Goal: Task Accomplishment & Management: Manage account settings

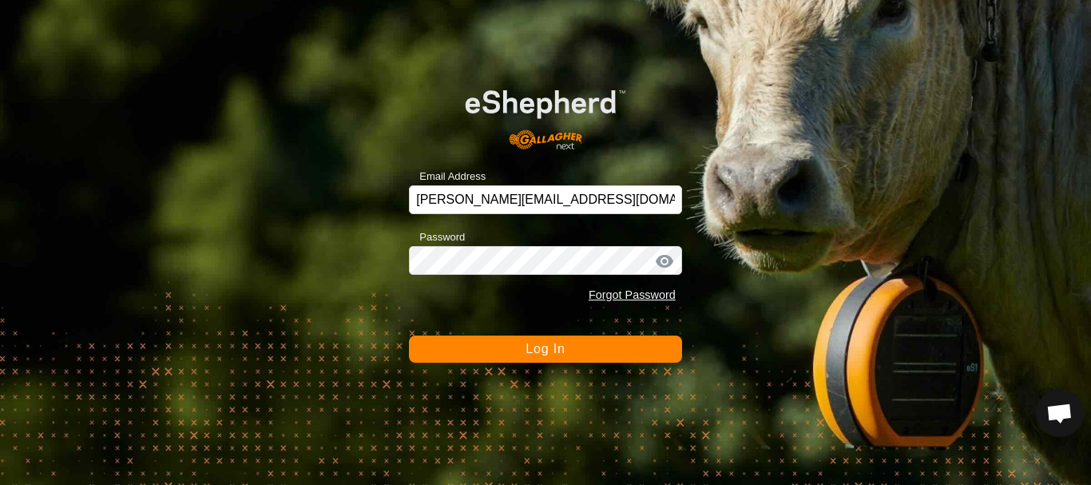
scroll to position [3338, 0]
click at [551, 361] on button "Log In" at bounding box center [545, 348] width 273 height 27
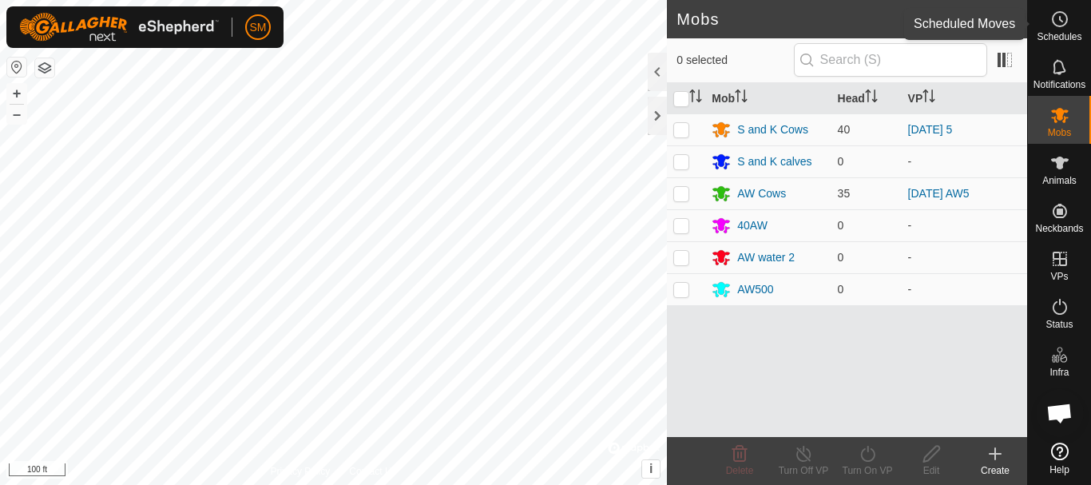
click at [1072, 18] on es-schedule-vp-svg-icon at bounding box center [1059, 19] width 29 height 26
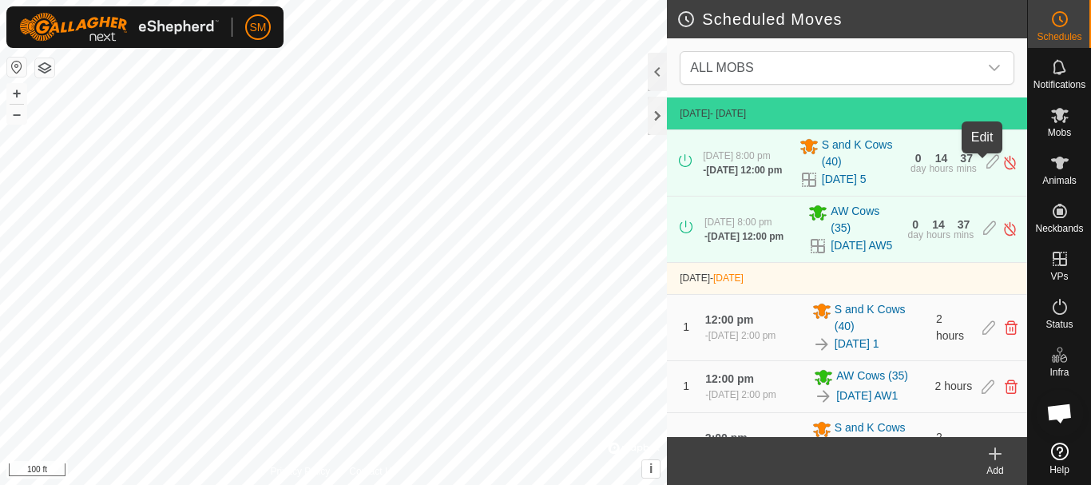
click at [986, 165] on icon at bounding box center [992, 162] width 13 height 17
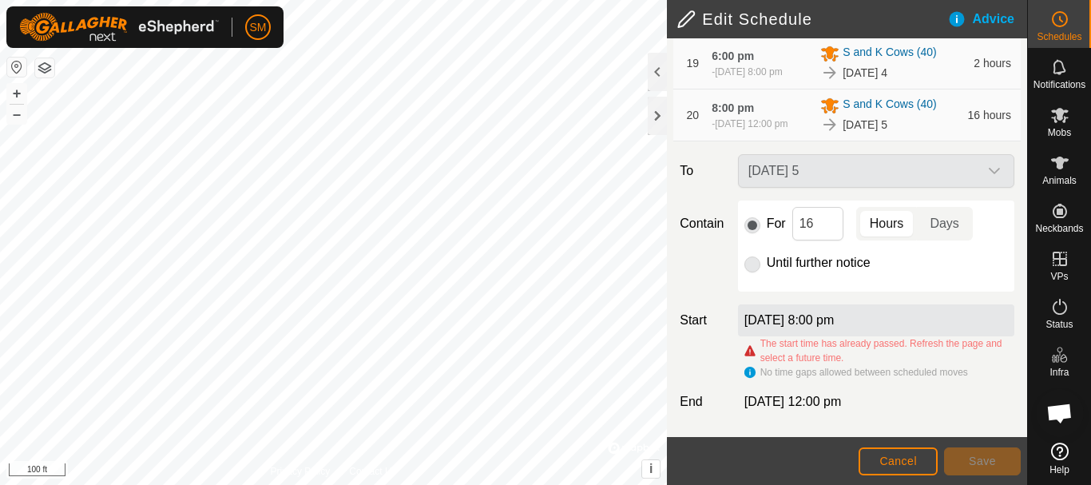
scroll to position [1396, 0]
click at [896, 462] on span "Cancel" at bounding box center [898, 460] width 38 height 13
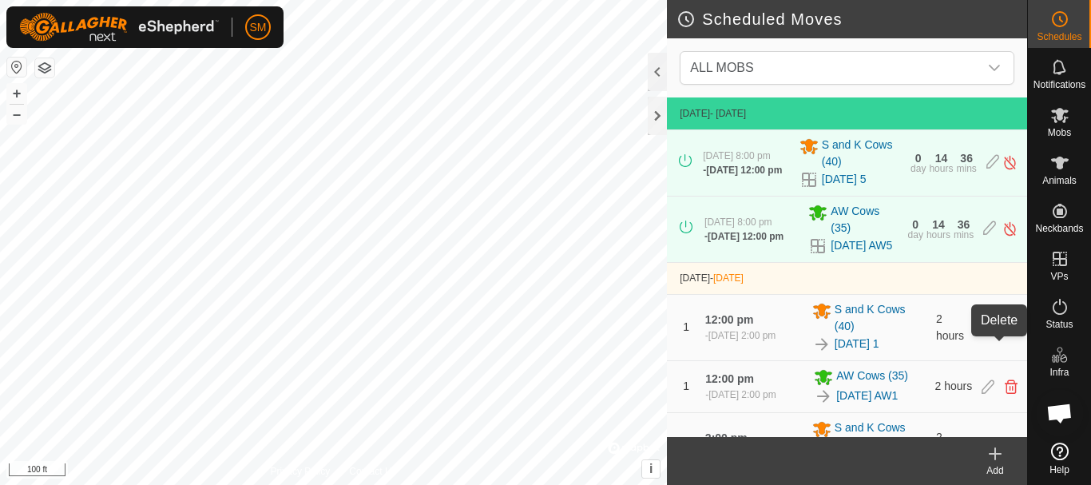
click at [1005, 335] on icon at bounding box center [1011, 327] width 13 height 14
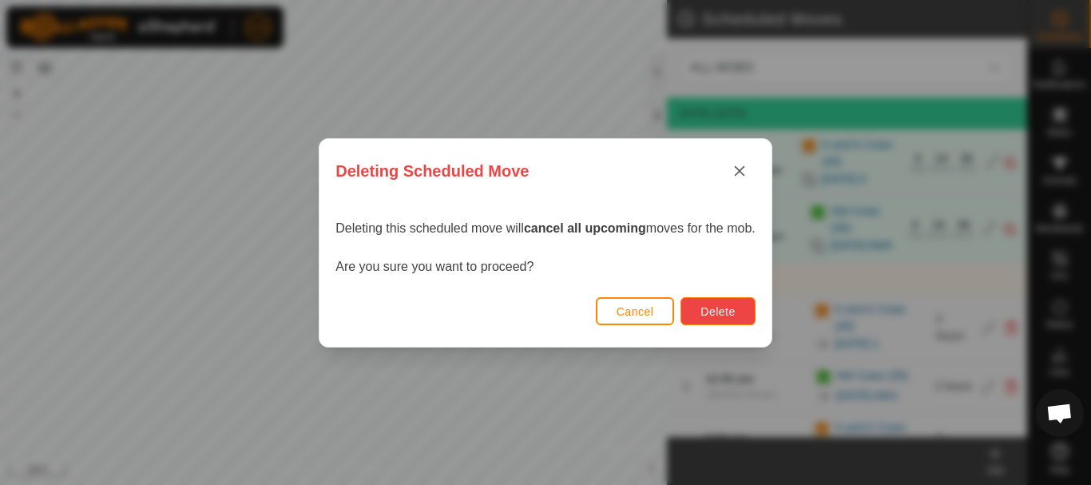
click at [731, 310] on span "Delete" at bounding box center [717, 311] width 34 height 13
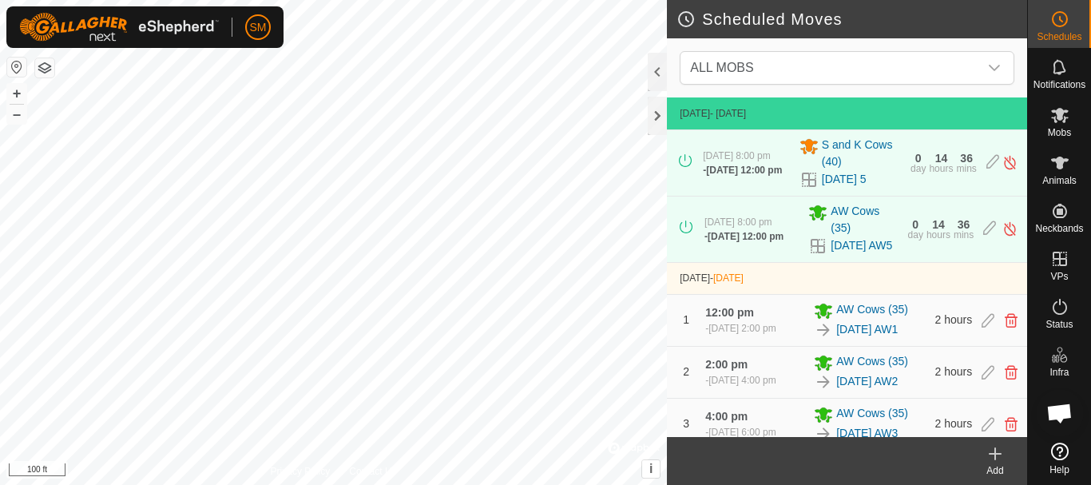
click at [993, 458] on icon at bounding box center [994, 453] width 19 height 19
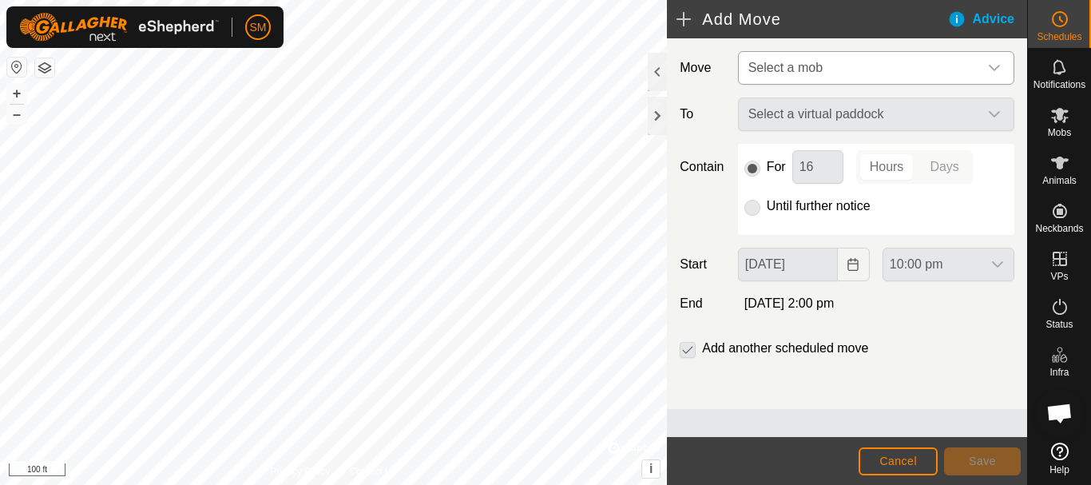
click at [906, 67] on span "Select a mob" at bounding box center [860, 68] width 236 height 32
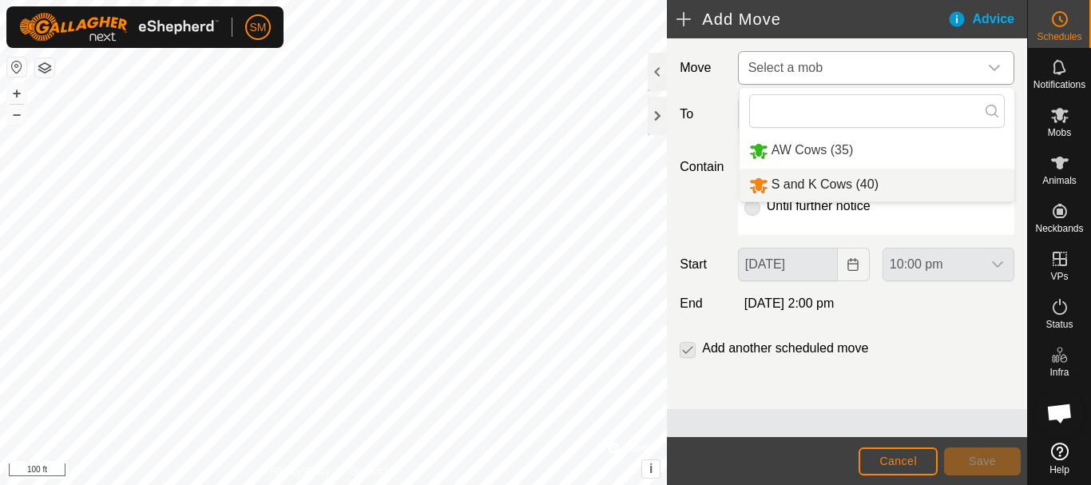
click at [799, 184] on li "S and K Cows (40)" at bounding box center [876, 184] width 275 height 33
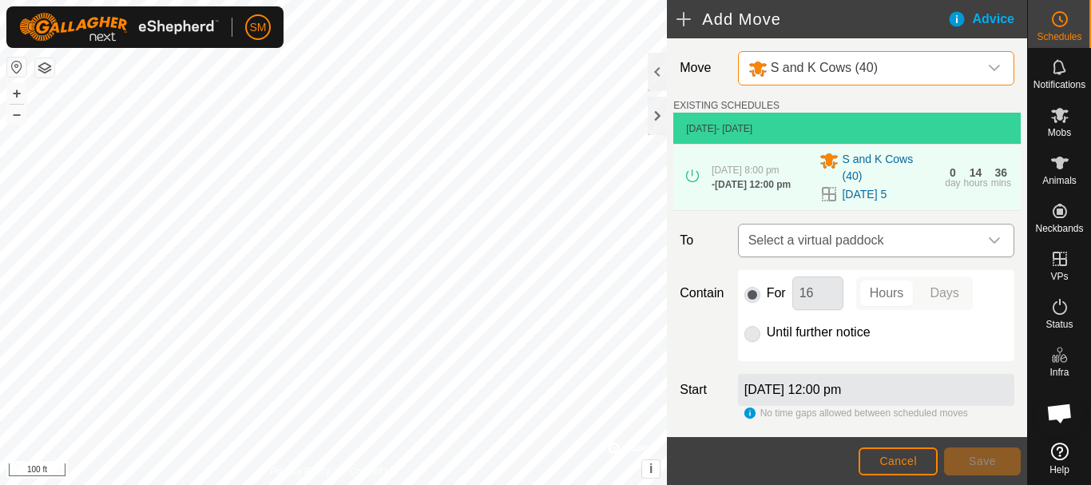
click at [988, 243] on icon "dropdown trigger" at bounding box center [994, 240] width 13 height 13
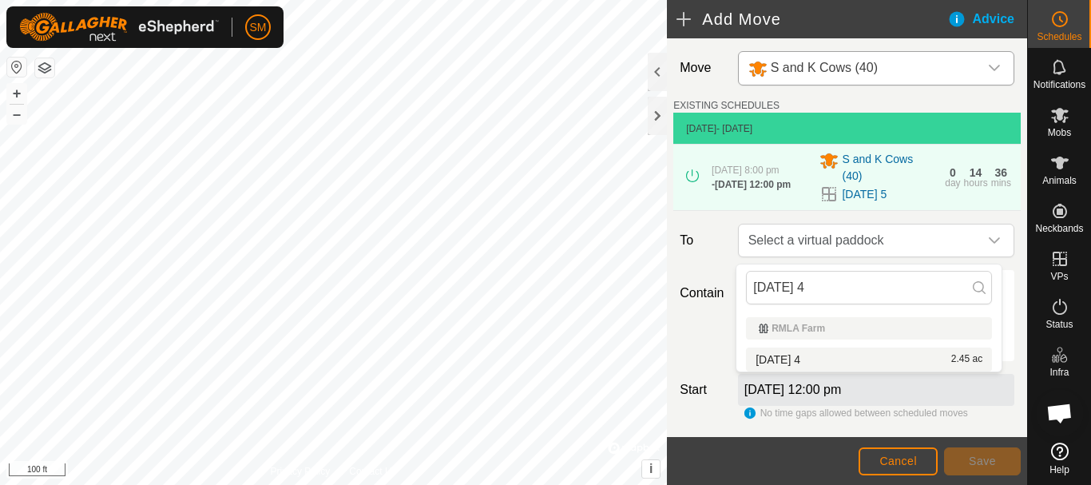
type input "[DATE] 4"
click at [774, 359] on li "[DATE] 4 2.45 ac" at bounding box center [869, 359] width 246 height 24
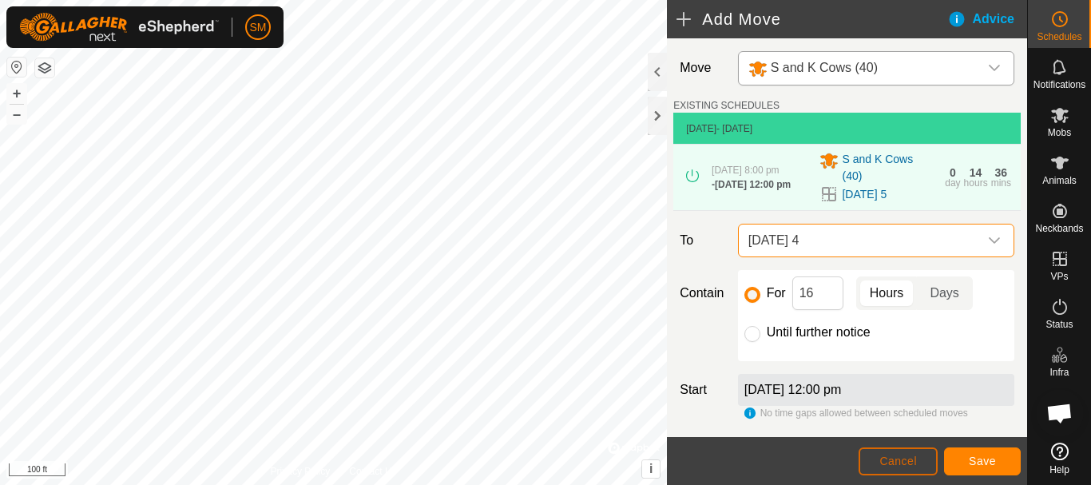
click at [908, 465] on span "Cancel" at bounding box center [898, 460] width 38 height 13
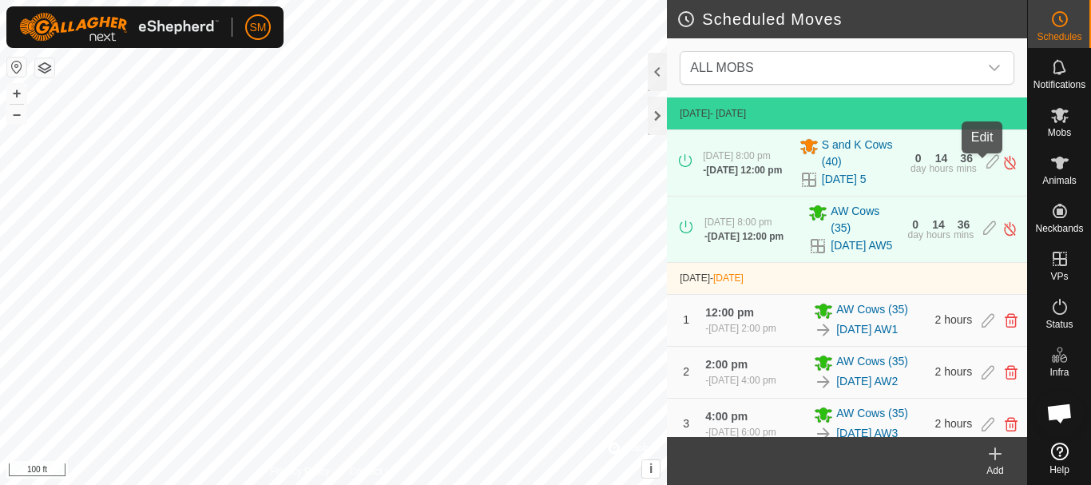
click at [986, 163] on icon at bounding box center [992, 162] width 13 height 17
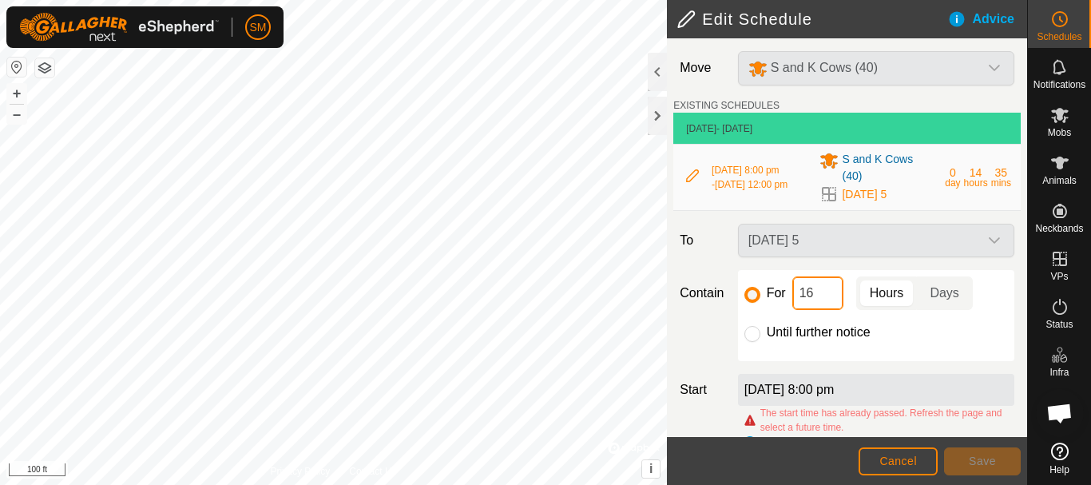
click at [804, 297] on input "16" at bounding box center [817, 293] width 51 height 34
type input "1"
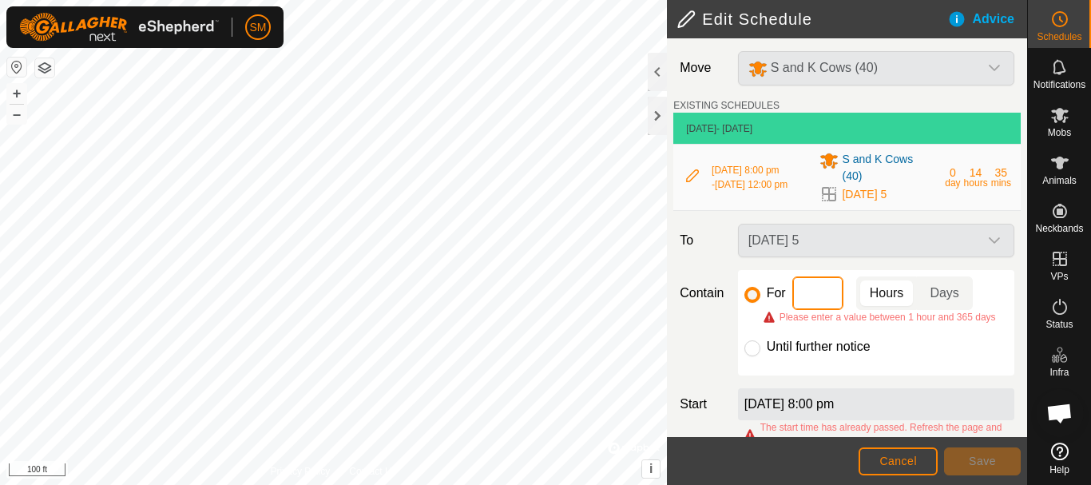
type input "2"
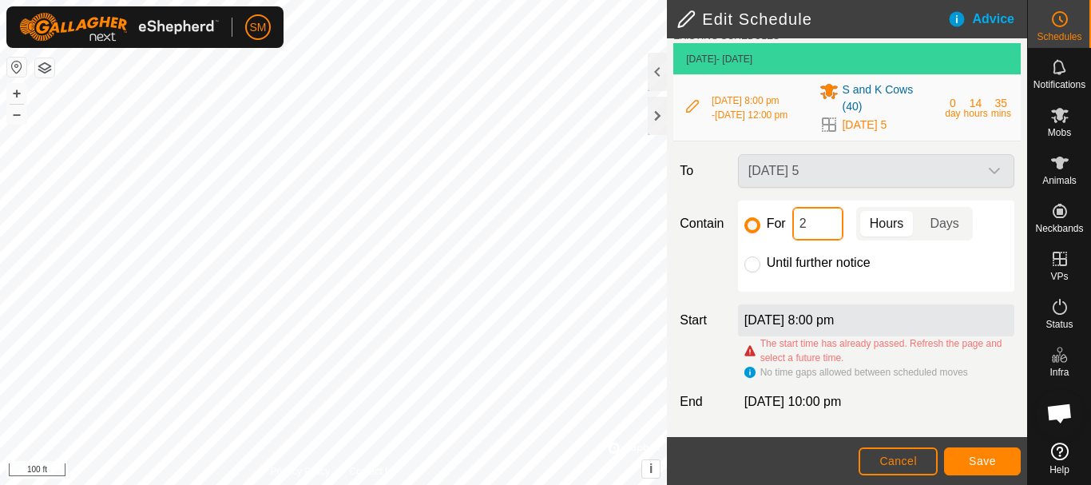
scroll to position [86, 0]
click at [974, 458] on span "Save" at bounding box center [982, 460] width 27 height 13
click at [883, 459] on span "Cancel" at bounding box center [898, 460] width 38 height 13
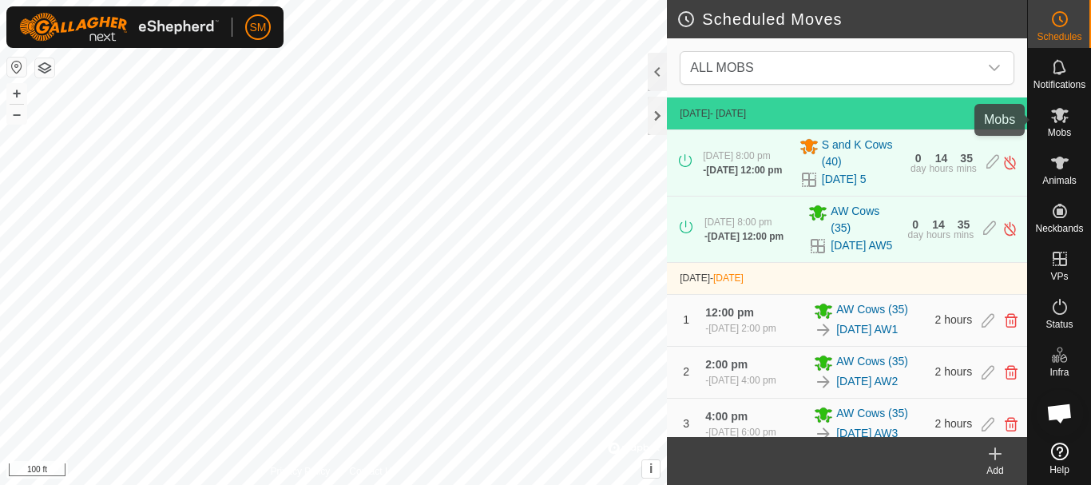
click at [1060, 113] on icon at bounding box center [1060, 115] width 18 height 15
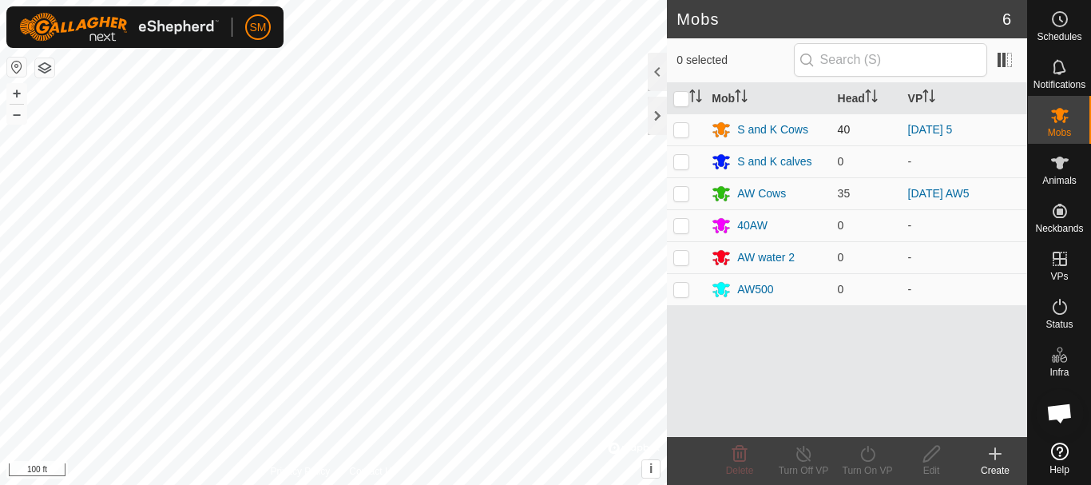
click at [674, 133] on td at bounding box center [686, 129] width 38 height 32
checkbox input "true"
click at [868, 463] on div "Turn On VP" at bounding box center [867, 470] width 64 height 14
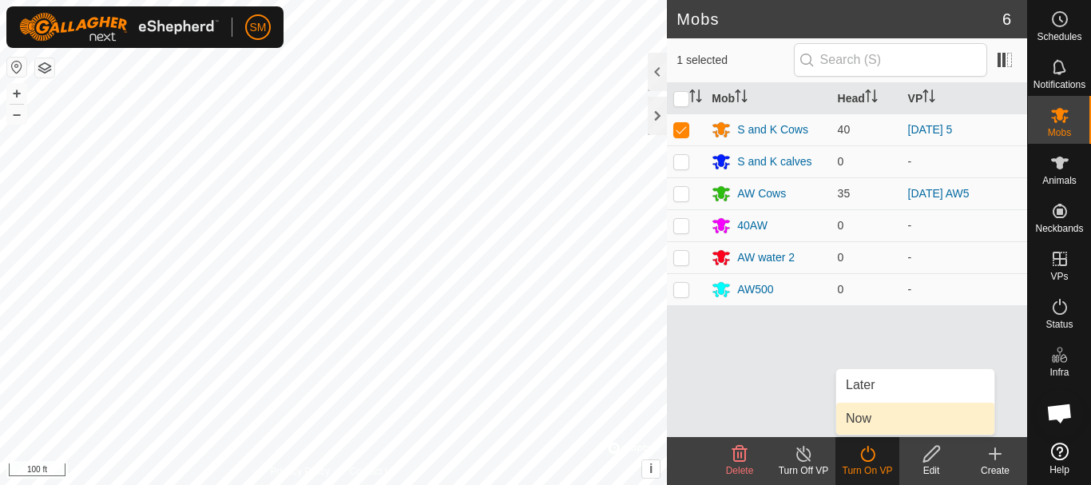
click at [857, 421] on link "Now" at bounding box center [915, 418] width 158 height 32
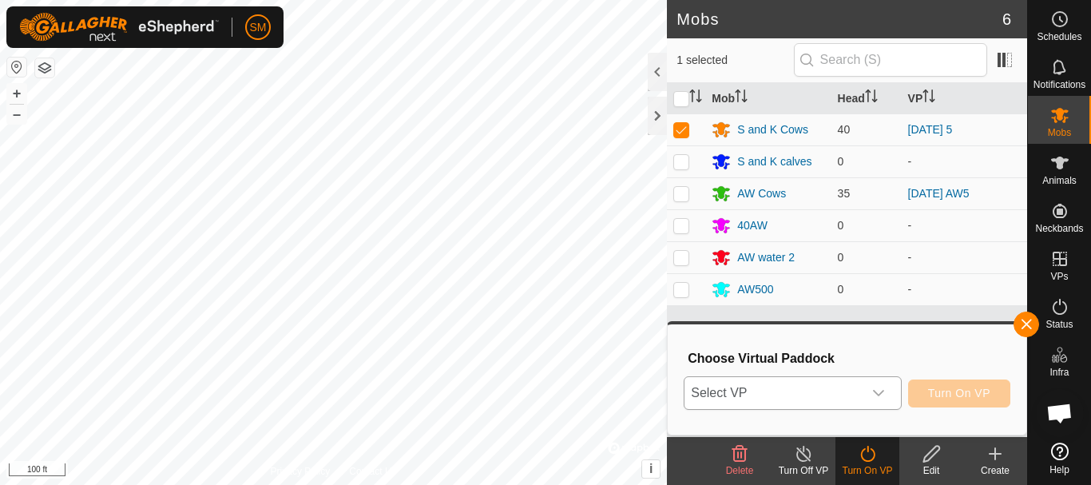
click at [885, 395] on div "dropdown trigger" at bounding box center [878, 393] width 32 height 32
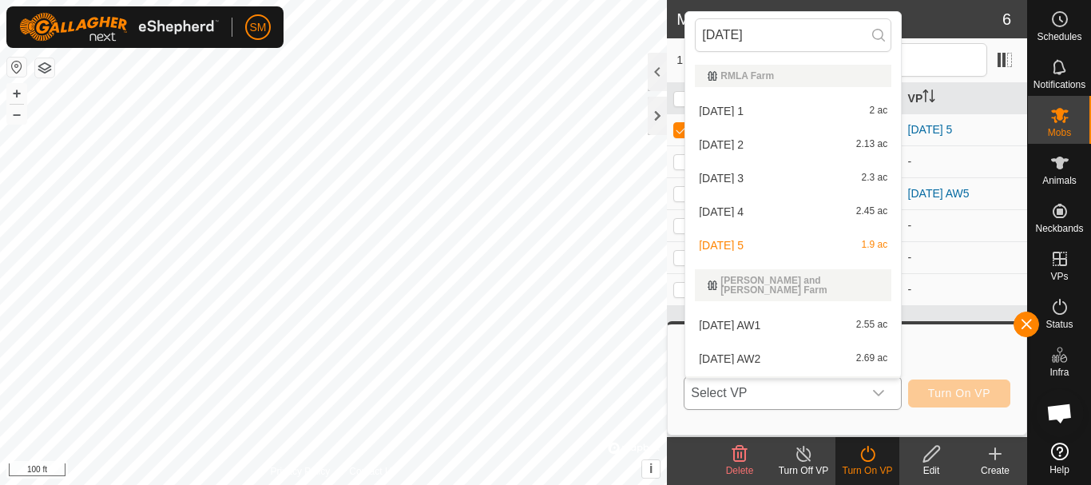
scroll to position [21, 0]
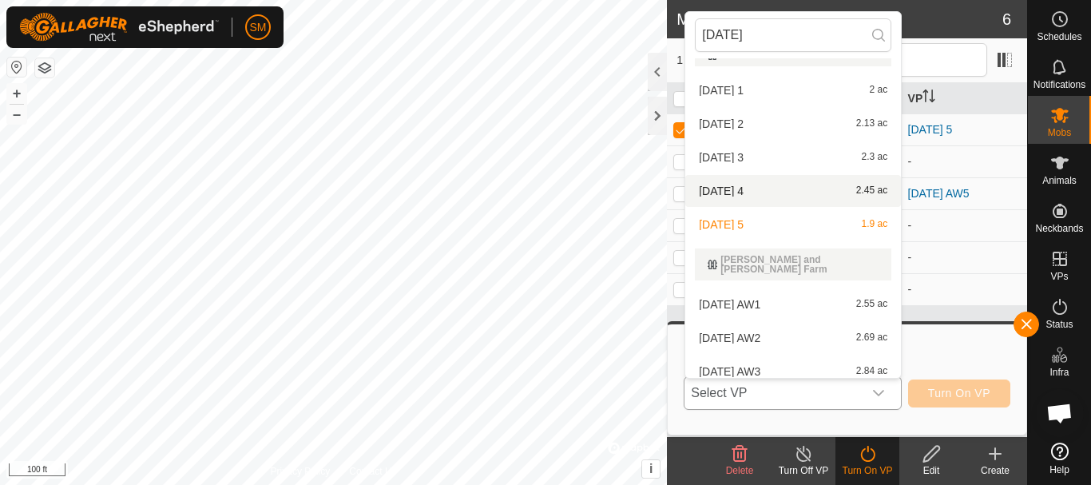
type input "[DATE]"
click at [726, 186] on li "[DATE] 4 2.45 ac" at bounding box center [793, 191] width 216 height 32
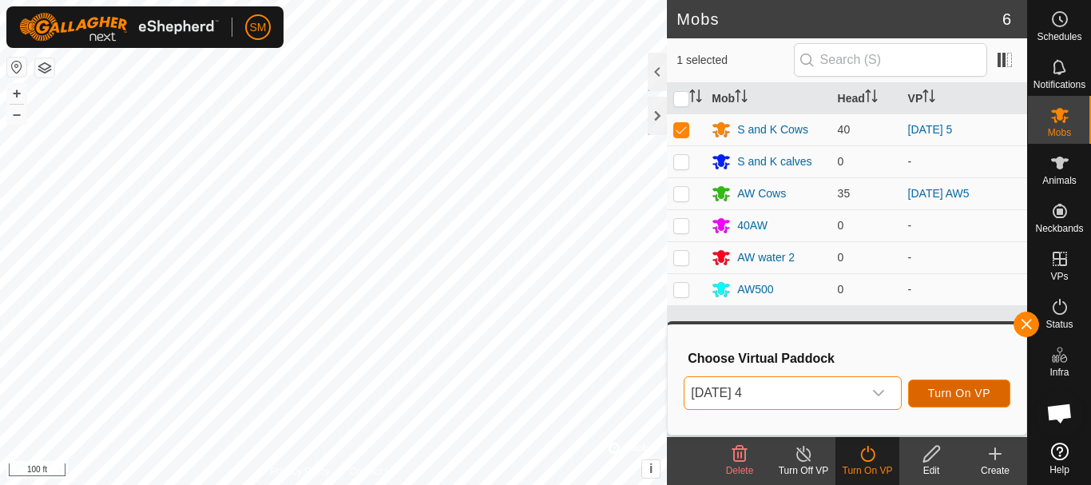
click at [936, 389] on span "Turn On VP" at bounding box center [959, 392] width 62 height 13
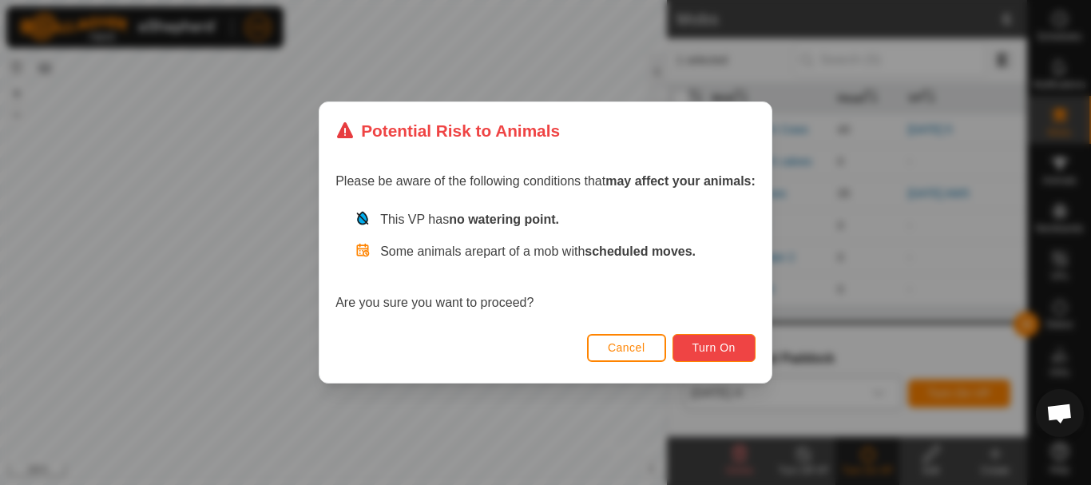
click at [723, 339] on button "Turn On" at bounding box center [713, 348] width 83 height 28
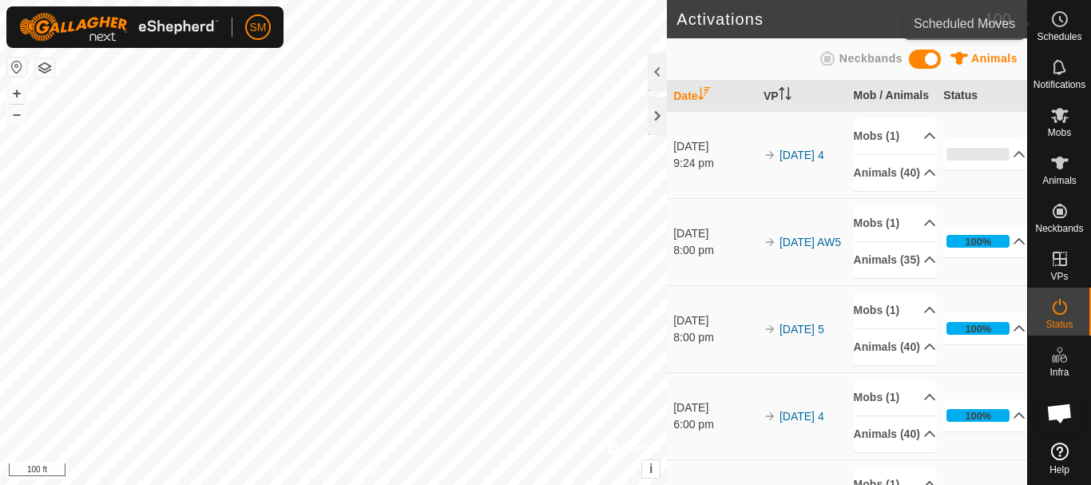
click at [1066, 32] on span "Schedules" at bounding box center [1058, 37] width 45 height 10
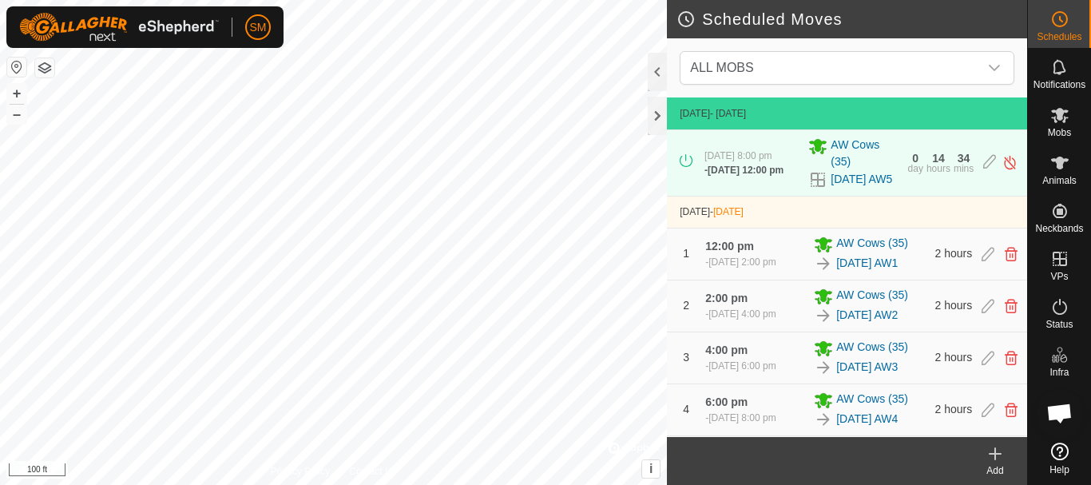
click at [995, 459] on icon at bounding box center [995, 453] width 0 height 11
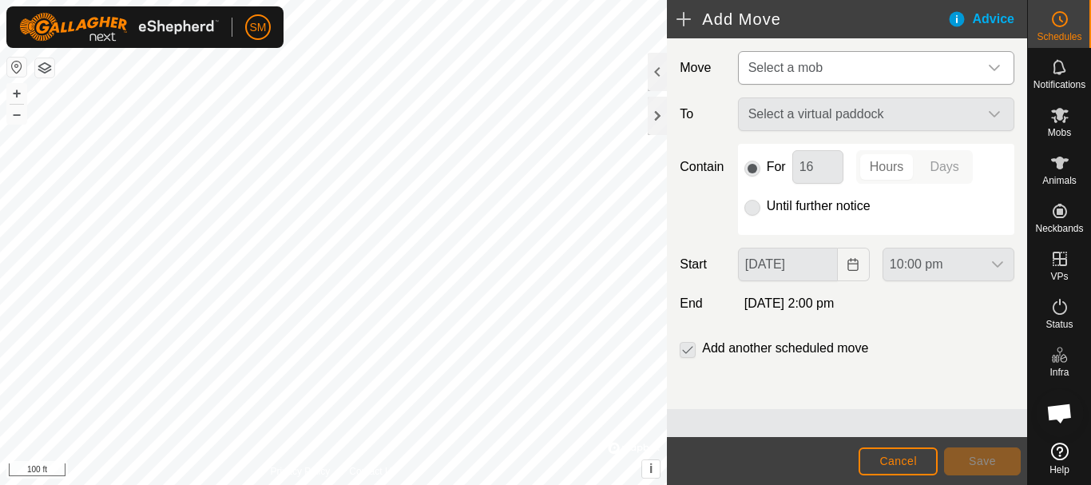
click at [1001, 65] on div "dropdown trigger" at bounding box center [994, 68] width 32 height 32
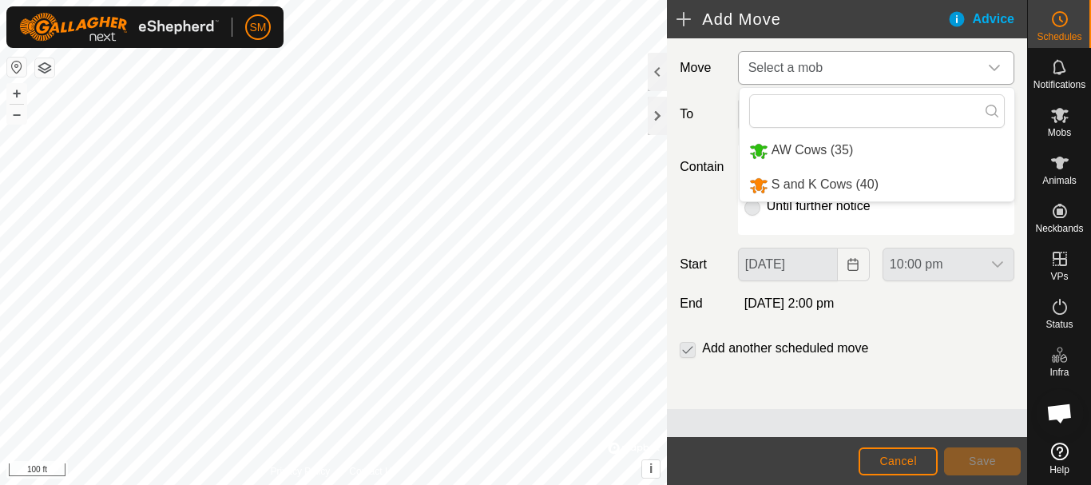
click at [819, 179] on li "S and K Cows (40)" at bounding box center [876, 184] width 275 height 33
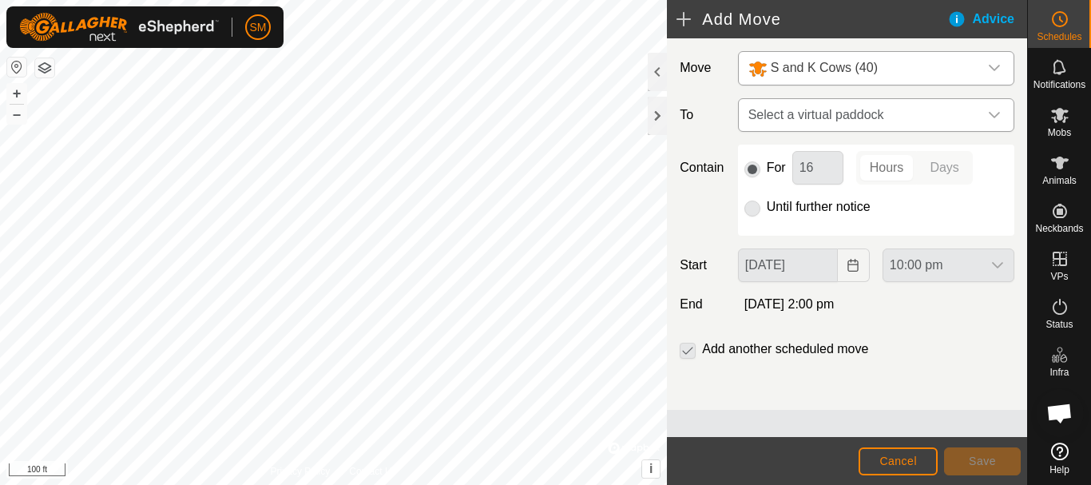
click at [993, 113] on icon "dropdown trigger" at bounding box center [994, 115] width 13 height 13
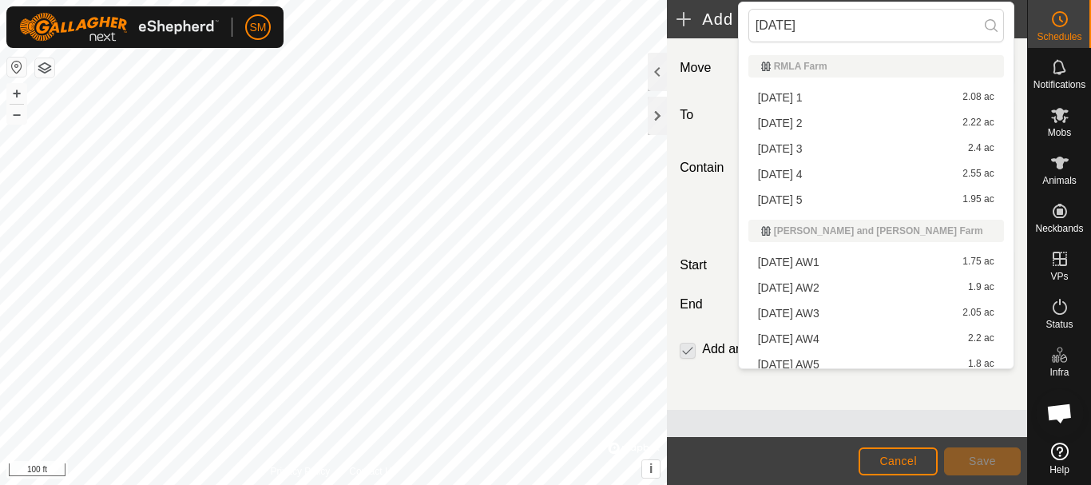
type input "[DATE] 1"
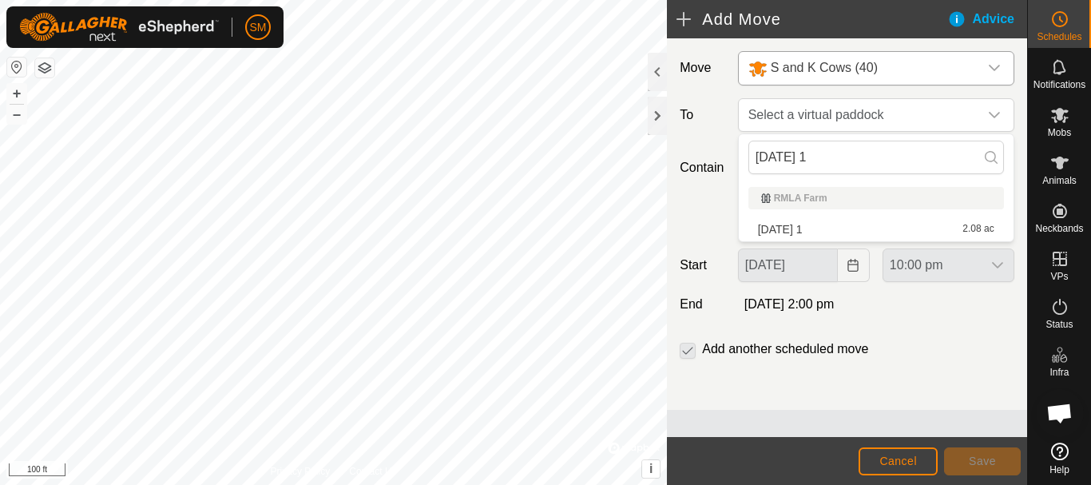
click at [625, 164] on body "SM Schedules Notifications Mobs Animals Neckbands VPs Status Infra Heatmap Help…" at bounding box center [545, 242] width 1091 height 485
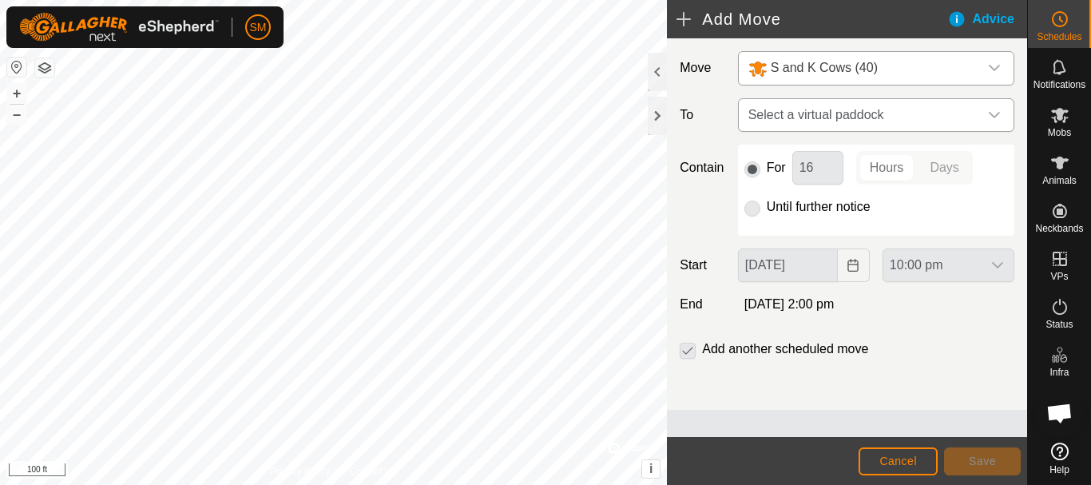
click at [882, 108] on span "Select a virtual paddock" at bounding box center [860, 115] width 236 height 32
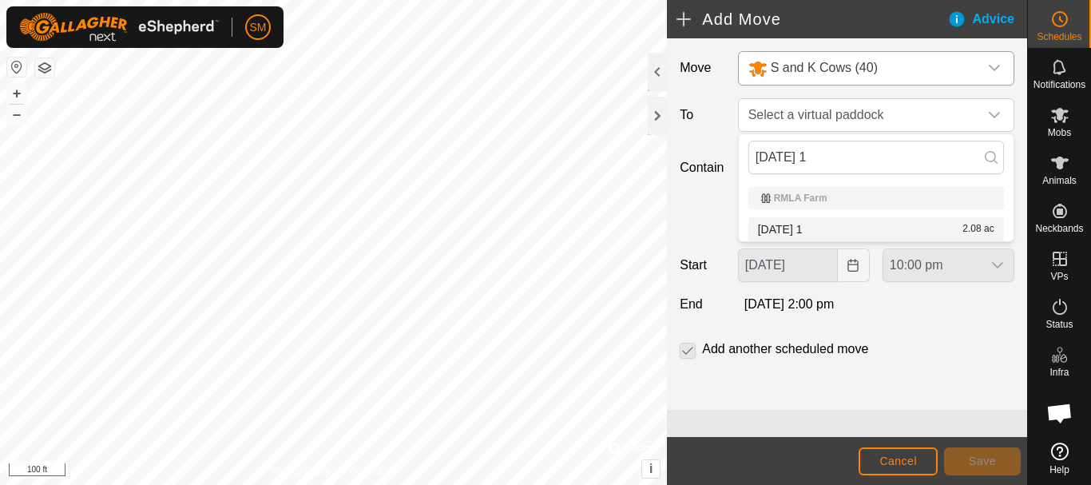
click at [802, 227] on li "[DATE] 1 2.08 ac" at bounding box center [876, 229] width 256 height 24
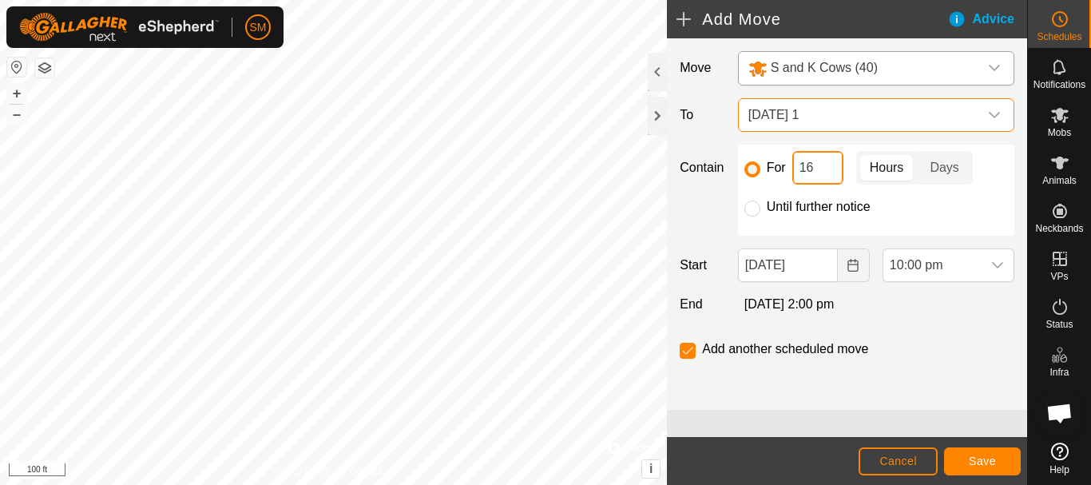
click at [810, 168] on input "16" at bounding box center [817, 168] width 51 height 34
type input "2"
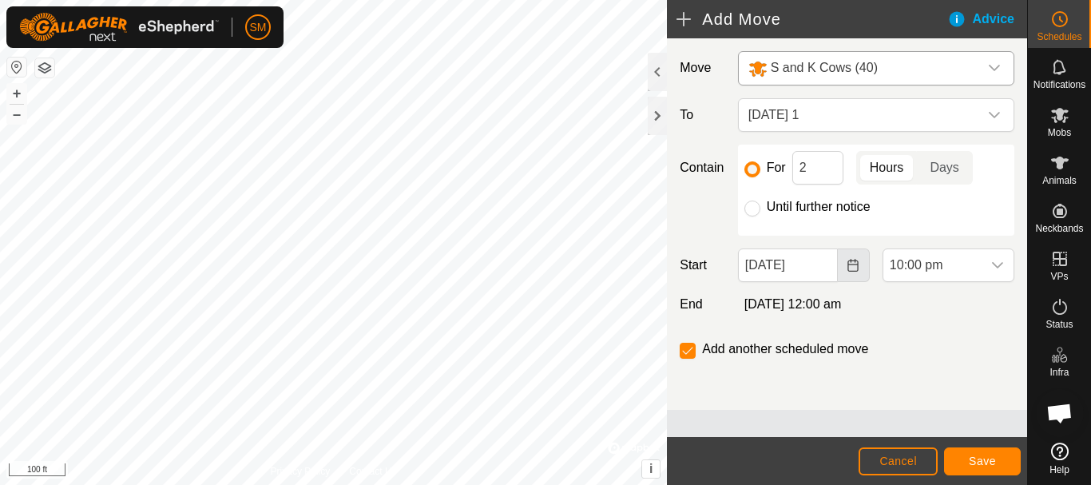
click at [854, 272] on button "Choose Date" at bounding box center [854, 265] width 32 height 34
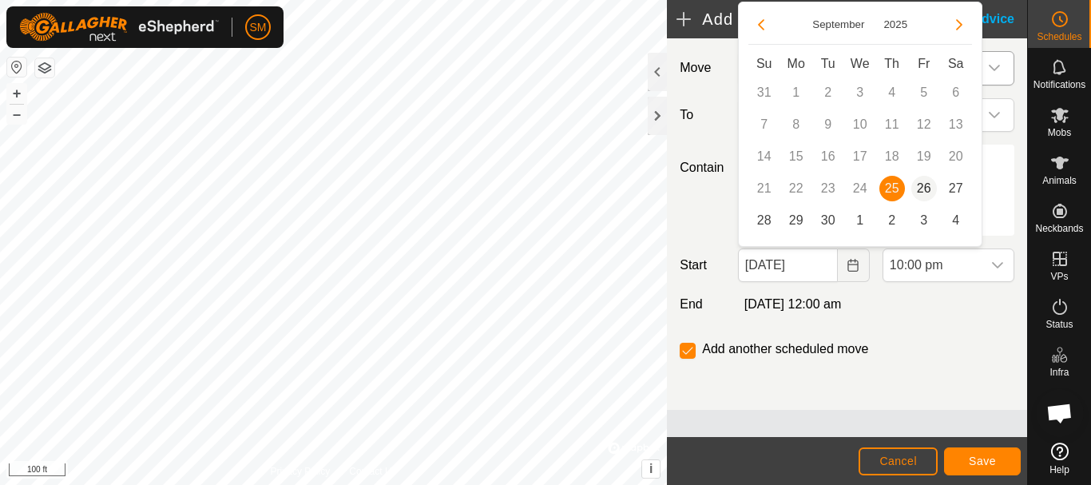
click at [923, 186] on span "26" at bounding box center [924, 189] width 26 height 26
type input "[DATE]"
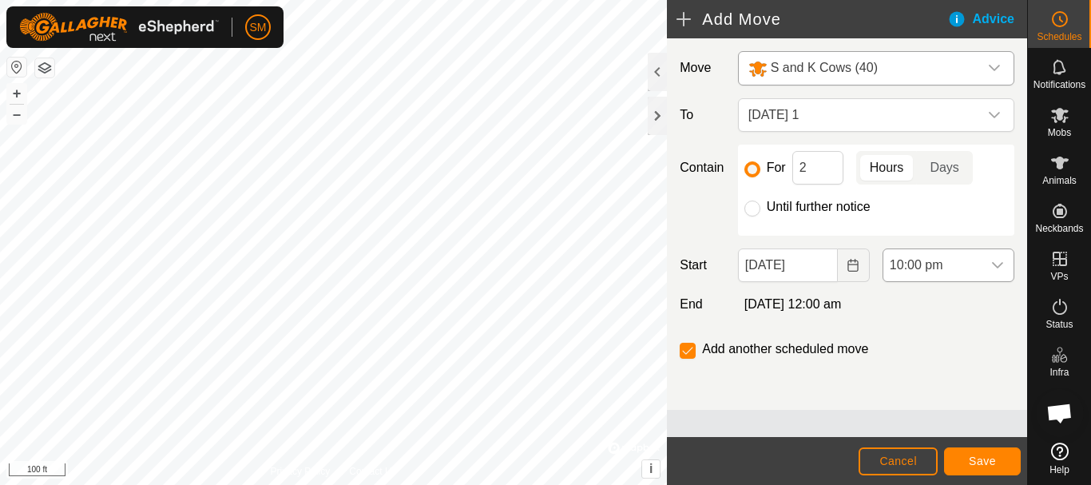
click at [1000, 264] on icon "dropdown trigger" at bounding box center [997, 265] width 11 height 6
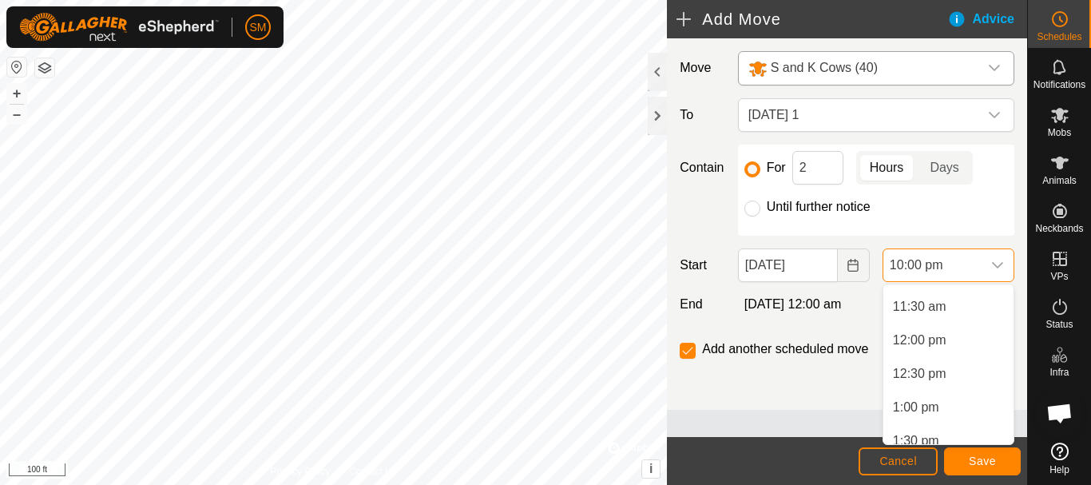
scroll to position [703, 0]
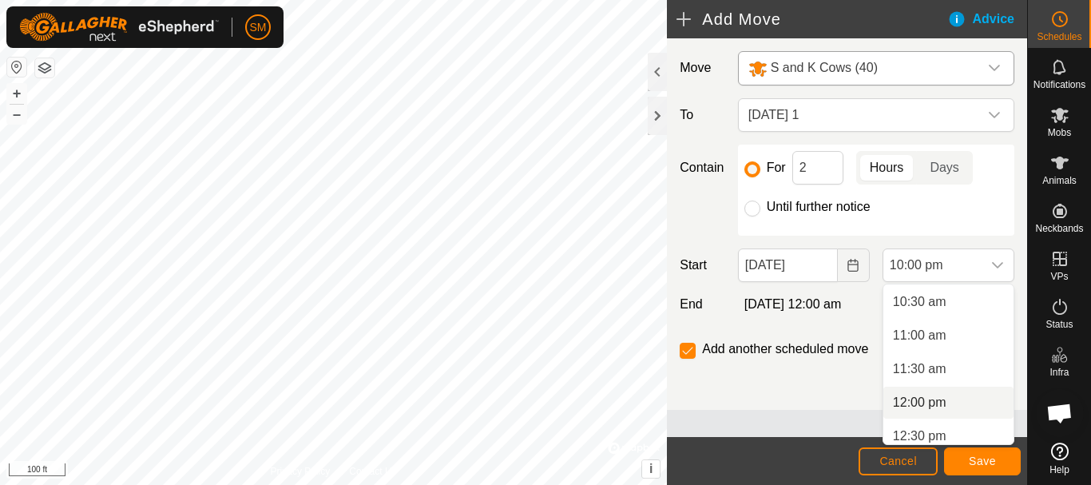
click at [923, 404] on li "12:00 pm" at bounding box center [948, 402] width 130 height 32
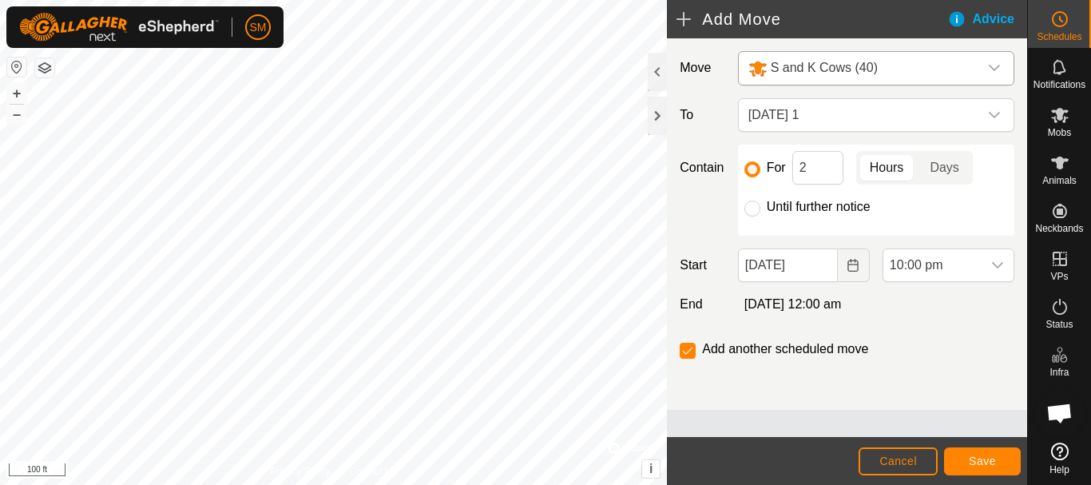
scroll to position [1348, 0]
click at [989, 464] on span "Save" at bounding box center [982, 460] width 27 height 13
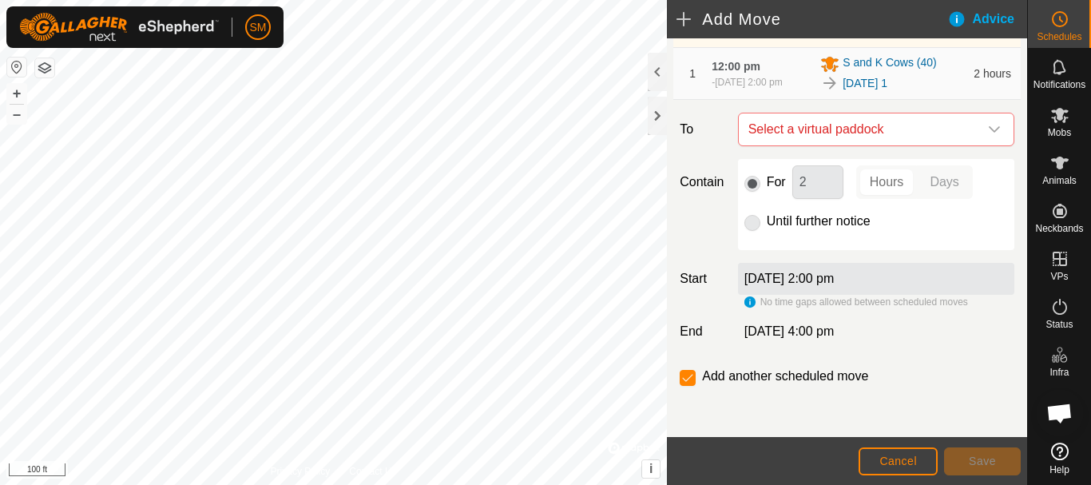
scroll to position [104, 0]
click at [996, 122] on div "dropdown trigger" at bounding box center [994, 129] width 32 height 32
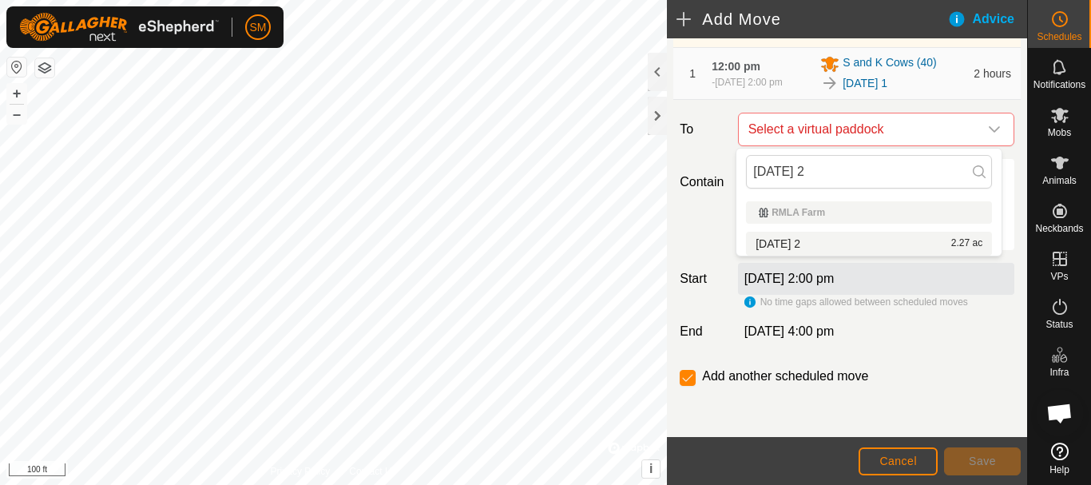
type input "[DATE] 2"
click at [815, 240] on li "[DATE] 2 2.27 ac" at bounding box center [869, 244] width 246 height 24
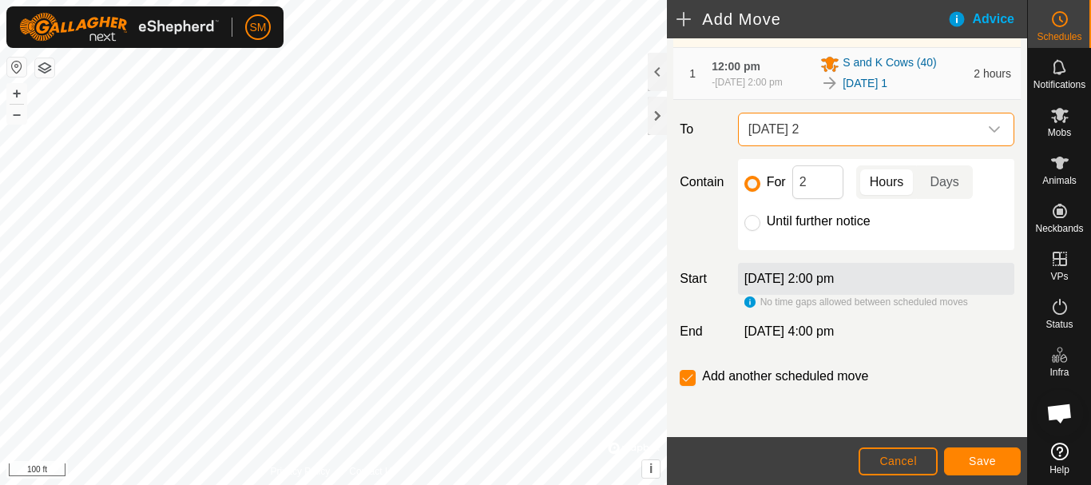
click at [988, 133] on icon "dropdown trigger" at bounding box center [994, 129] width 13 height 13
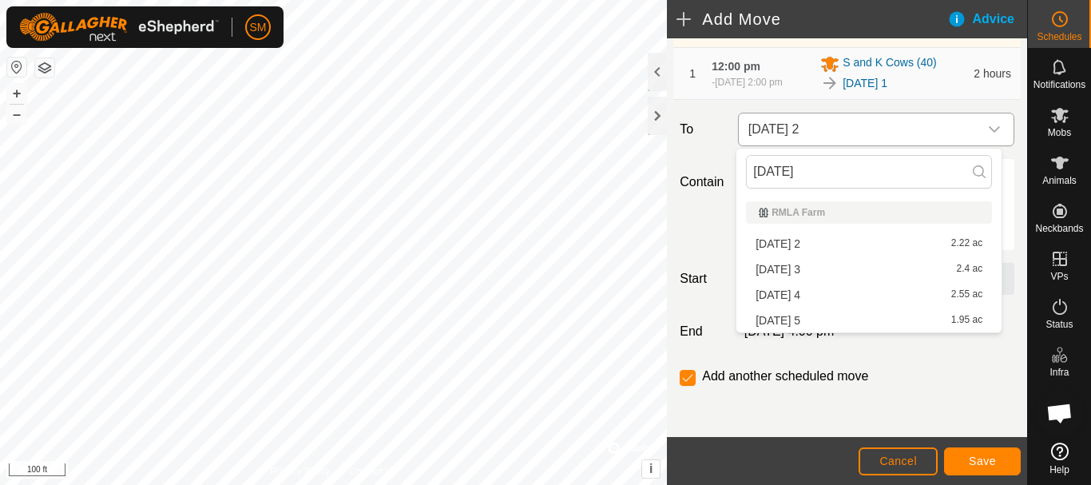
type input "[DATE] 2"
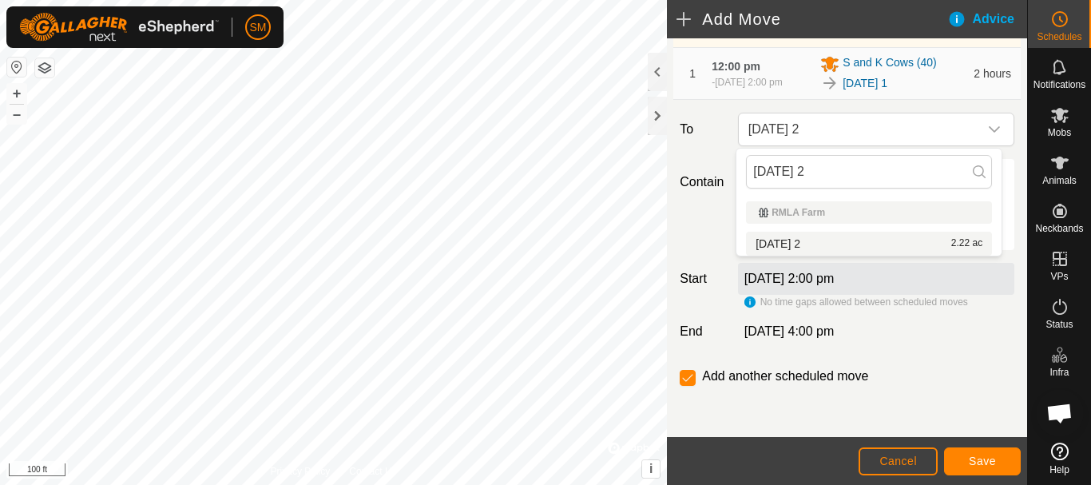
drag, startPoint x: 822, startPoint y: 167, endPoint x: 723, endPoint y: 168, distance: 99.0
click at [723, 168] on body "SM Schedules Notifications Mobs Animals Neckbands VPs Status Infra Heatmap Help…" at bounding box center [545, 242] width 1091 height 485
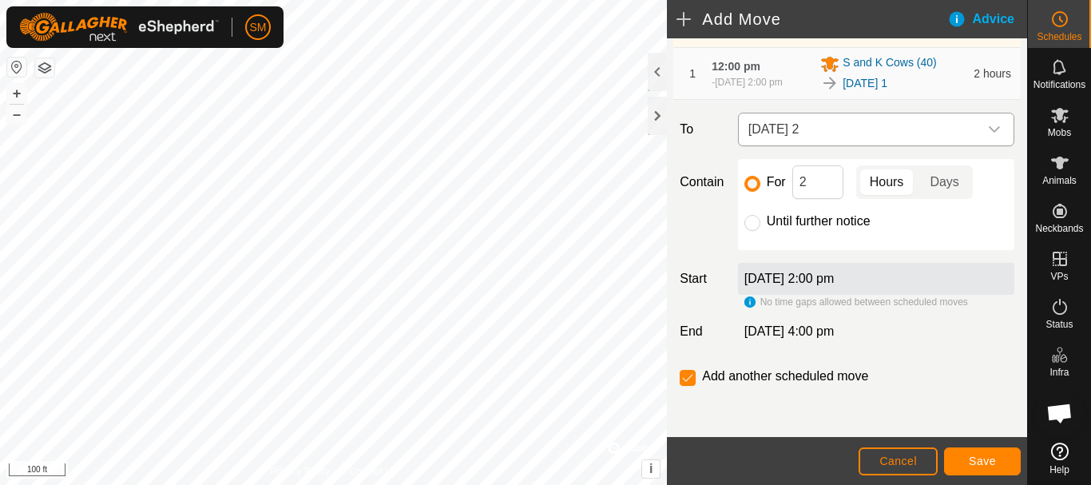
click at [827, 140] on span "[DATE] 2" at bounding box center [860, 129] width 236 height 32
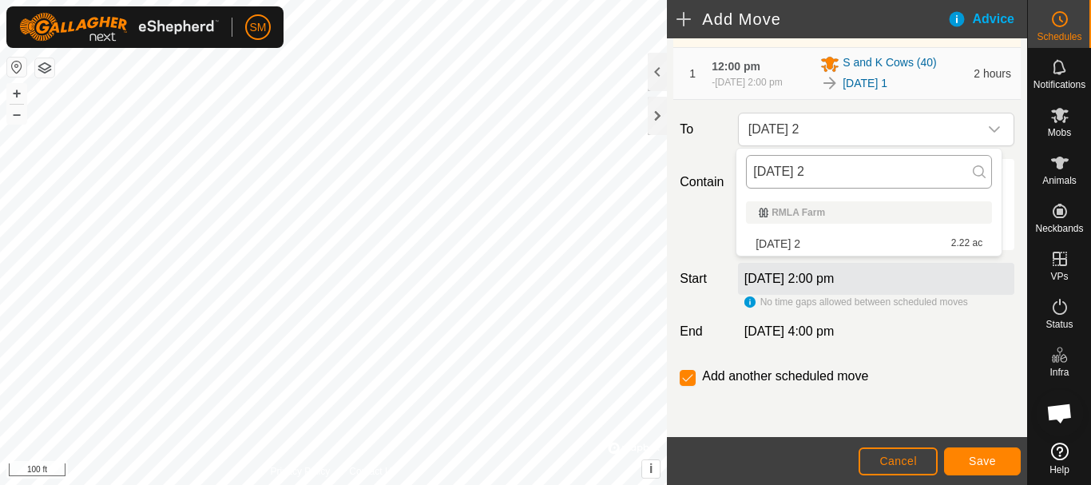
drag, startPoint x: 819, startPoint y: 168, endPoint x: 756, endPoint y: 184, distance: 64.9
click at [756, 184] on input "[DATE] 2" at bounding box center [869, 172] width 246 height 34
drag, startPoint x: 823, startPoint y: 171, endPoint x: 752, endPoint y: 178, distance: 71.4
click at [752, 178] on input "[DATE] 2" at bounding box center [869, 172] width 246 height 34
click at [822, 242] on li "[DATE] 2 2.22 ac" at bounding box center [869, 244] width 246 height 24
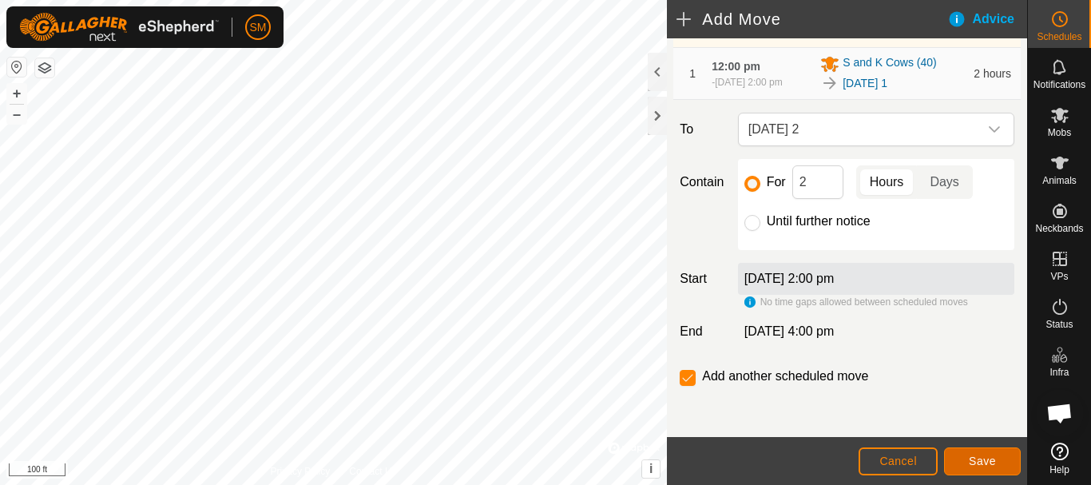
click at [971, 458] on span "Save" at bounding box center [982, 460] width 27 height 13
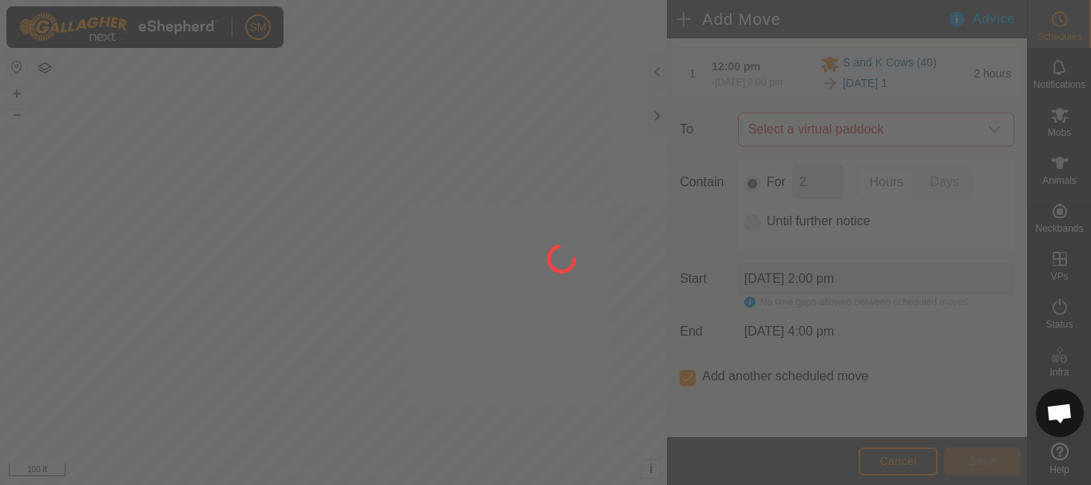
scroll to position [13, 0]
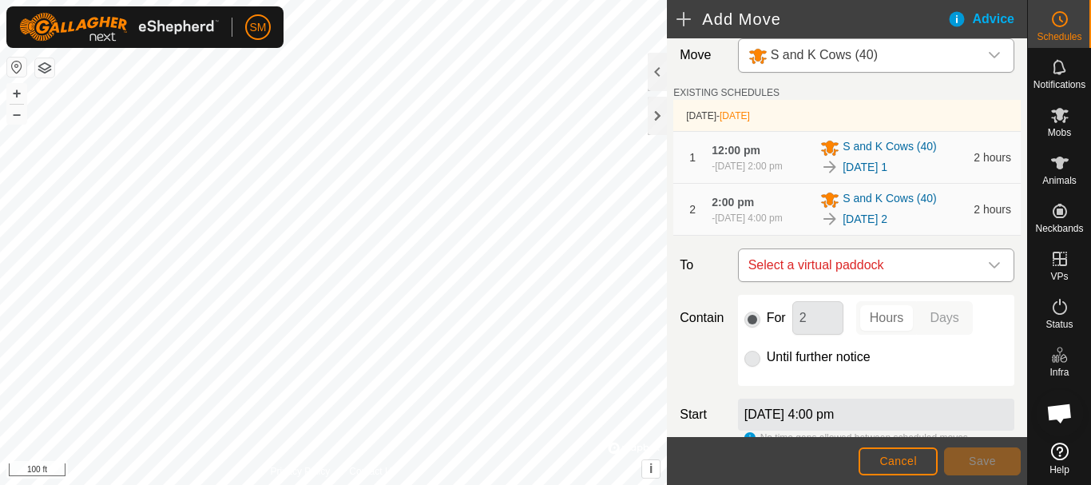
click at [988, 271] on icon "dropdown trigger" at bounding box center [994, 265] width 13 height 13
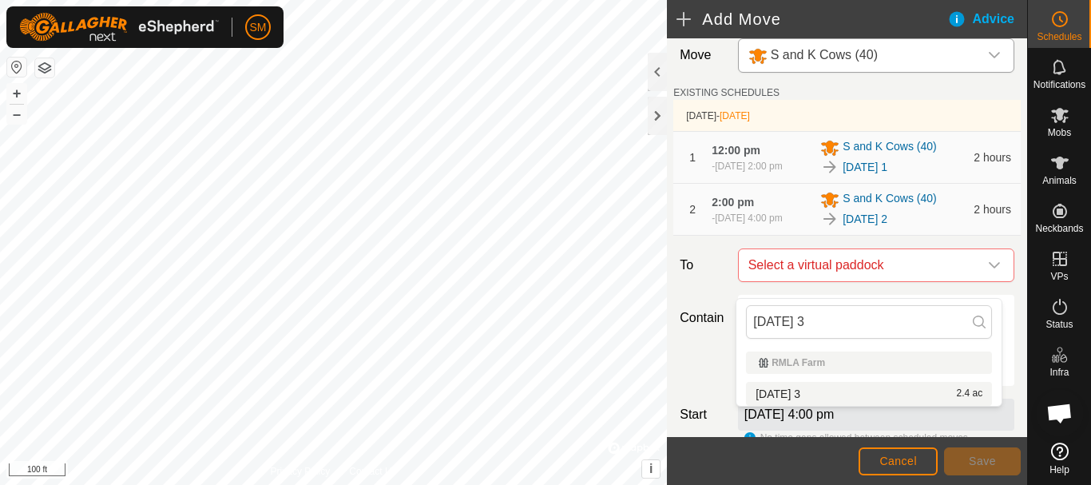
type input "[DATE] 3"
click at [814, 395] on li "[DATE] 3 2.4 ac" at bounding box center [869, 394] width 246 height 24
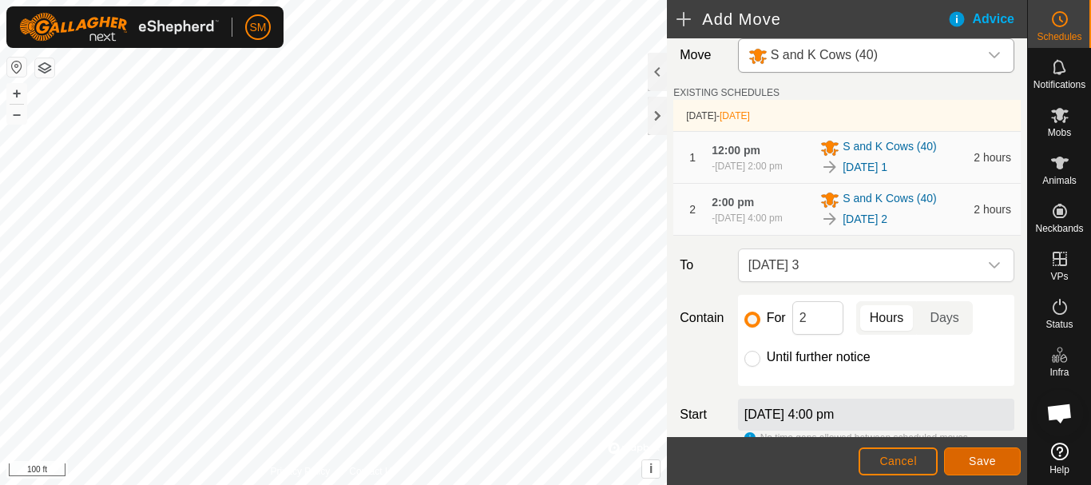
click at [989, 465] on span "Save" at bounding box center [982, 460] width 27 height 13
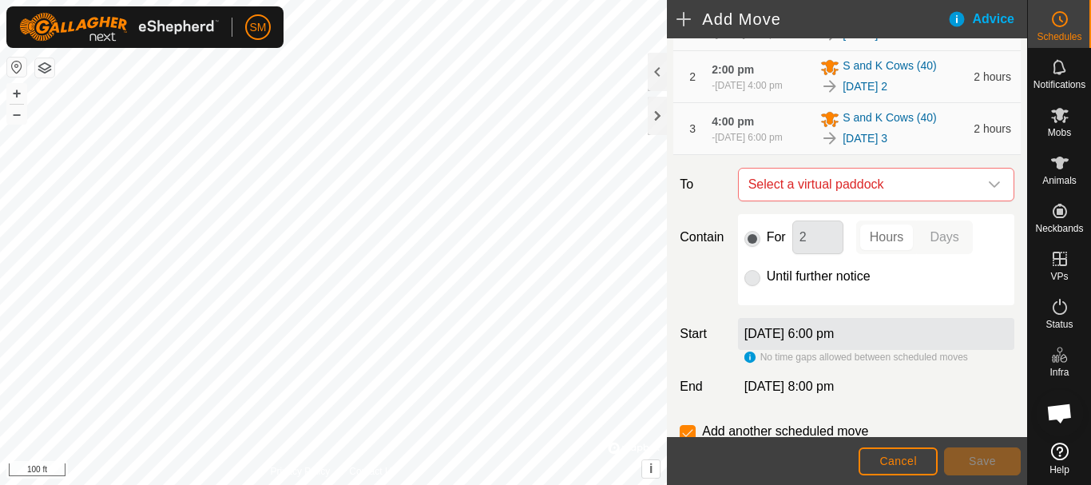
scroll to position [222, 0]
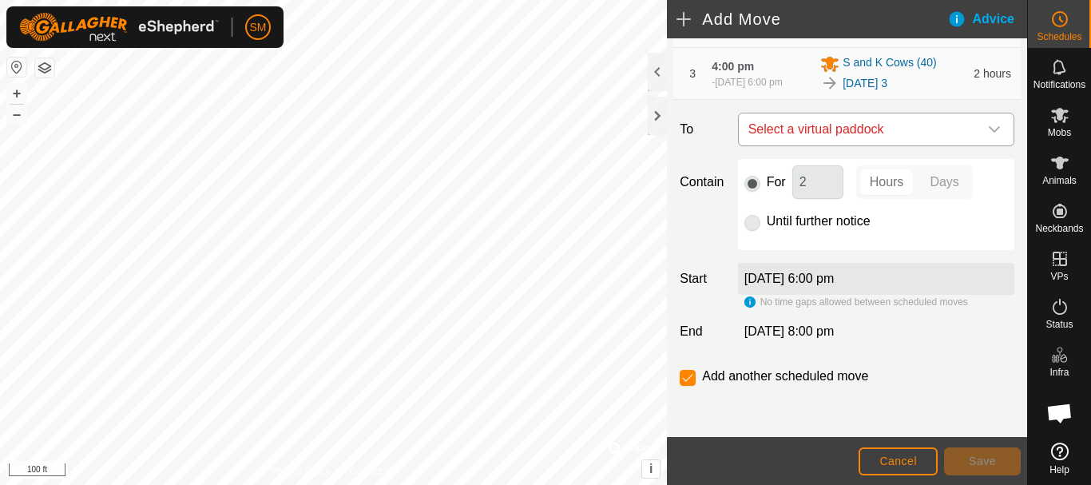
click at [982, 137] on div "dropdown trigger" at bounding box center [994, 129] width 32 height 32
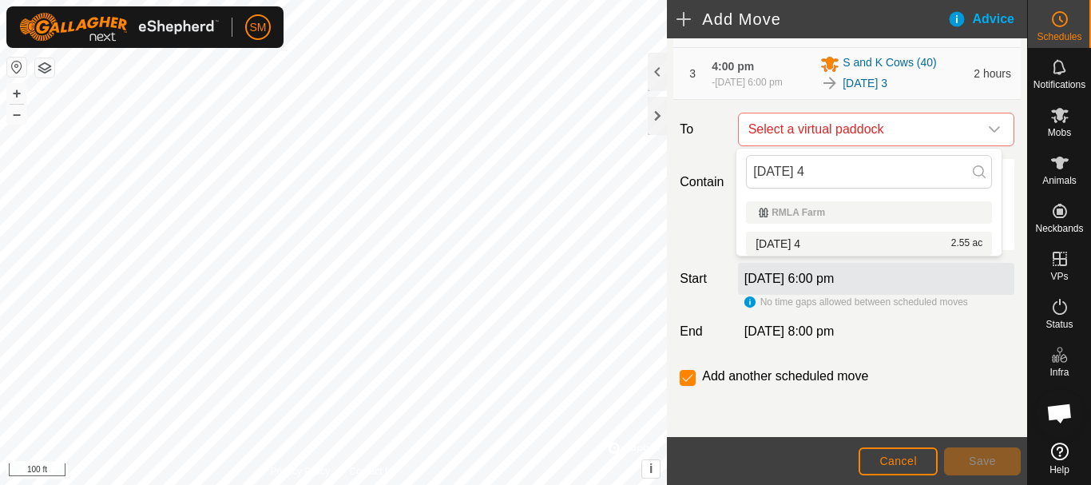
type input "[DATE] 4"
click at [812, 240] on li "[DATE] 4 2.55 ac" at bounding box center [869, 244] width 246 height 24
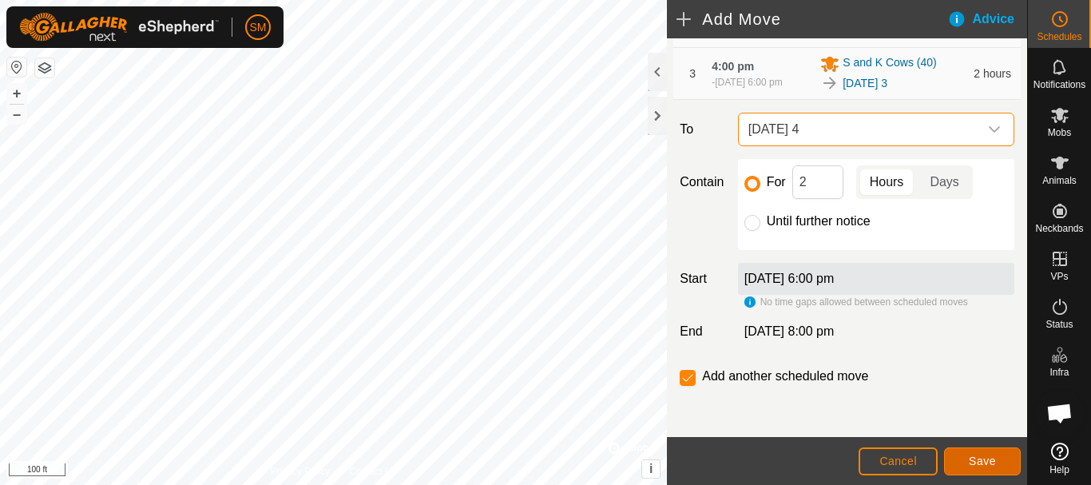
click at [974, 466] on span "Save" at bounding box center [982, 460] width 27 height 13
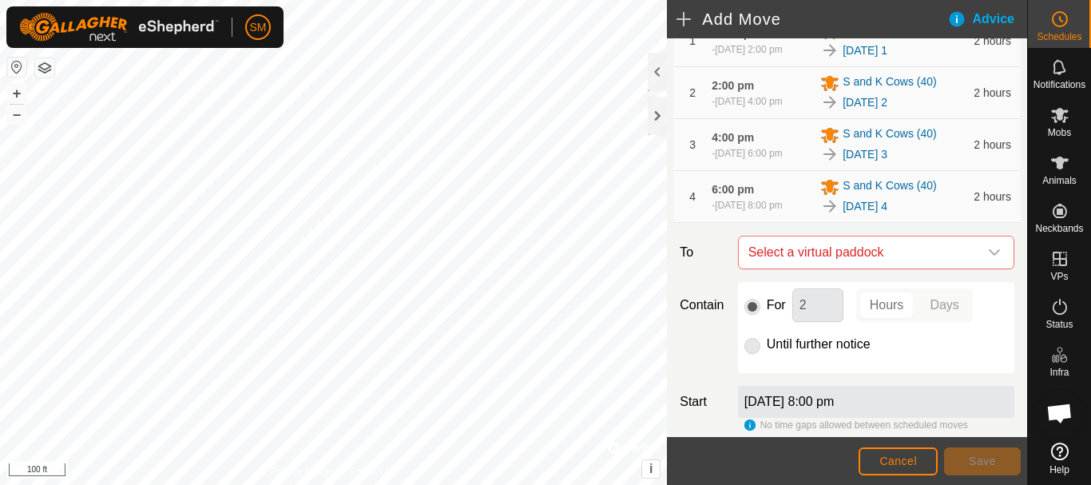
scroll to position [281, 0]
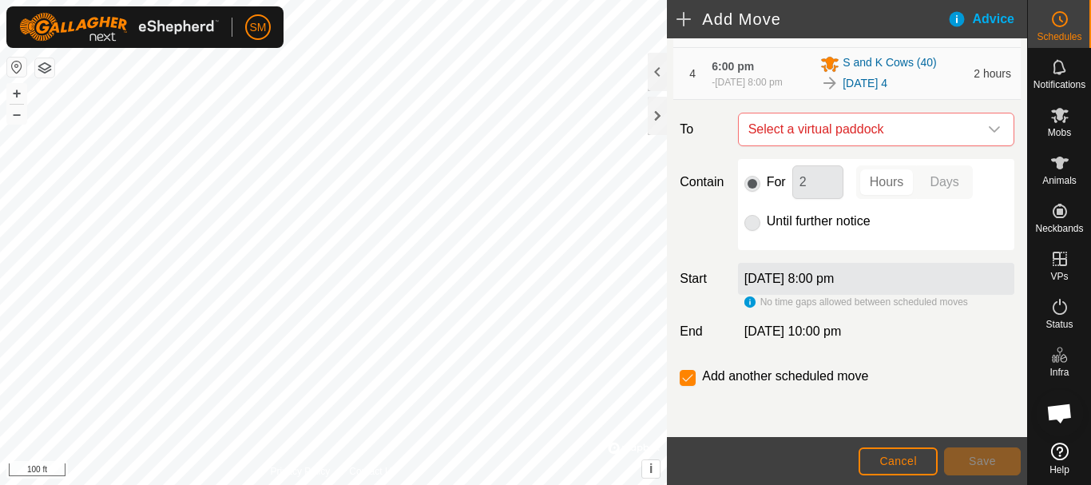
click at [989, 132] on icon "dropdown trigger" at bounding box center [994, 129] width 11 height 6
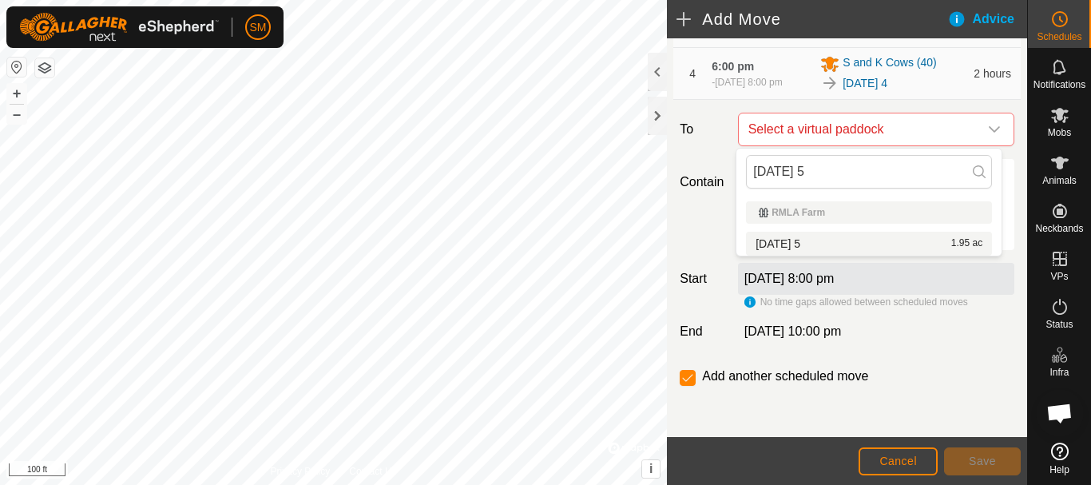
type input "[DATE] 5"
click at [816, 242] on li "[DATE] 5 1.95 ac" at bounding box center [869, 244] width 246 height 24
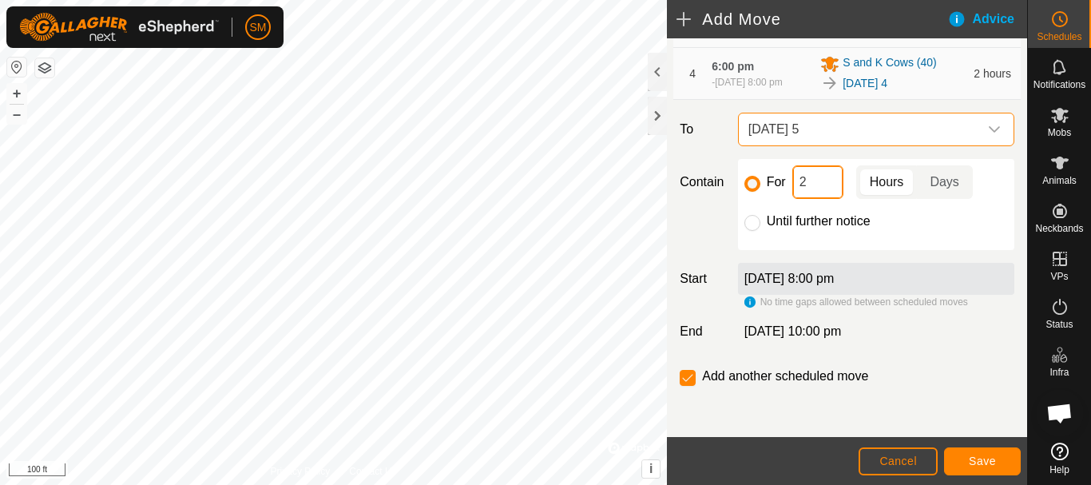
click at [813, 180] on input "2" at bounding box center [817, 182] width 51 height 34
type input "16"
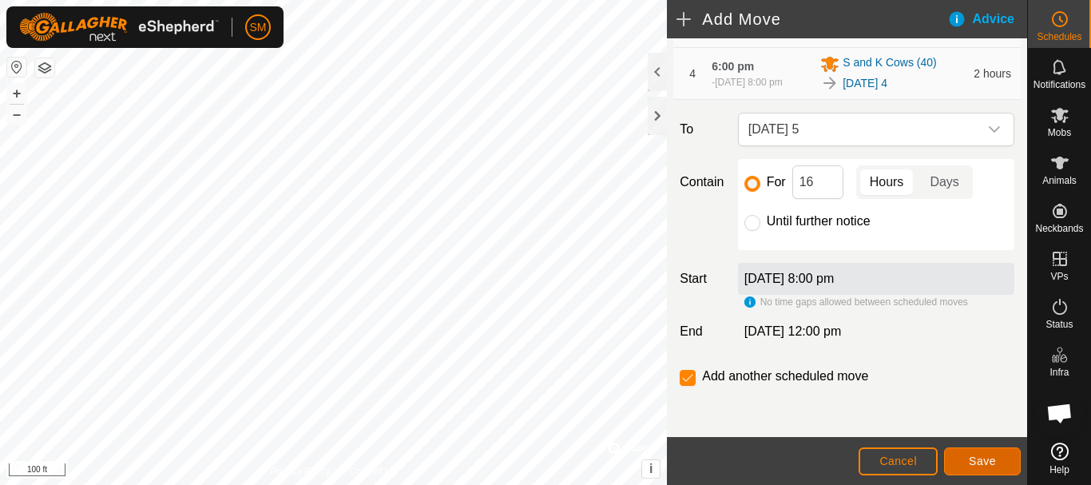
click at [977, 461] on span "Save" at bounding box center [982, 460] width 27 height 13
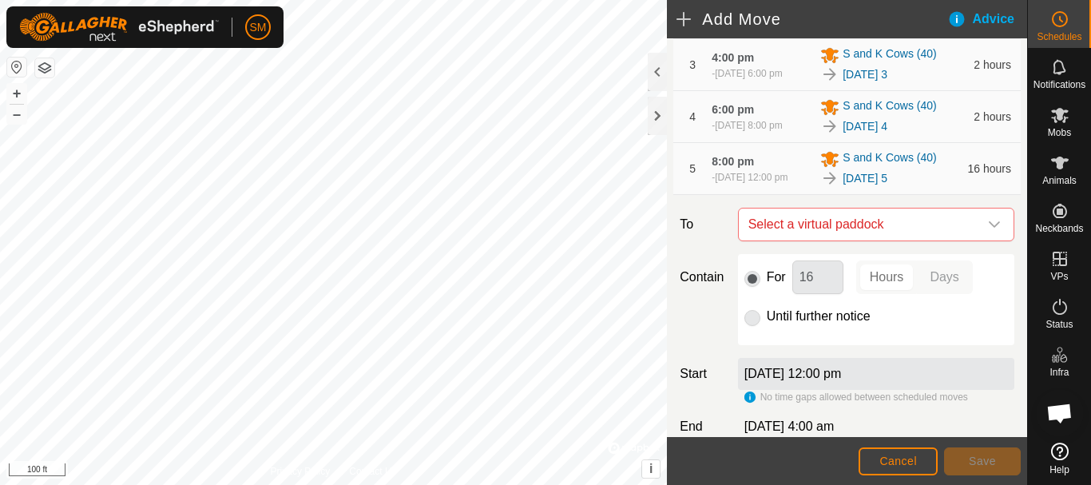
scroll to position [340, 0]
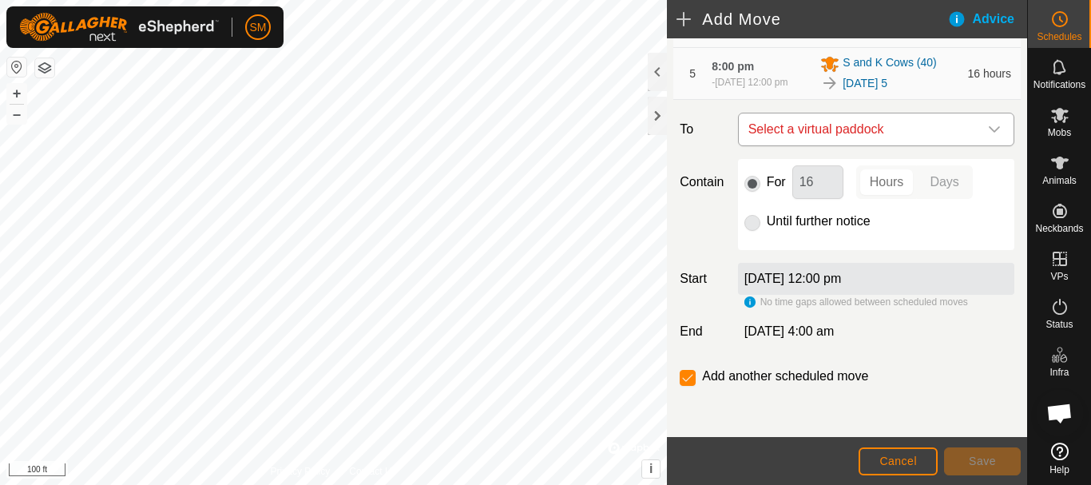
click at [988, 124] on icon "dropdown trigger" at bounding box center [994, 129] width 13 height 13
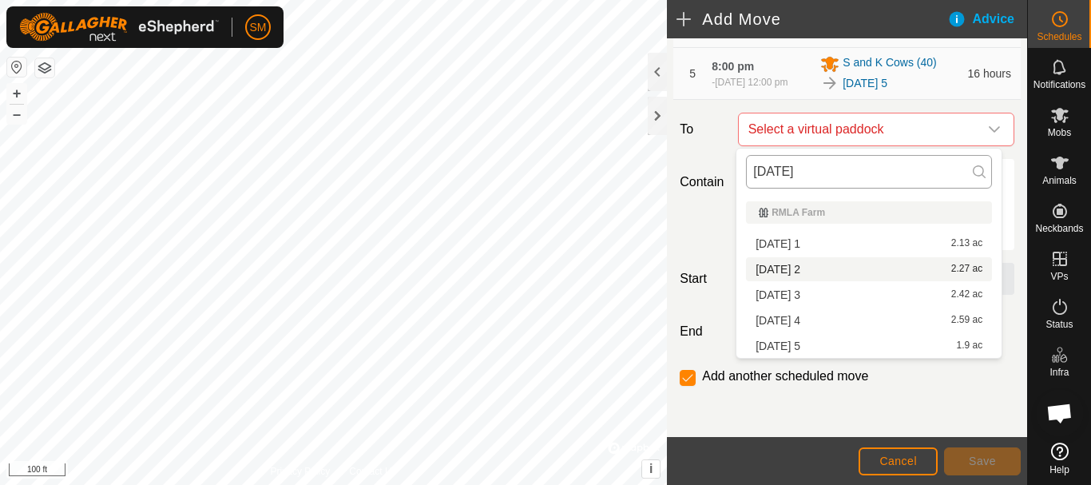
type input "[DATE]"
drag, startPoint x: 824, startPoint y: 174, endPoint x: 722, endPoint y: 176, distance: 102.2
click at [705, 172] on body "SM Schedules Notifications Mobs Animals Neckbands VPs Status Infra Heatmap Help…" at bounding box center [545, 242] width 1091 height 485
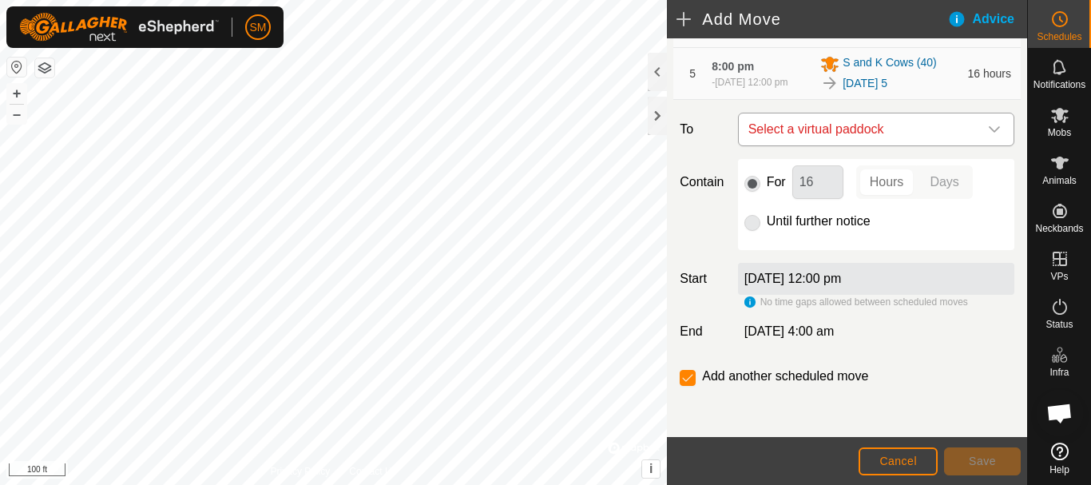
click at [845, 128] on span "Select a virtual paddock" at bounding box center [860, 129] width 236 height 32
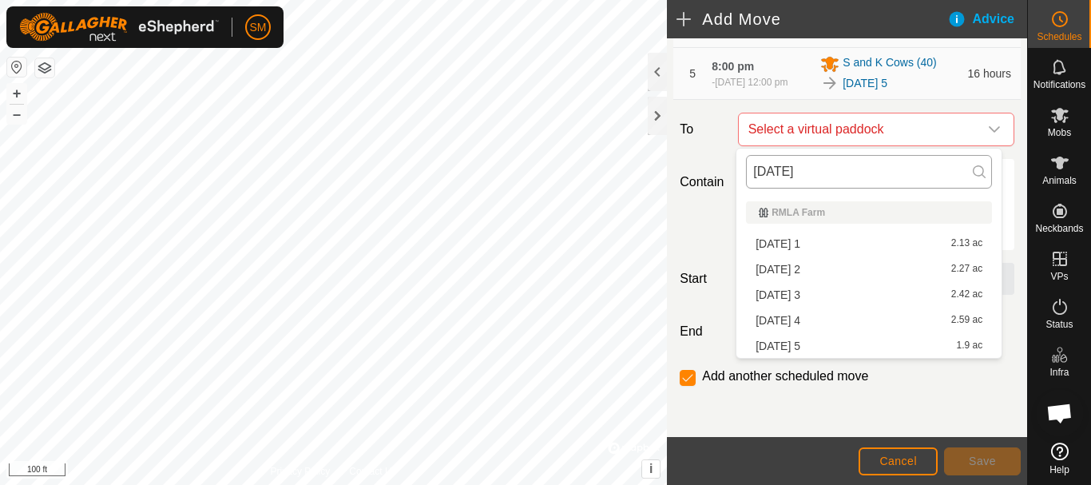
drag, startPoint x: 830, startPoint y: 169, endPoint x: 752, endPoint y: 172, distance: 77.5
click at [752, 172] on input "[DATE]" at bounding box center [869, 172] width 246 height 34
click at [791, 240] on span "[DATE] 1" at bounding box center [777, 243] width 45 height 11
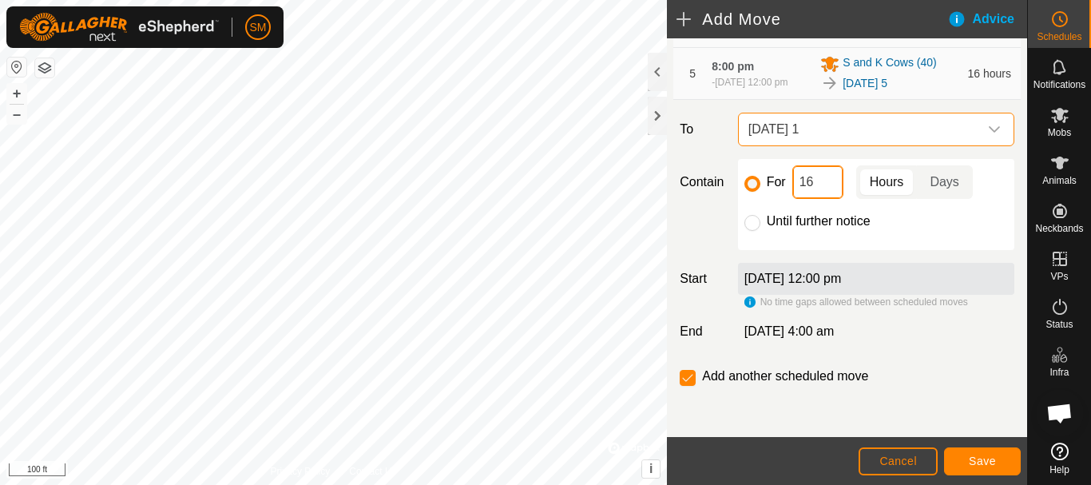
click at [799, 176] on input "16" at bounding box center [817, 182] width 51 height 34
type input "2"
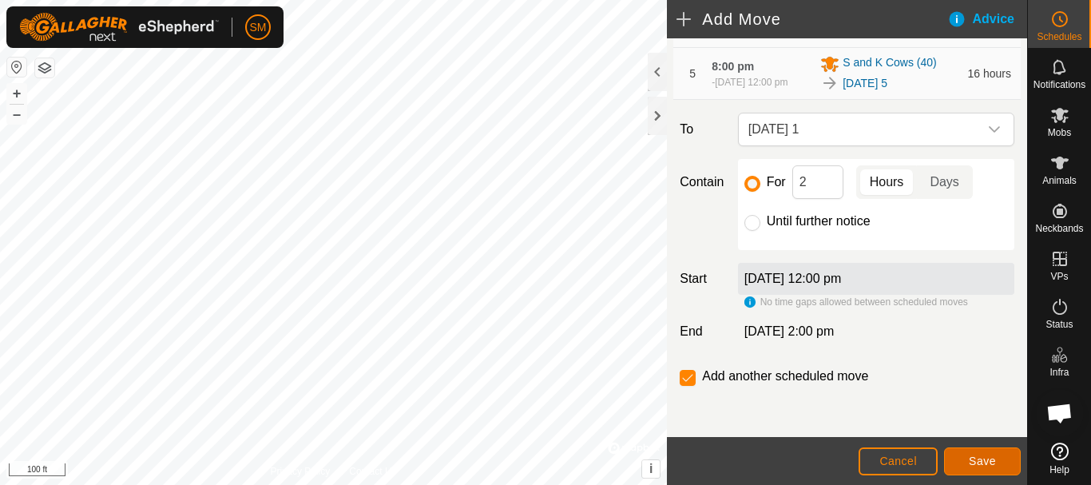
click at [981, 463] on span "Save" at bounding box center [982, 460] width 27 height 13
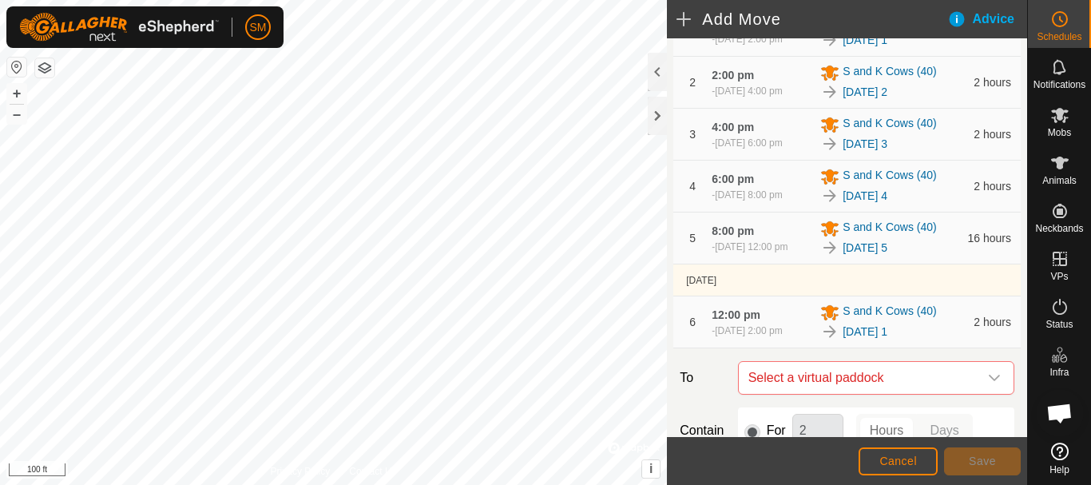
scroll to position [431, 0]
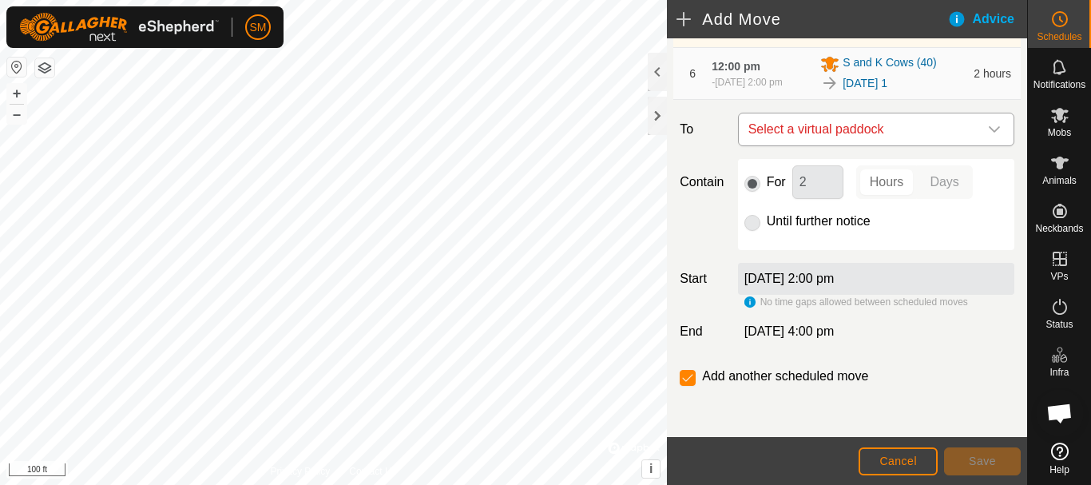
click at [988, 132] on icon "dropdown trigger" at bounding box center [994, 129] width 13 height 13
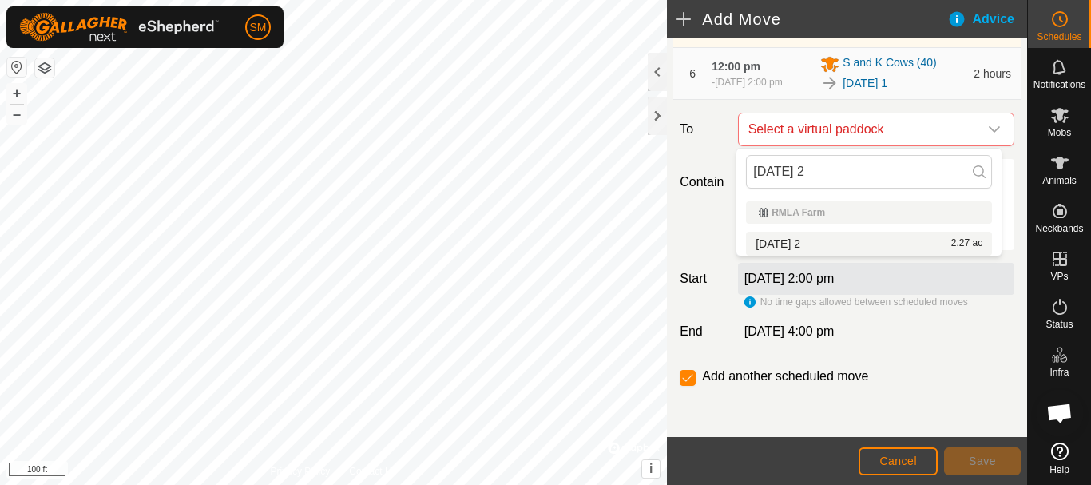
type input "[DATE] 2"
click at [800, 238] on span "[DATE] 2" at bounding box center [777, 243] width 45 height 11
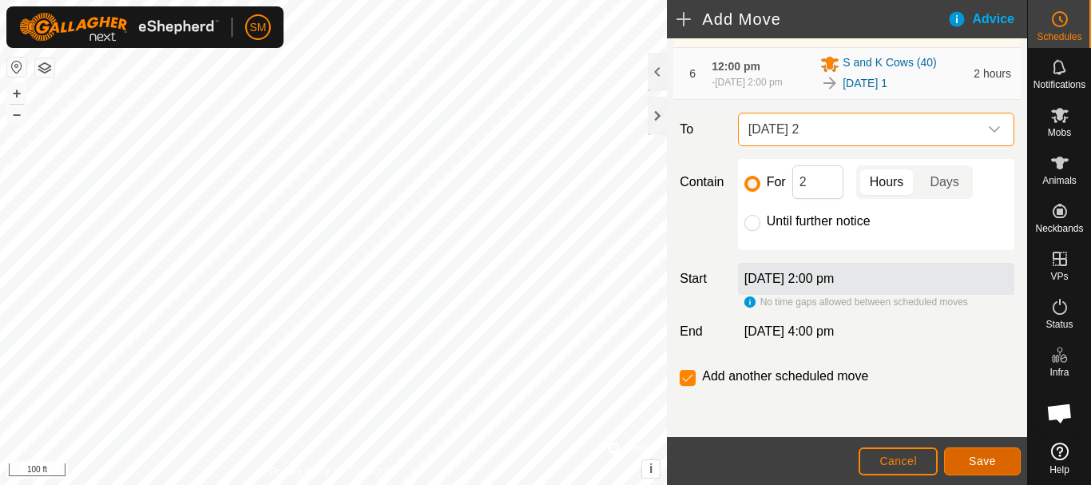
click at [977, 459] on span "Save" at bounding box center [982, 460] width 27 height 13
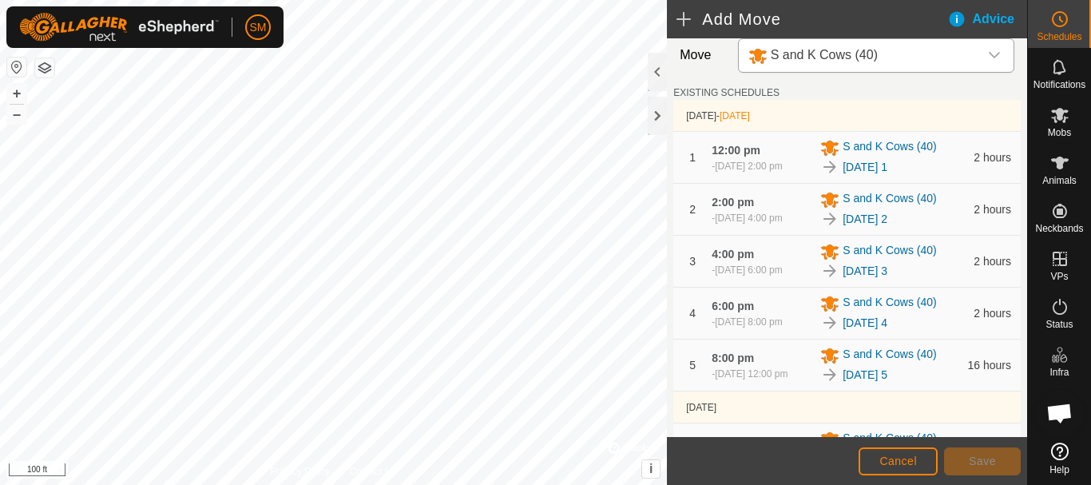
scroll to position [490, 0]
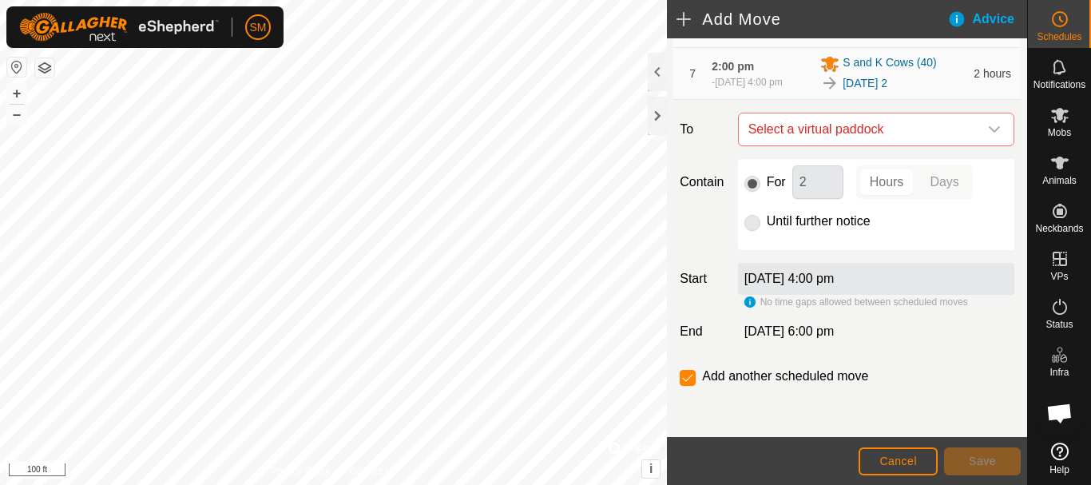
click at [988, 127] on icon "dropdown trigger" at bounding box center [994, 129] width 13 height 13
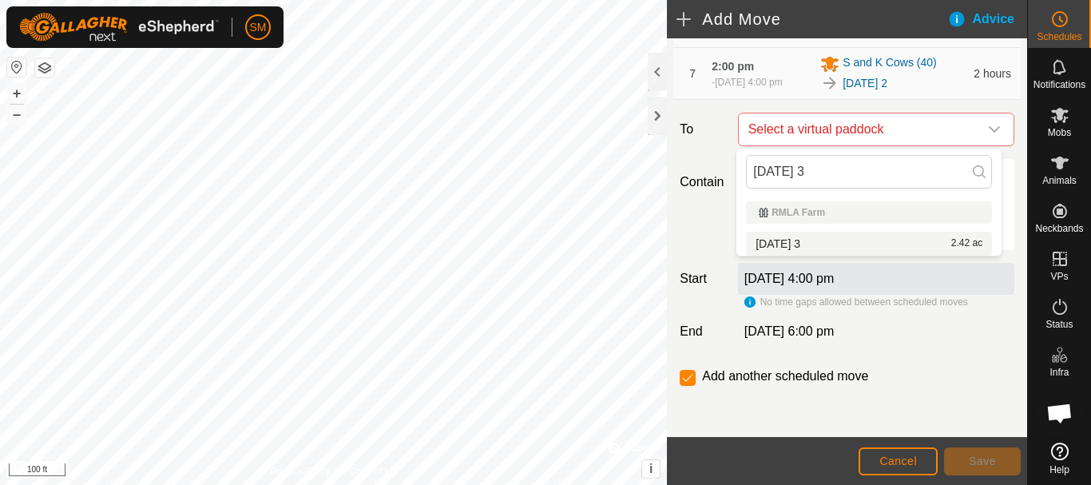
type input "[DATE] 3"
click at [828, 244] on div "[DATE] 3 2.42 ac" at bounding box center [868, 243] width 227 height 11
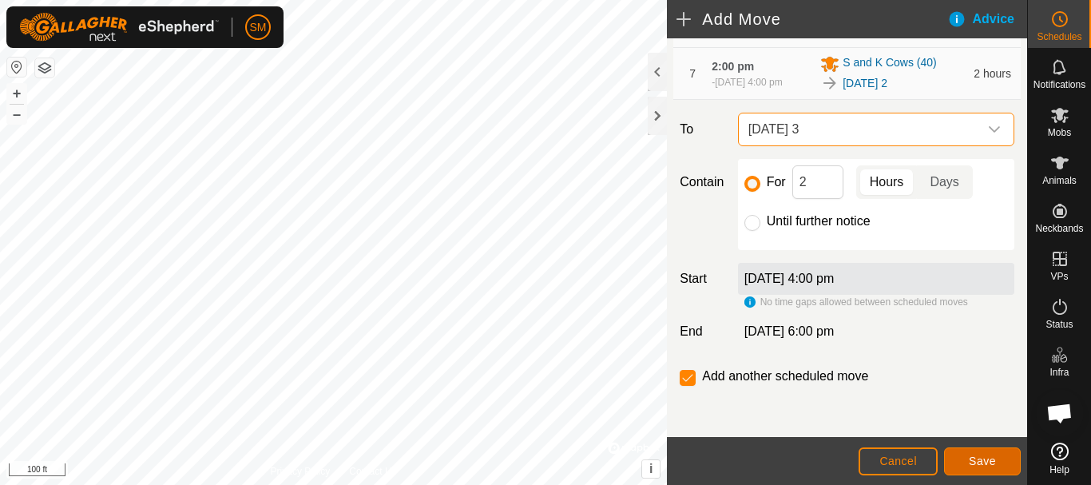
click at [989, 458] on span "Save" at bounding box center [982, 460] width 27 height 13
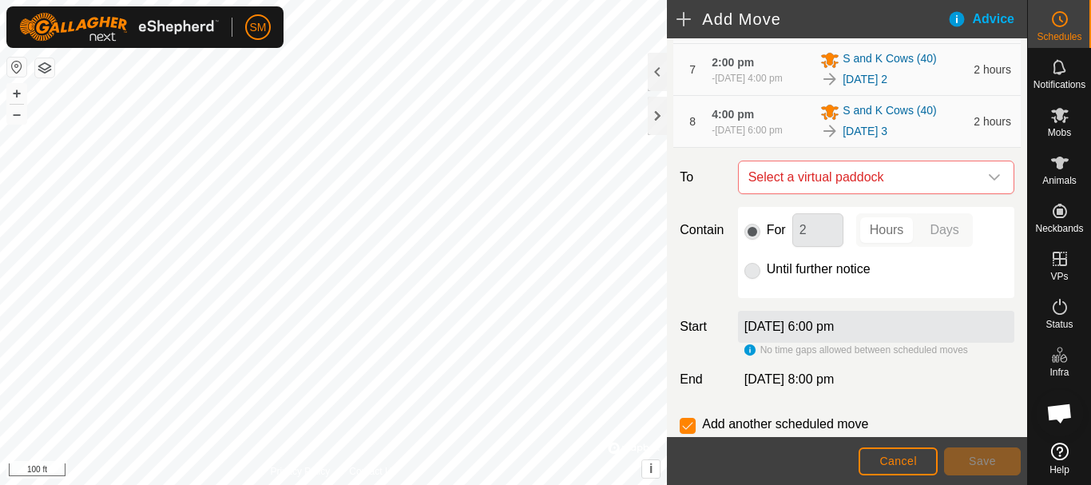
scroll to position [549, 0]
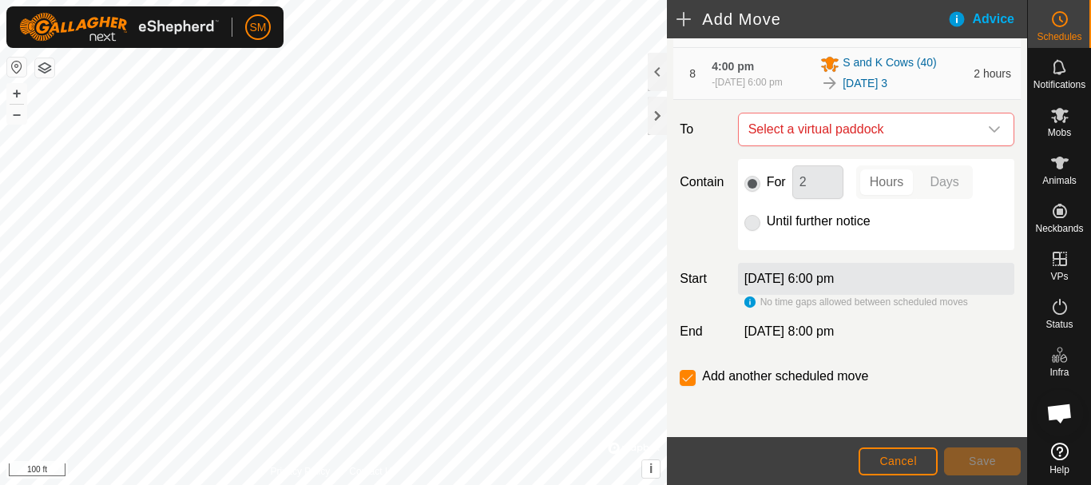
click at [988, 133] on icon "dropdown trigger" at bounding box center [994, 129] width 13 height 13
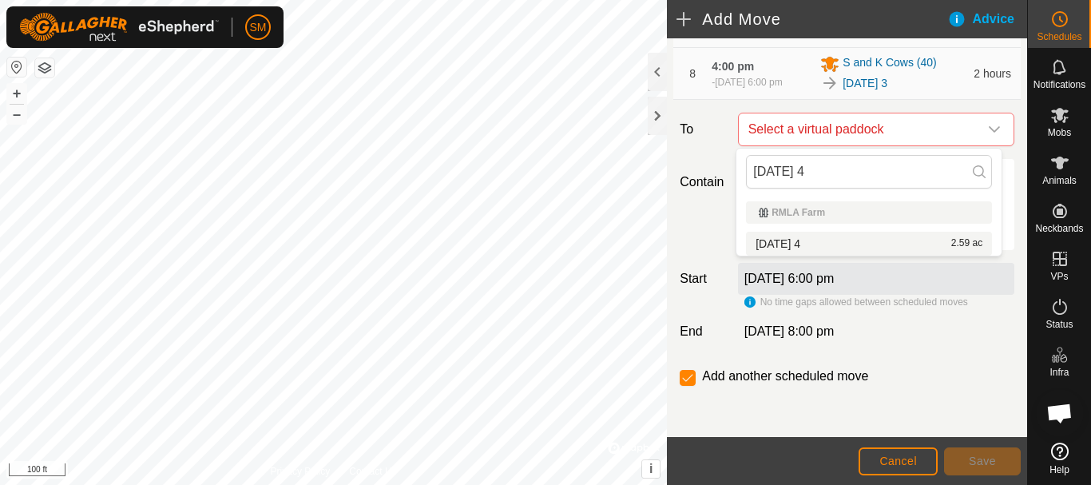
type input "[DATE] 4"
click at [800, 242] on span "[DATE] 4" at bounding box center [777, 243] width 45 height 11
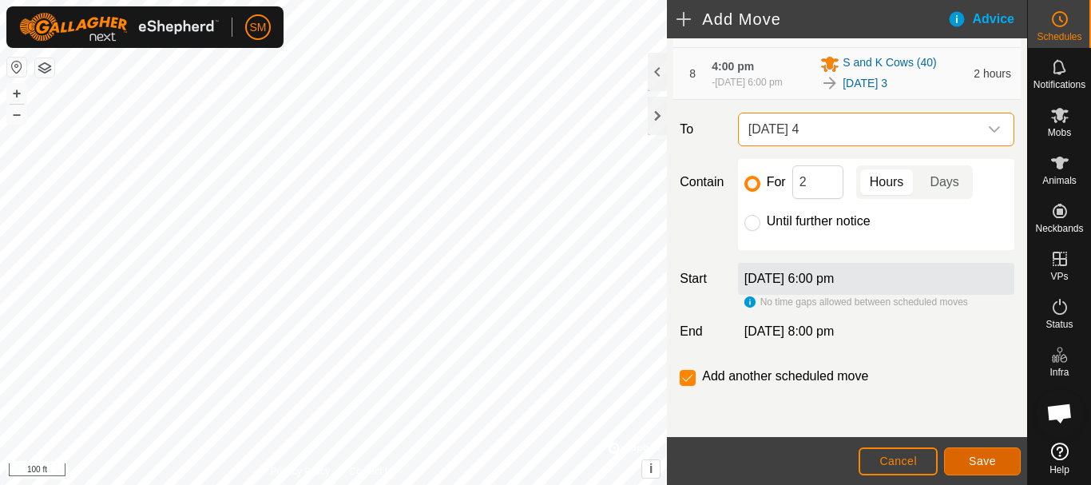
click at [993, 462] on span "Save" at bounding box center [982, 460] width 27 height 13
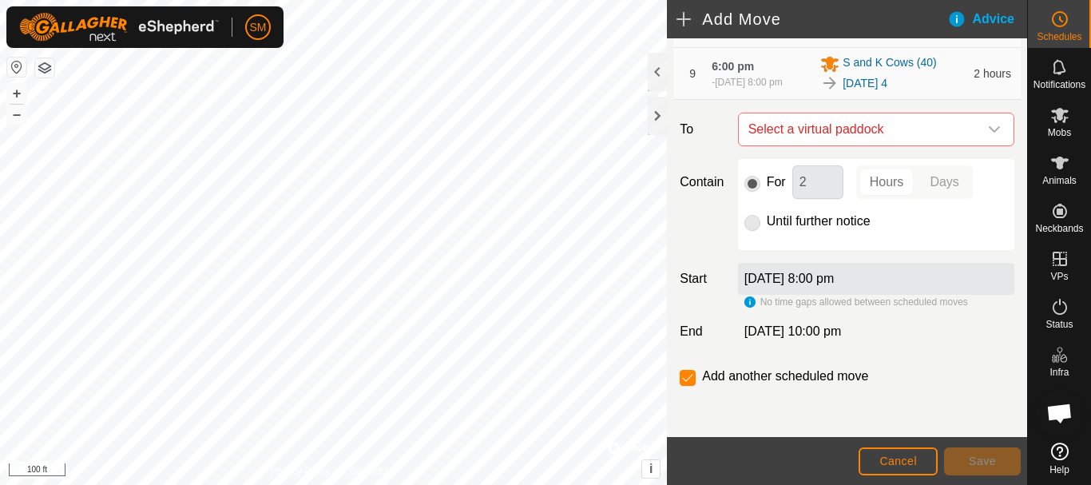
scroll to position [608, 0]
click at [989, 129] on icon "dropdown trigger" at bounding box center [994, 129] width 11 height 6
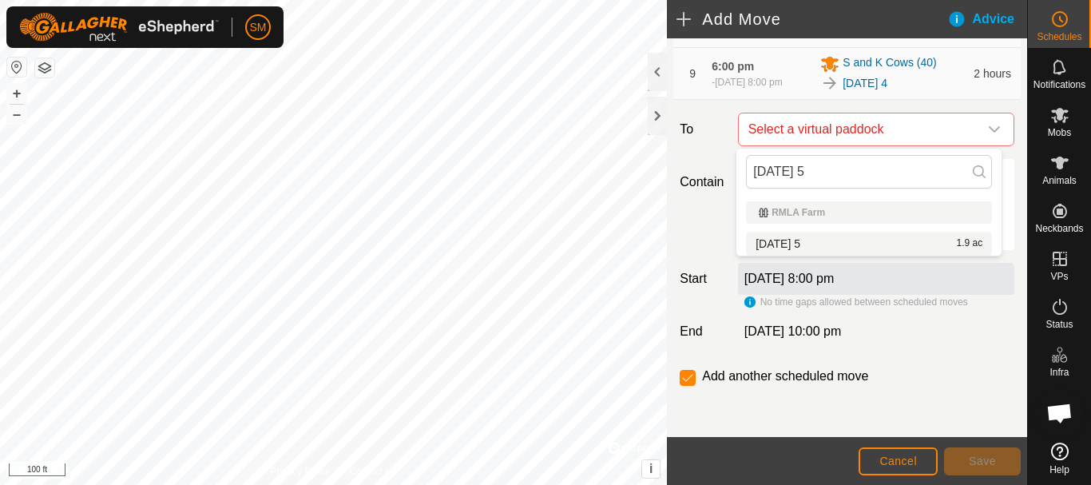
type input "[DATE] 5"
click at [791, 243] on span "[DATE] 5" at bounding box center [777, 243] width 45 height 11
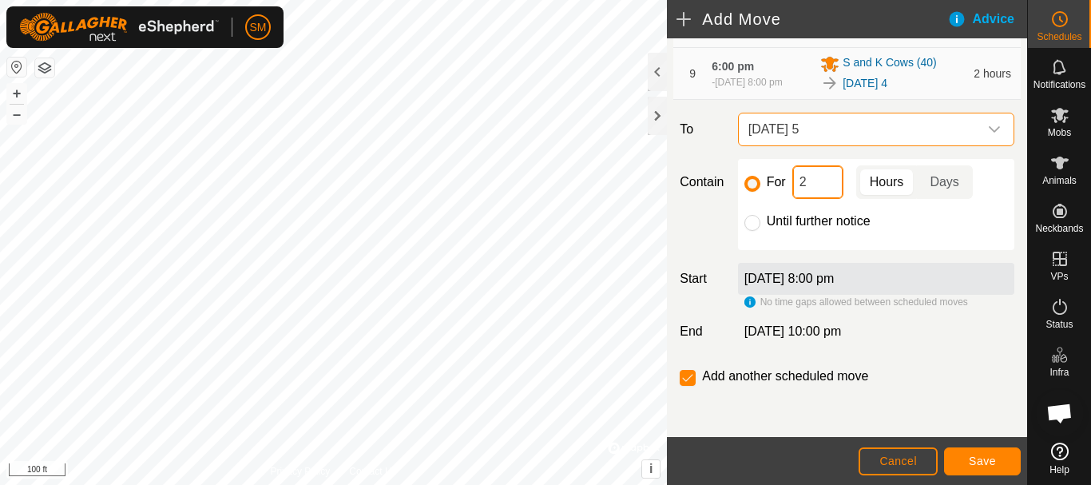
click at [827, 177] on input "2" at bounding box center [817, 182] width 51 height 34
type input "16"
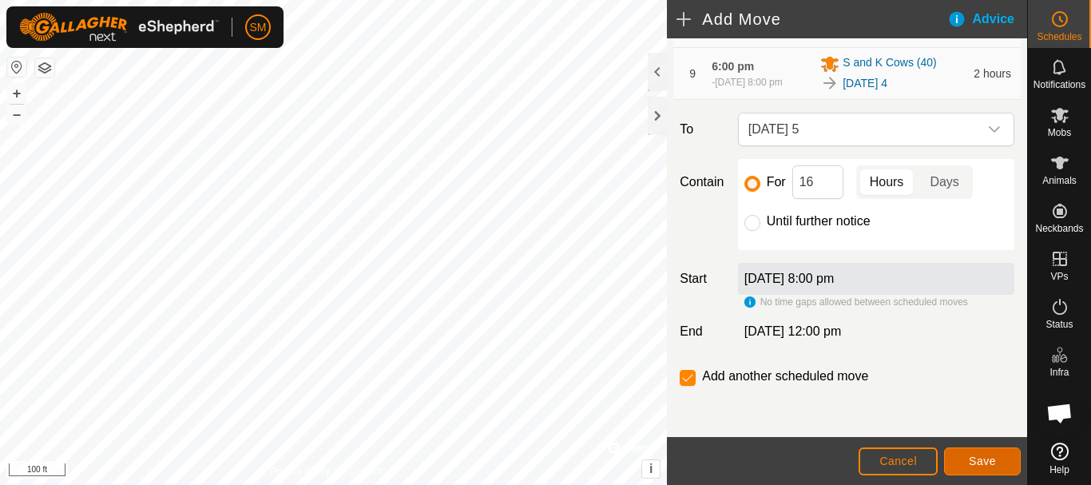
click at [979, 462] on span "Save" at bounding box center [982, 460] width 27 height 13
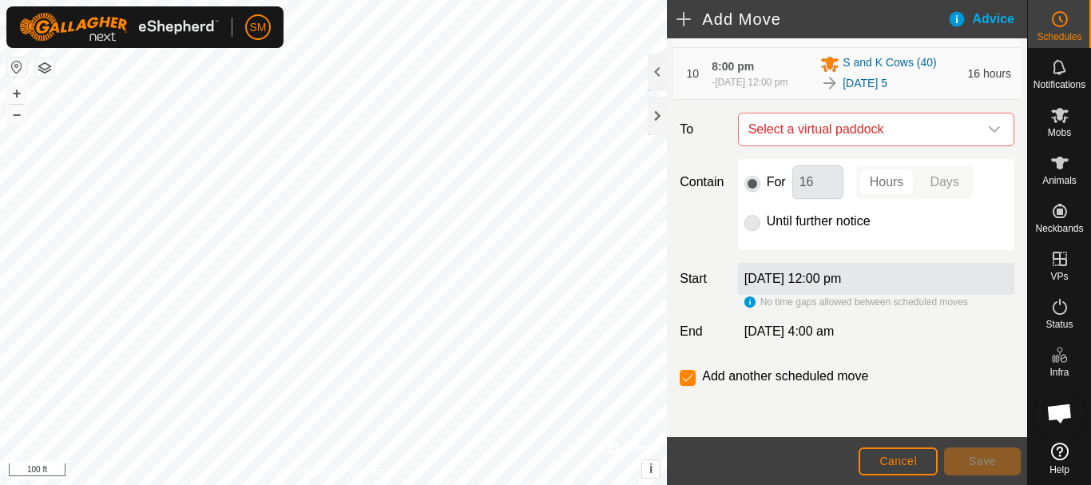
scroll to position [668, 0]
click at [993, 137] on div "dropdown trigger" at bounding box center [994, 129] width 32 height 32
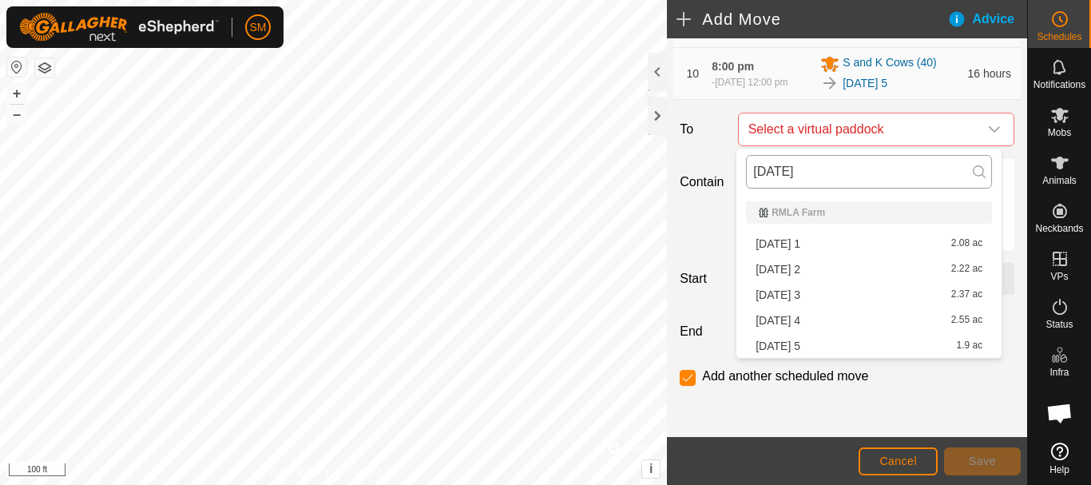
drag, startPoint x: 822, startPoint y: 173, endPoint x: 751, endPoint y: 172, distance: 71.1
click at [751, 172] on input "[DATE]" at bounding box center [869, 172] width 246 height 34
type input "[DATE]"
click at [787, 238] on span "[DATE] 1" at bounding box center [777, 243] width 45 height 11
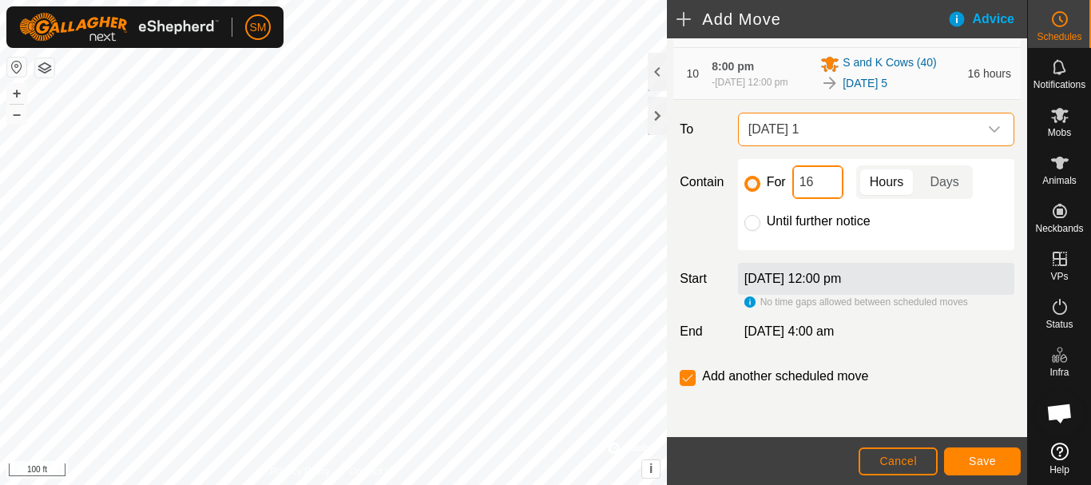
click at [793, 169] on input "16" at bounding box center [817, 182] width 51 height 34
type input "2"
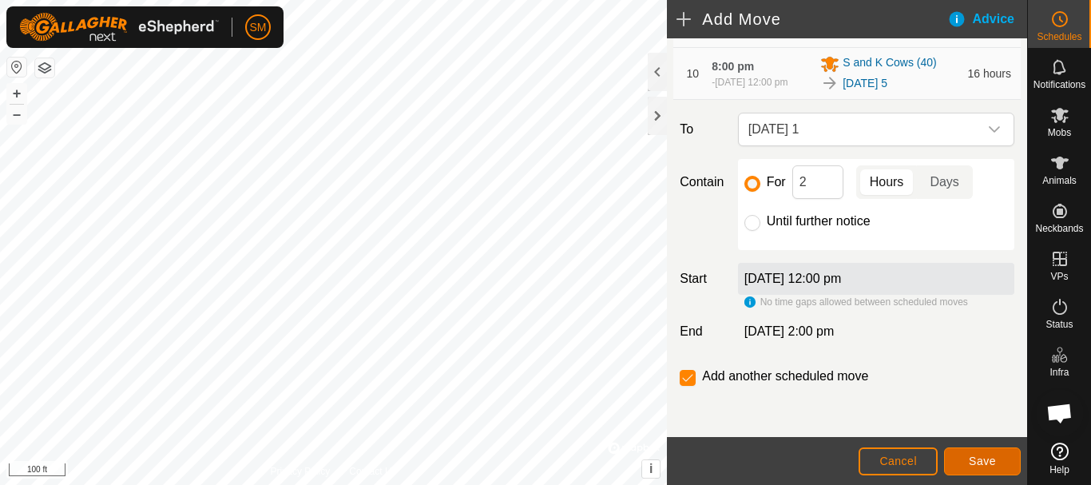
click at [985, 462] on span "Save" at bounding box center [982, 460] width 27 height 13
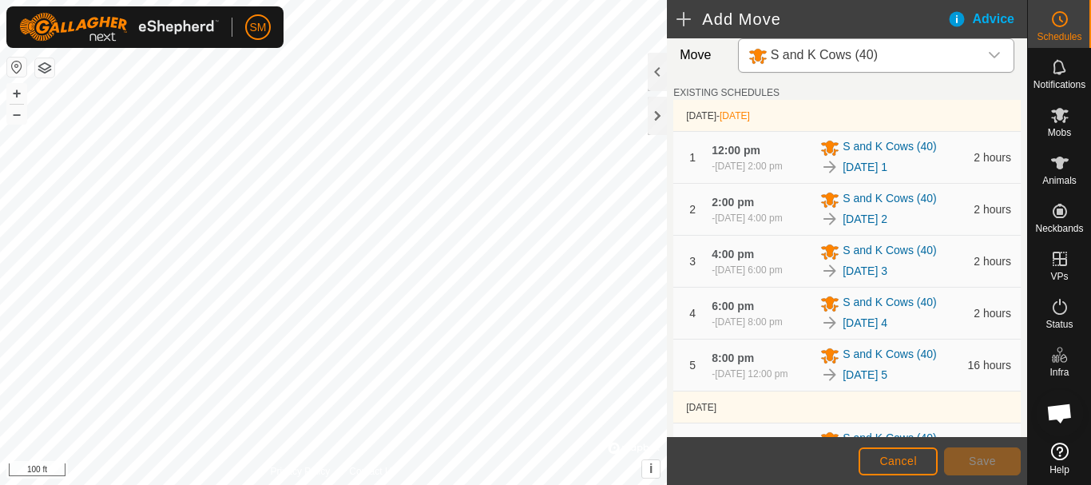
scroll to position [759, 0]
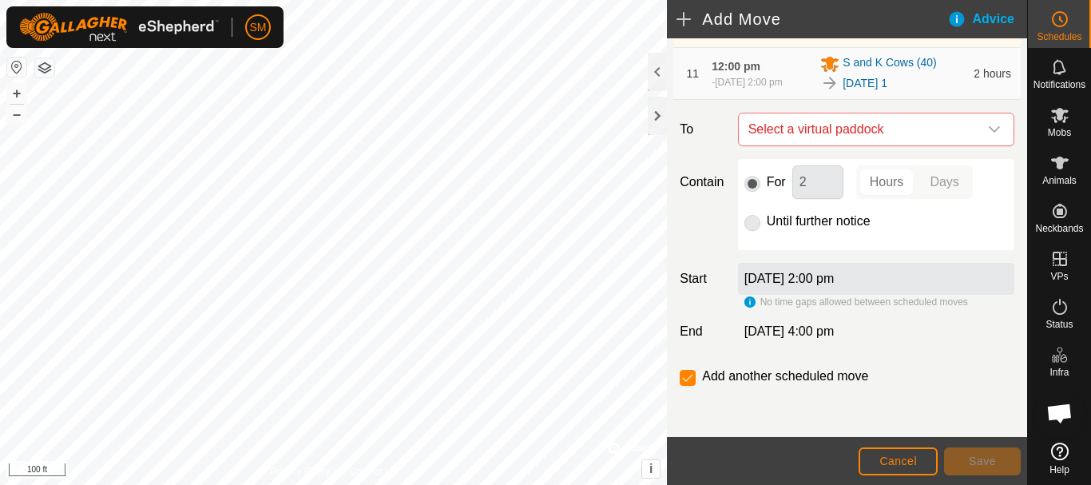
click at [988, 126] on icon "dropdown trigger" at bounding box center [994, 129] width 13 height 13
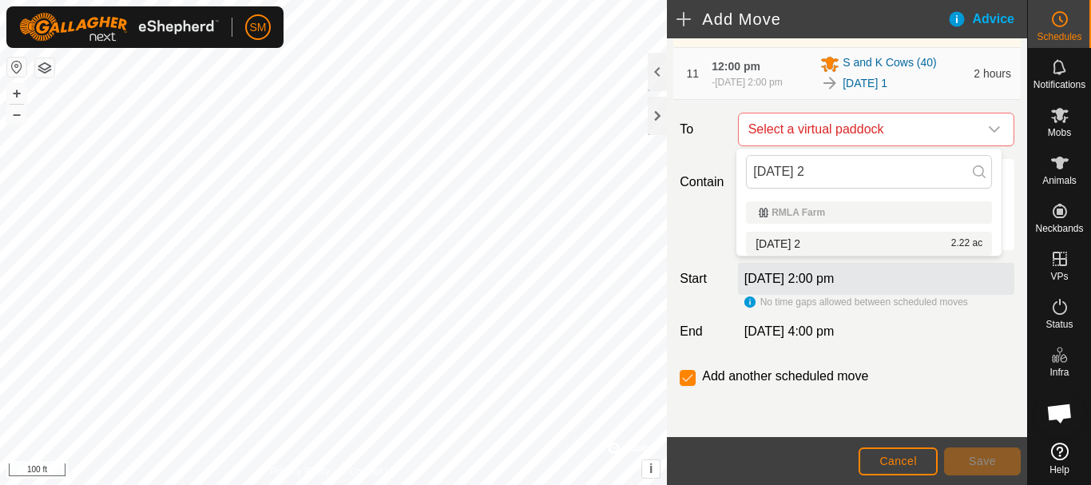
type input "[DATE] 2"
click at [796, 243] on span "[DATE] 2" at bounding box center [777, 243] width 45 height 11
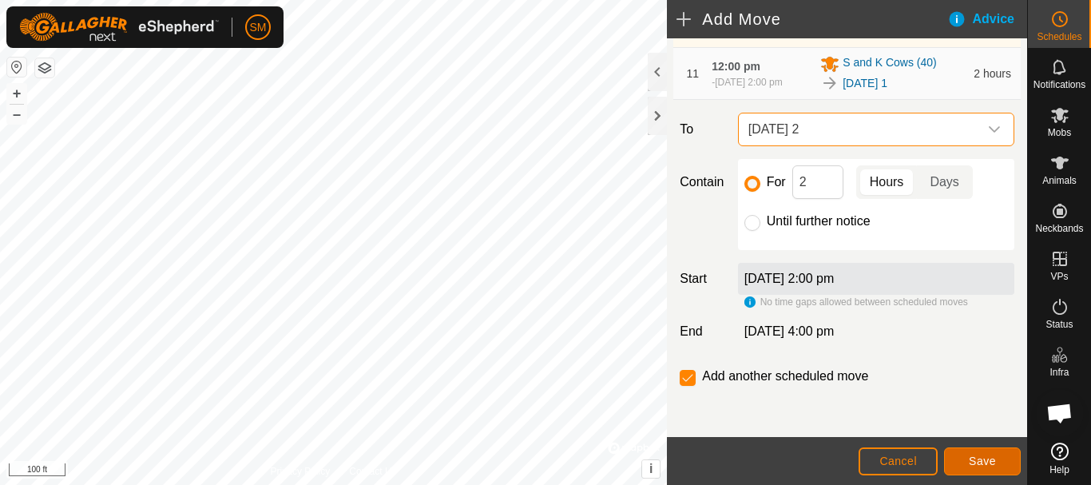
click at [965, 458] on button "Save" at bounding box center [982, 461] width 77 height 28
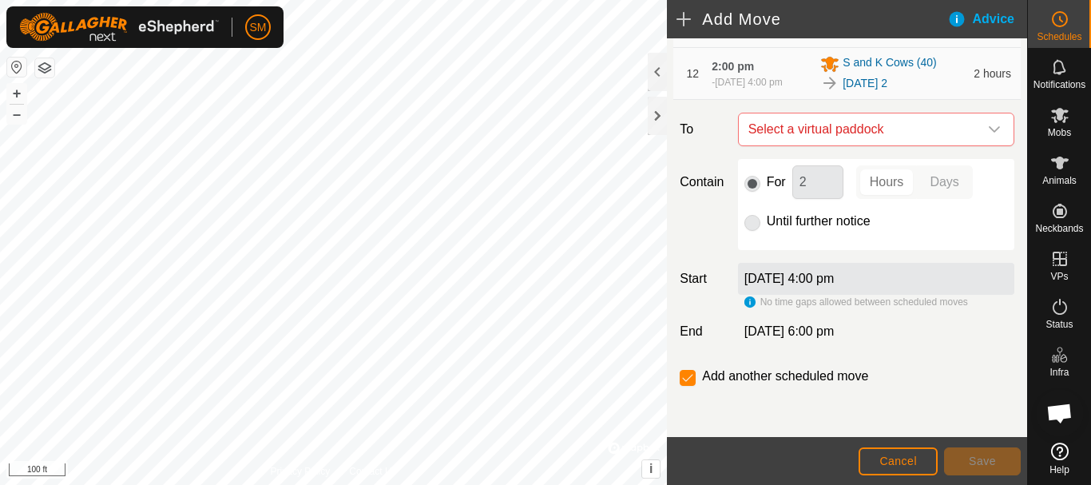
scroll to position [818, 0]
click at [989, 129] on icon "dropdown trigger" at bounding box center [994, 129] width 11 height 6
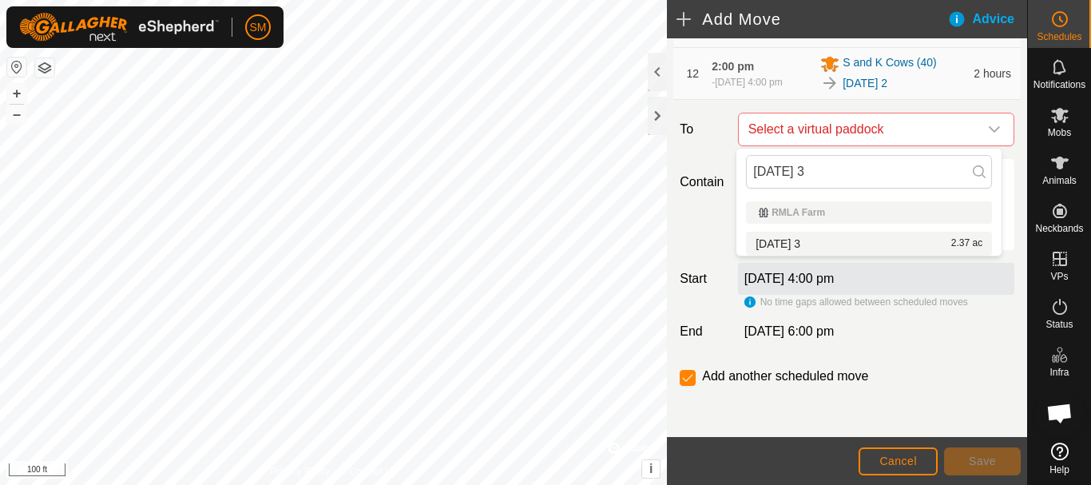
type input "[DATE] 3"
click at [787, 236] on li "[DATE] 3 2.37 ac" at bounding box center [869, 244] width 246 height 24
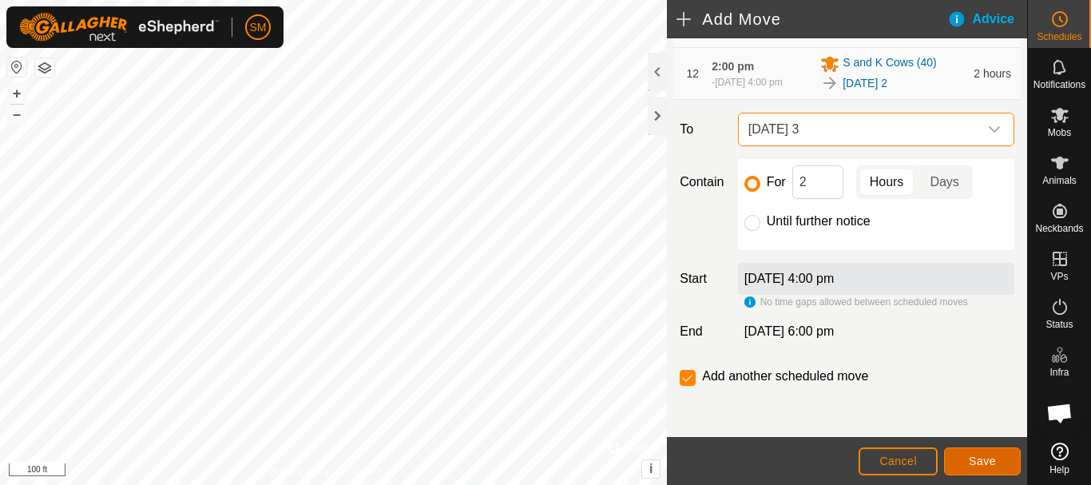
click at [1006, 459] on button "Save" at bounding box center [982, 461] width 77 height 28
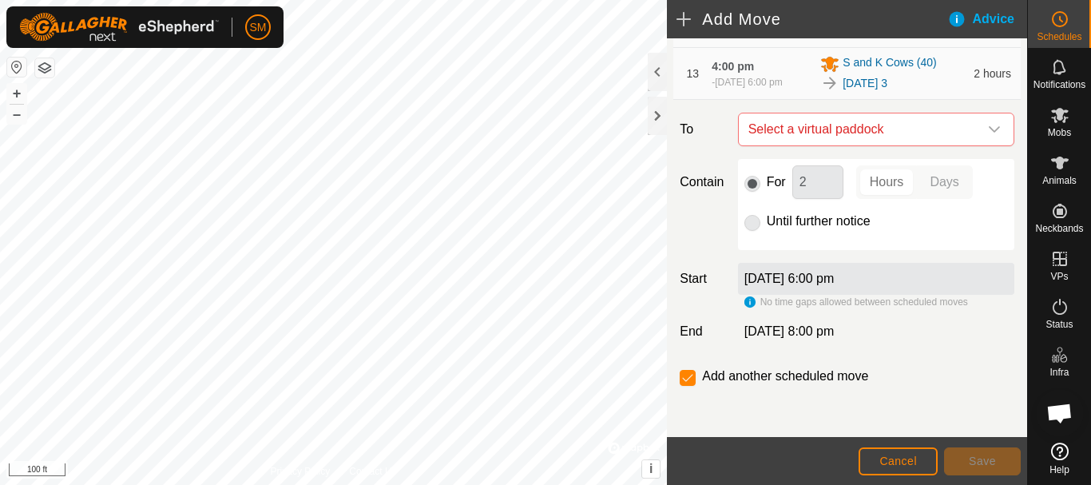
scroll to position [877, 0]
click at [988, 127] on icon "dropdown trigger" at bounding box center [994, 129] width 13 height 13
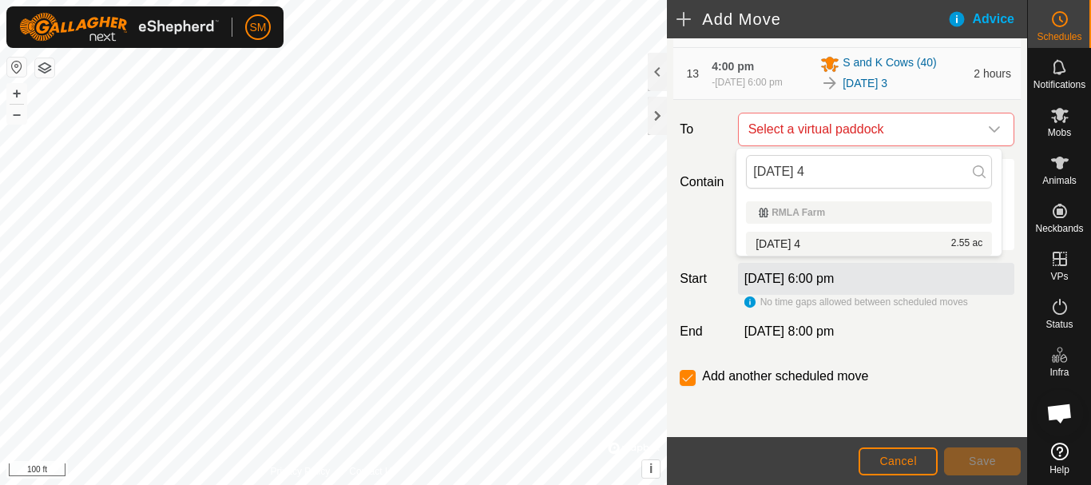
type input "[DATE] 4"
click at [793, 248] on span "[DATE] 4" at bounding box center [777, 243] width 45 height 11
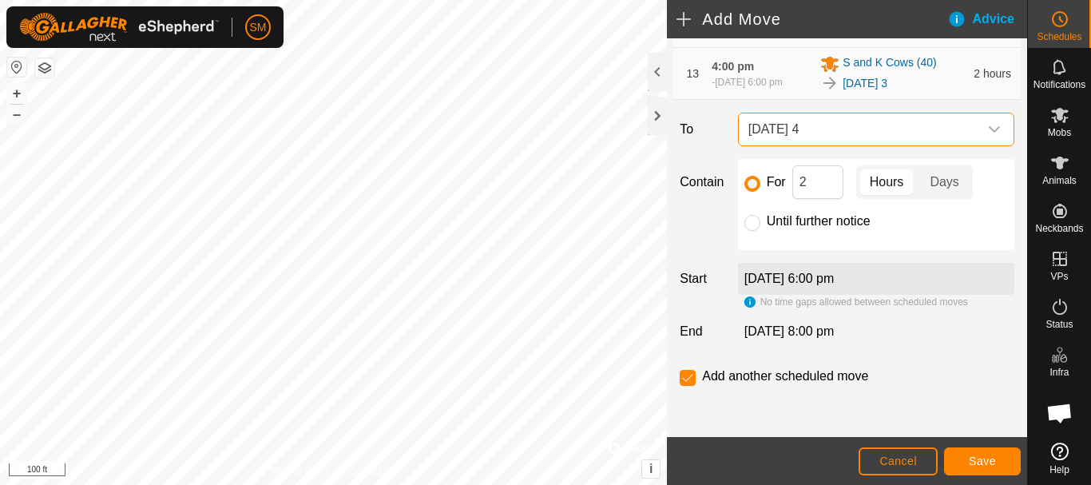
click at [997, 477] on footer "Cancel Save" at bounding box center [847, 461] width 360 height 48
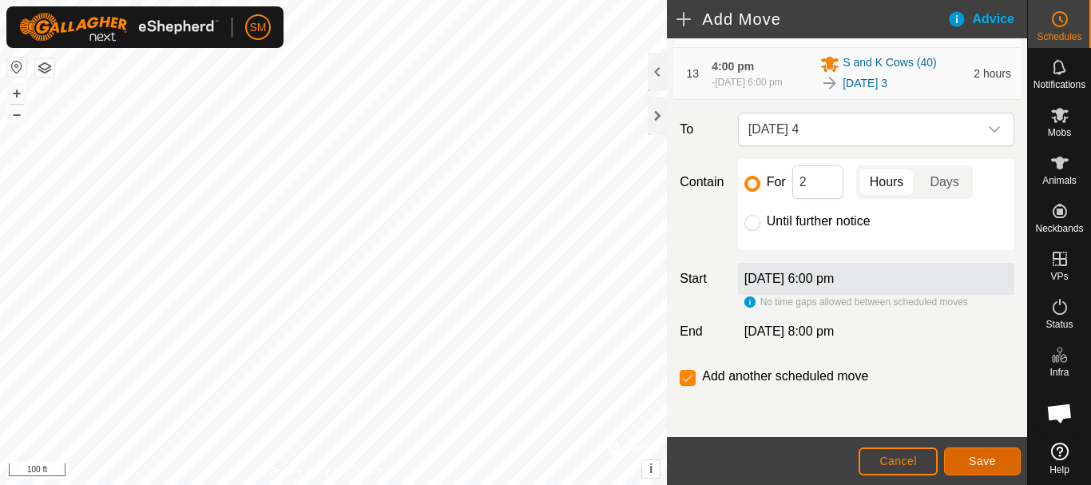
click at [997, 463] on button "Save" at bounding box center [982, 461] width 77 height 28
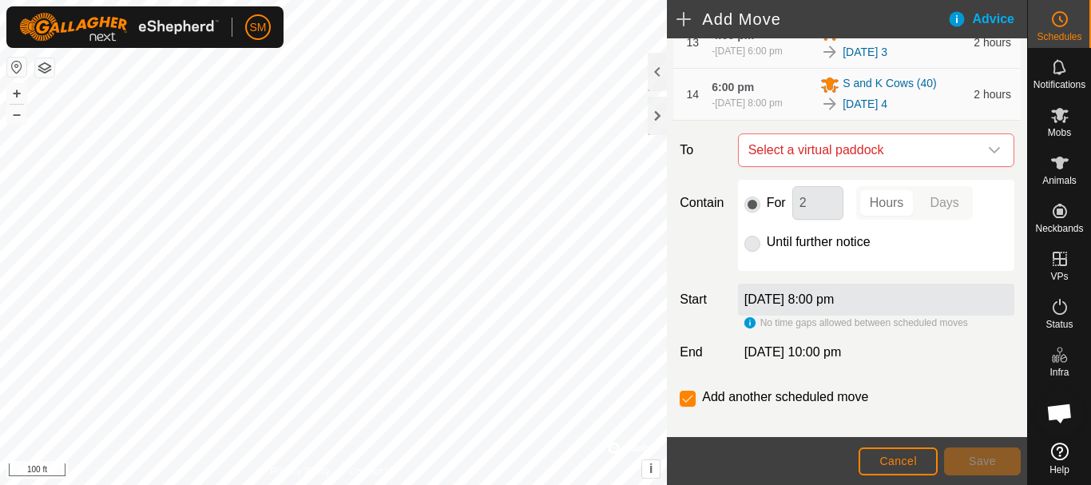
scroll to position [936, 0]
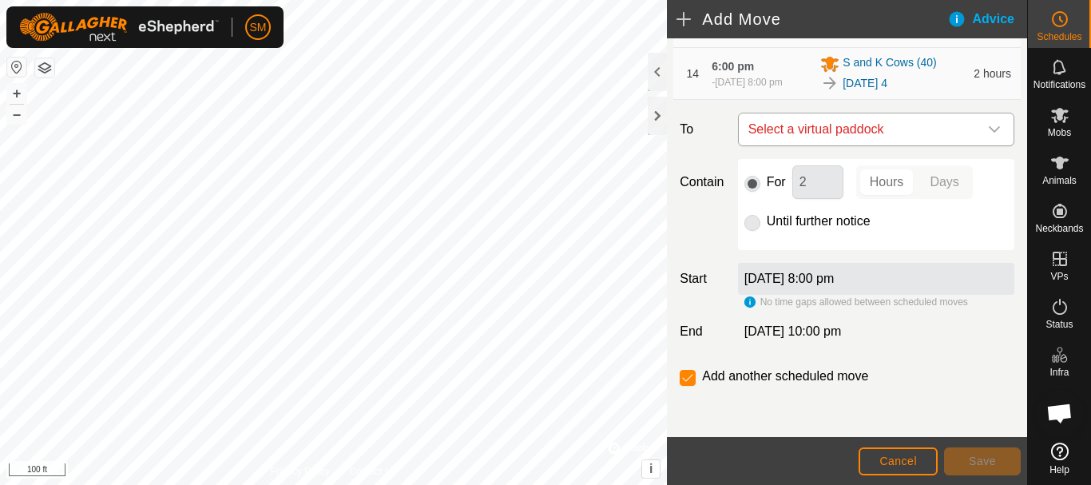
click at [988, 127] on icon "dropdown trigger" at bounding box center [994, 129] width 13 height 13
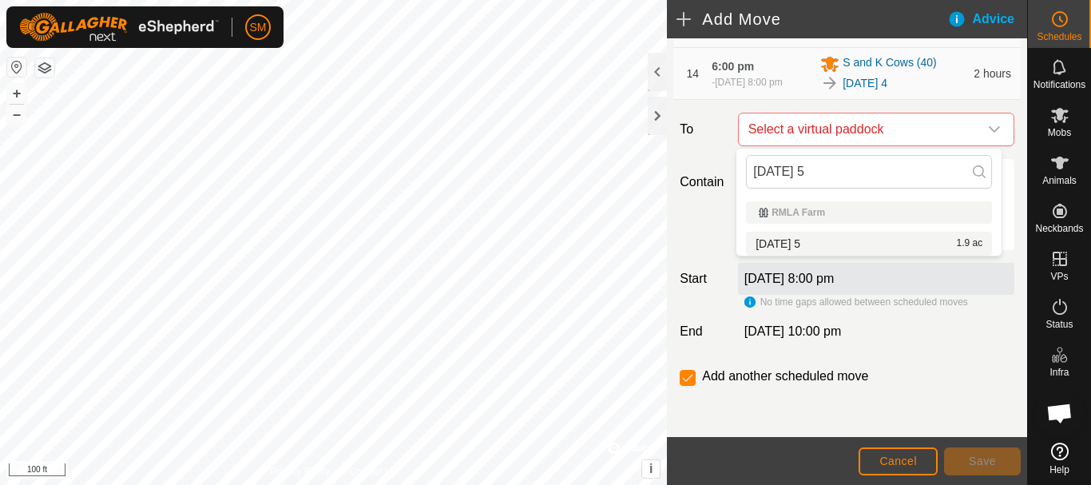
type input "[DATE] 5"
click at [800, 238] on span "[DATE] 5" at bounding box center [777, 243] width 45 height 11
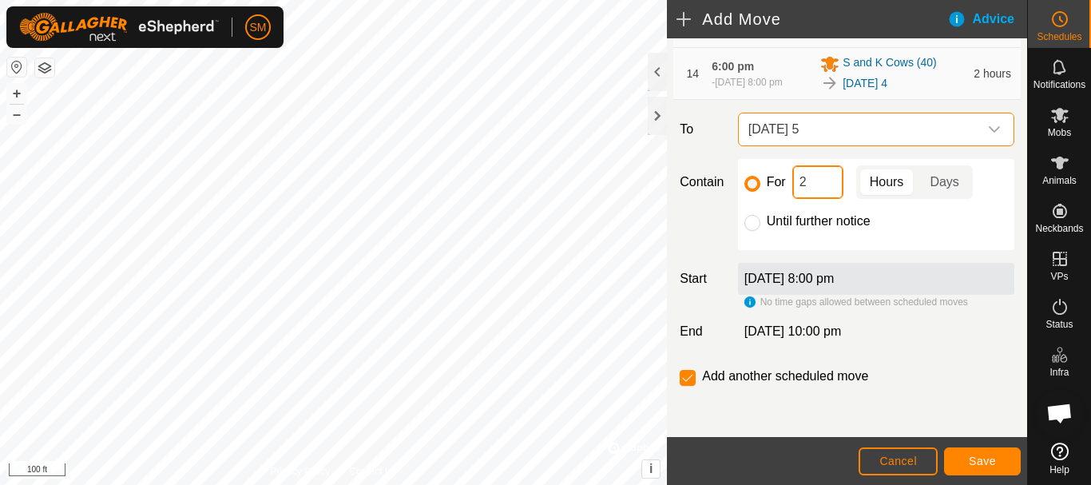
click at [814, 190] on input "2" at bounding box center [817, 182] width 51 height 34
type input "16"
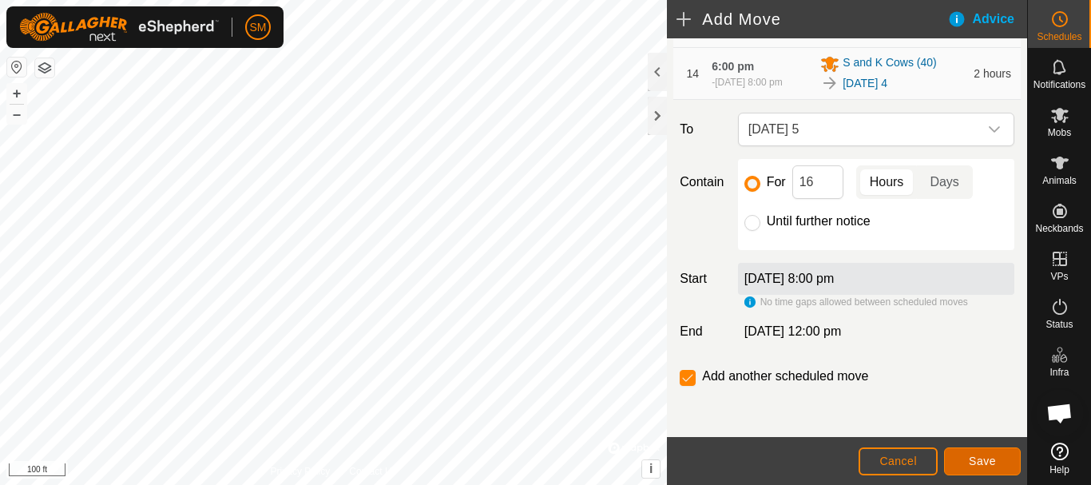
click at [979, 459] on span "Save" at bounding box center [982, 460] width 27 height 13
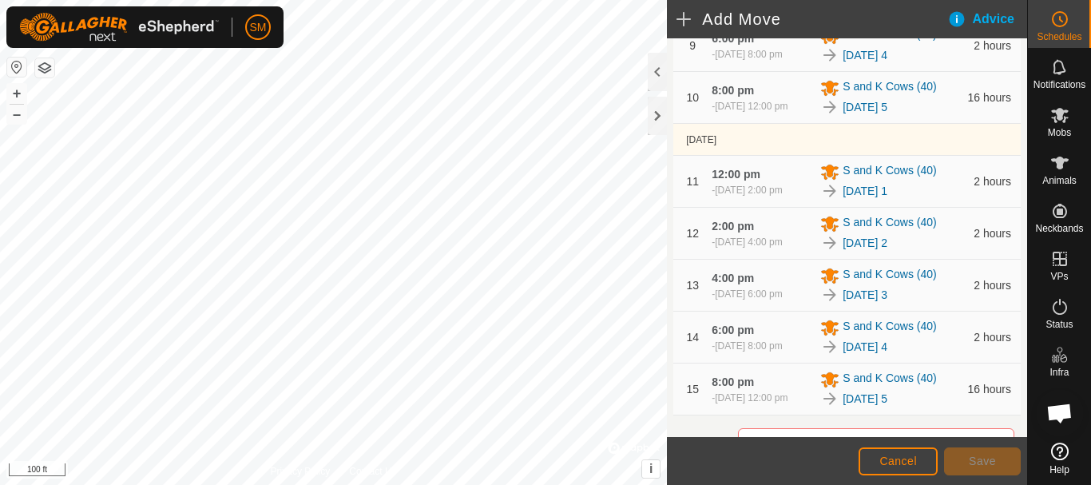
scroll to position [995, 0]
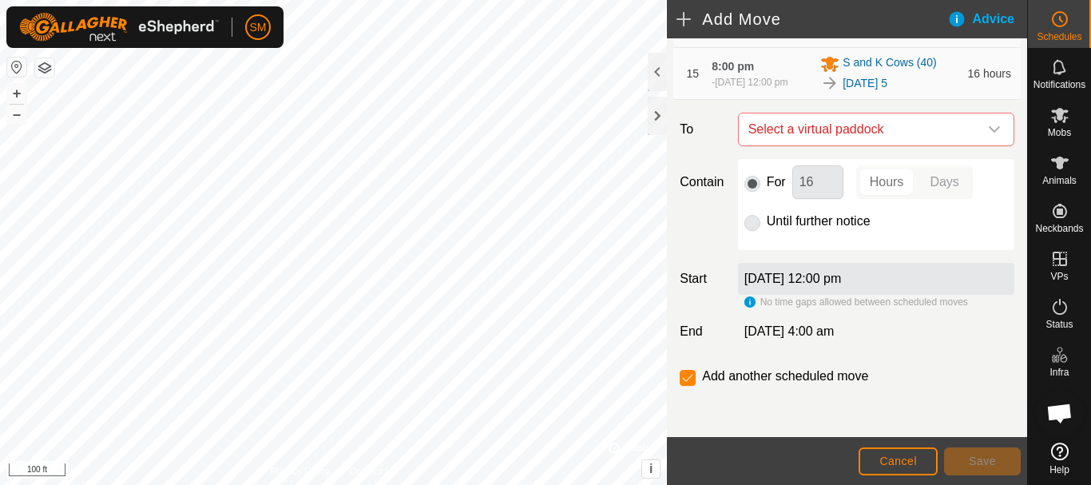
click at [988, 131] on icon "dropdown trigger" at bounding box center [994, 129] width 13 height 13
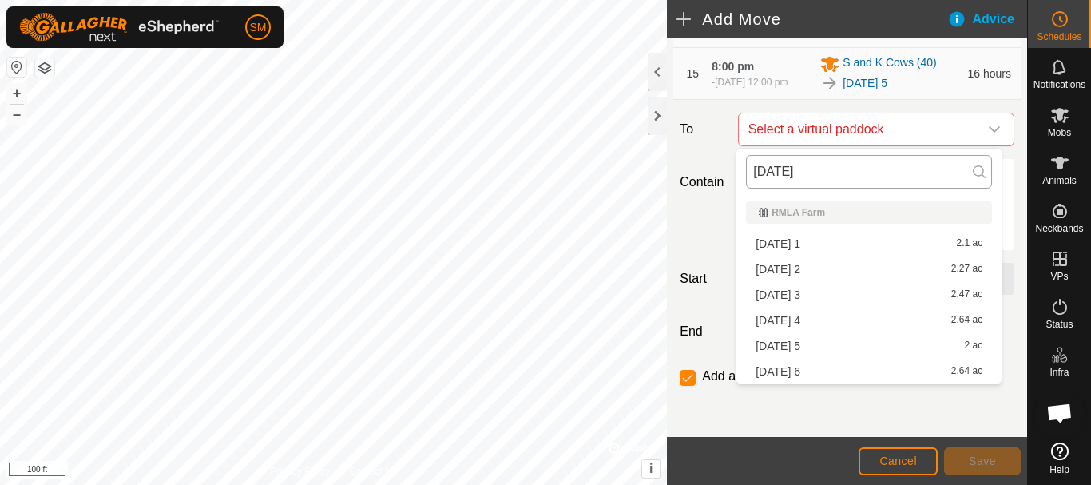
drag, startPoint x: 823, startPoint y: 176, endPoint x: 754, endPoint y: 170, distance: 69.8
click at [754, 170] on input "[DATE]" at bounding box center [869, 172] width 246 height 34
type input "[DATE]"
click at [771, 243] on span "[DATE] 1" at bounding box center [777, 243] width 45 height 11
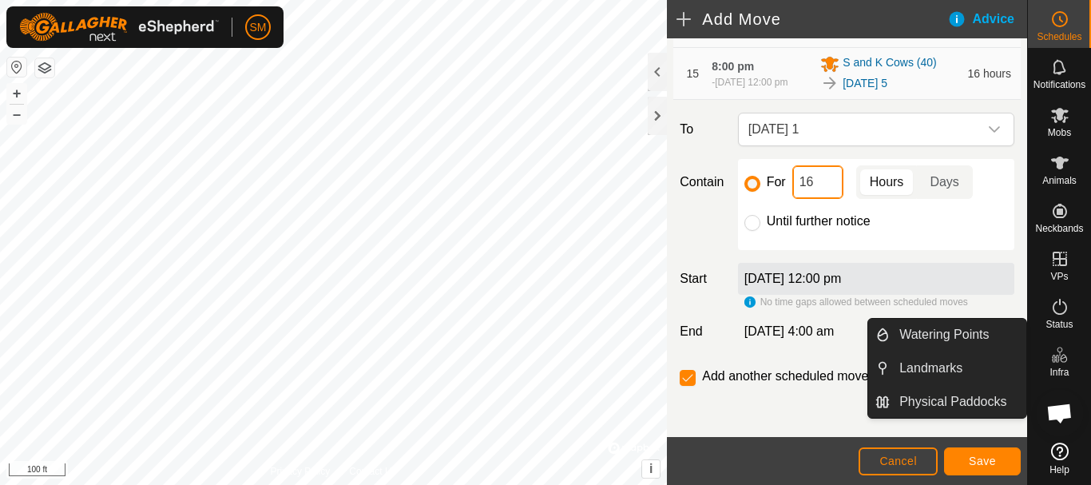
click at [811, 188] on input "16" at bounding box center [817, 182] width 51 height 34
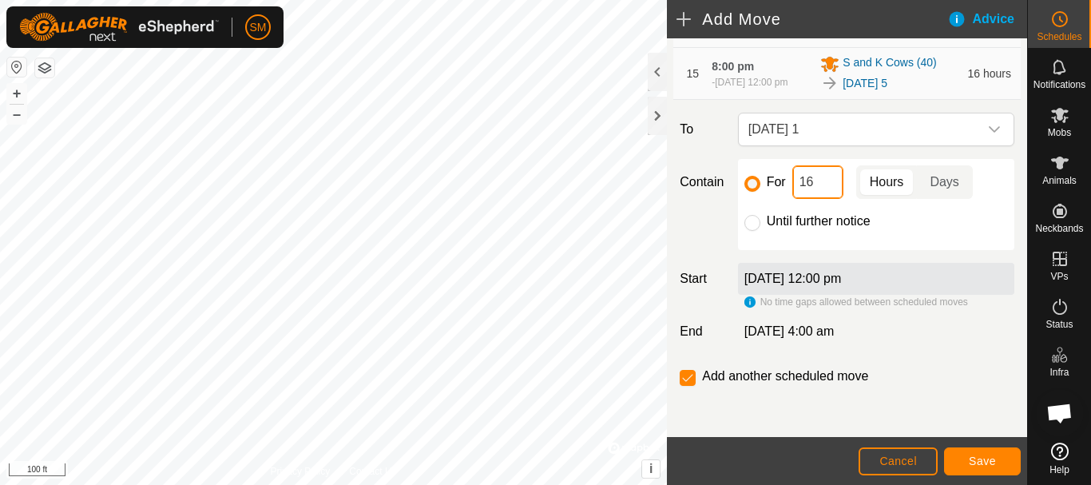
click at [811, 188] on input "16" at bounding box center [817, 182] width 51 height 34
type input "2"
click at [990, 470] on button "Save" at bounding box center [982, 461] width 77 height 28
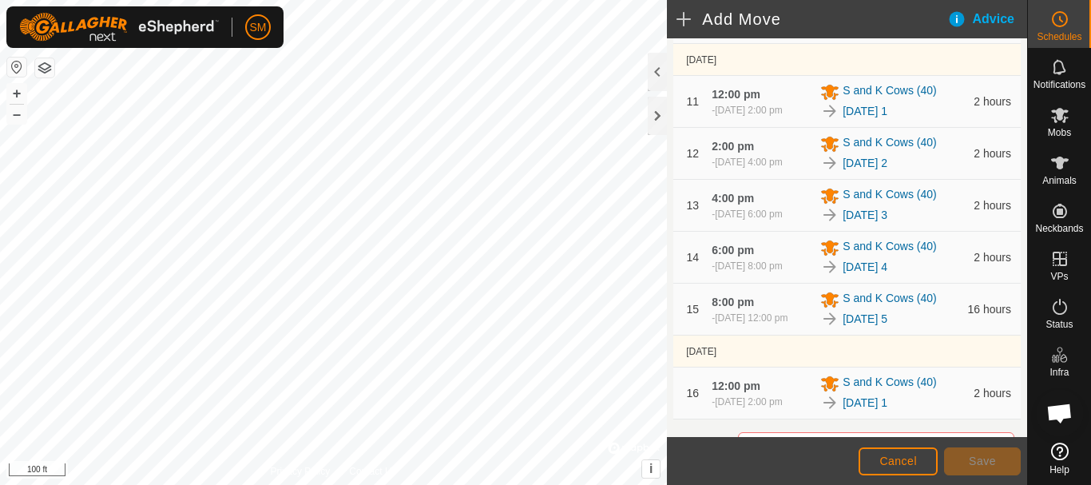
scroll to position [1086, 0]
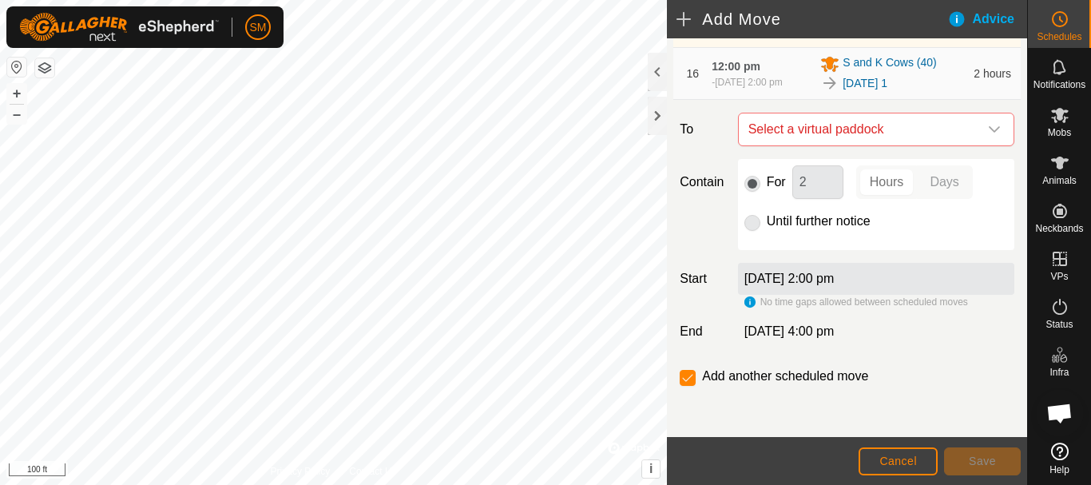
click at [989, 132] on icon "dropdown trigger" at bounding box center [994, 129] width 11 height 6
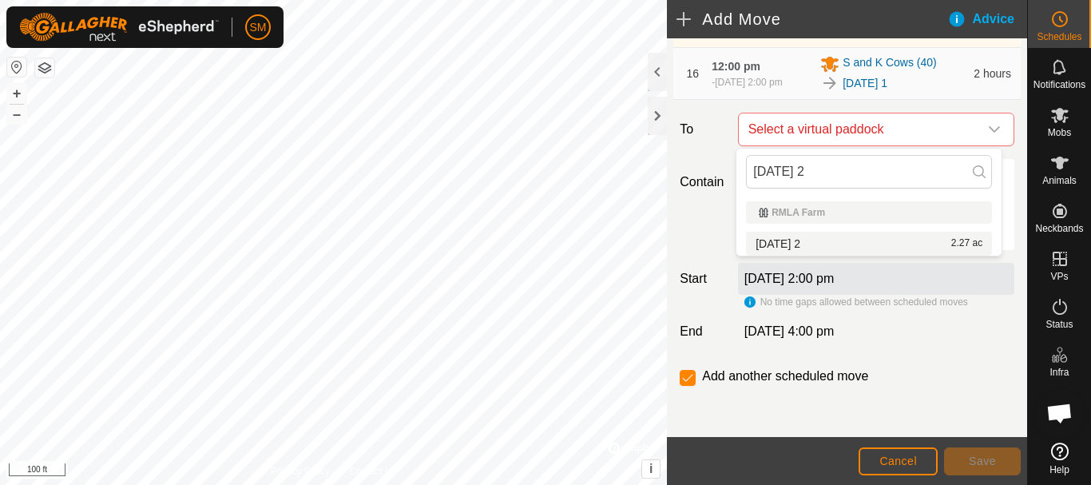
type input "[DATE] 2"
click at [800, 241] on span "[DATE] 2" at bounding box center [777, 243] width 45 height 11
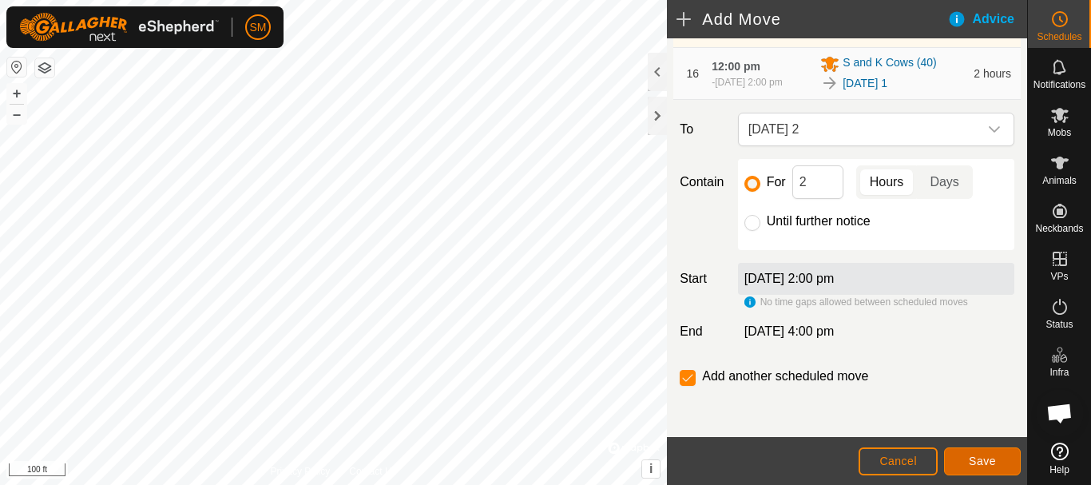
click at [987, 460] on span "Save" at bounding box center [982, 460] width 27 height 13
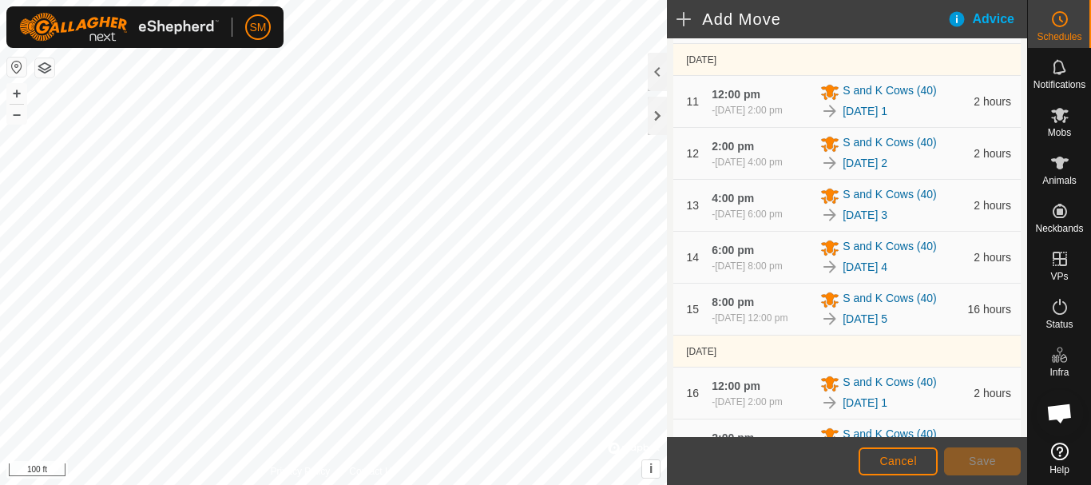
scroll to position [1145, 0]
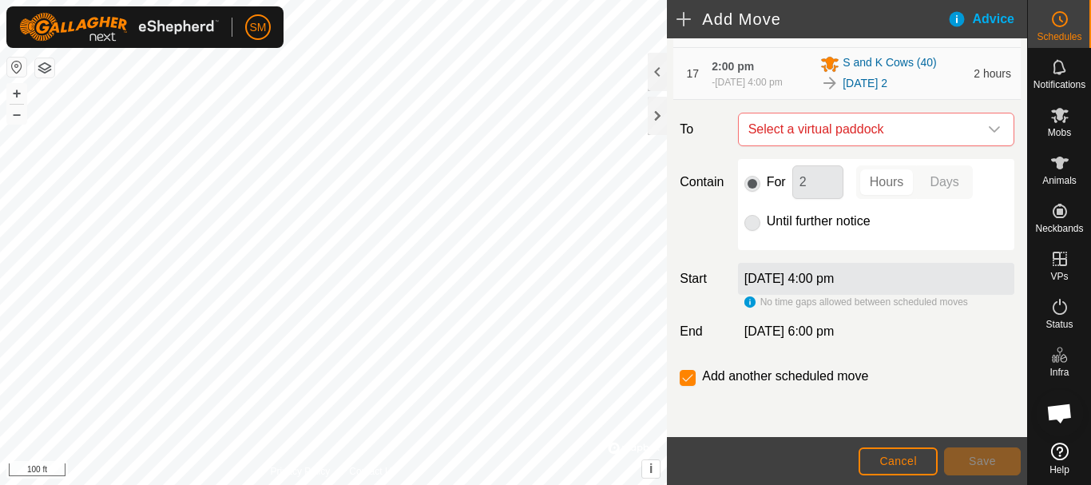
click at [988, 128] on icon "dropdown trigger" at bounding box center [994, 129] width 13 height 13
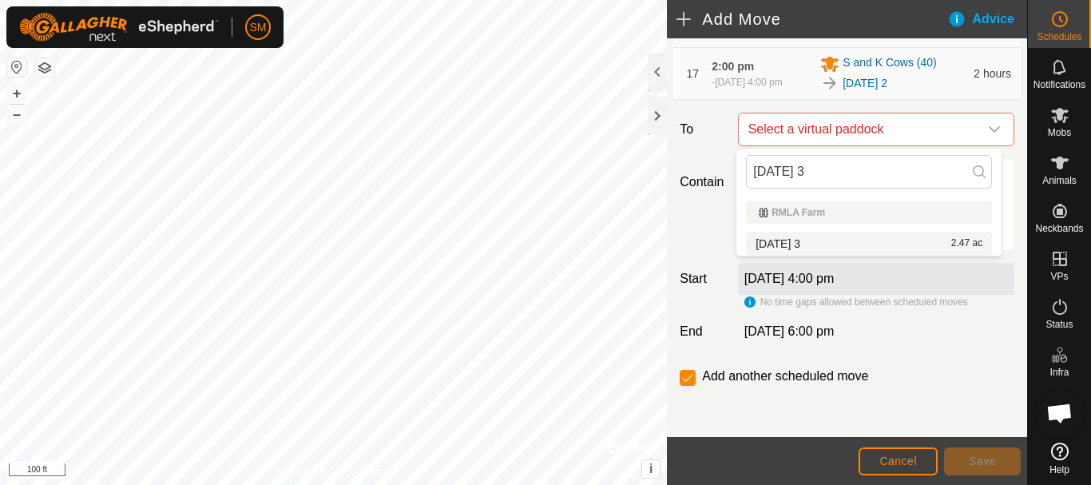
type input "[DATE] 3"
click at [800, 244] on span "[DATE] 3" at bounding box center [777, 243] width 45 height 11
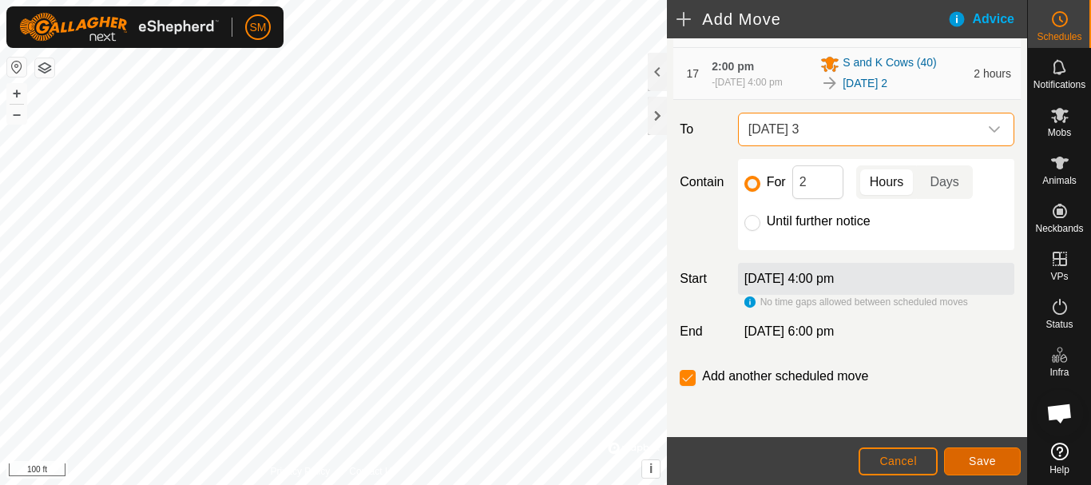
click at [986, 467] on button "Save" at bounding box center [982, 461] width 77 height 28
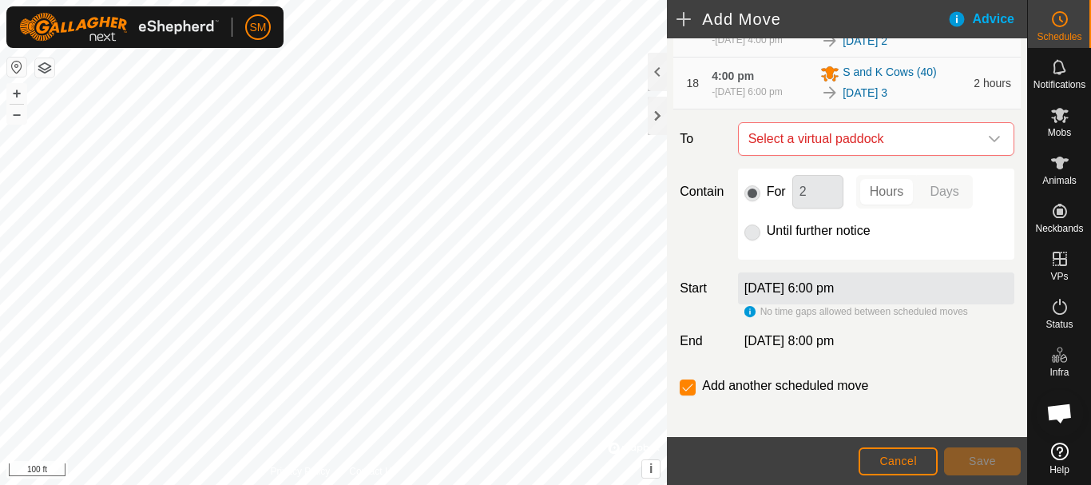
scroll to position [1204, 0]
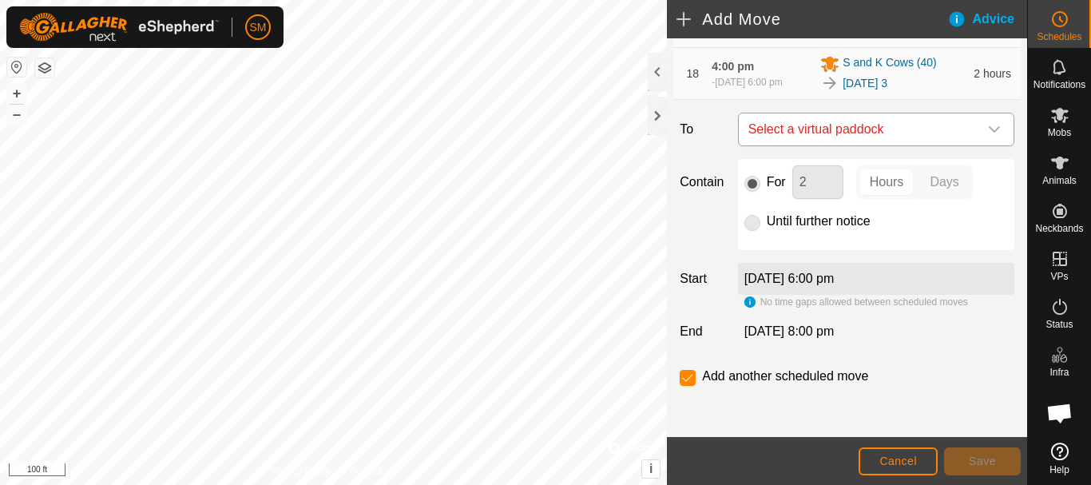
click at [988, 129] on icon "dropdown trigger" at bounding box center [994, 129] width 13 height 13
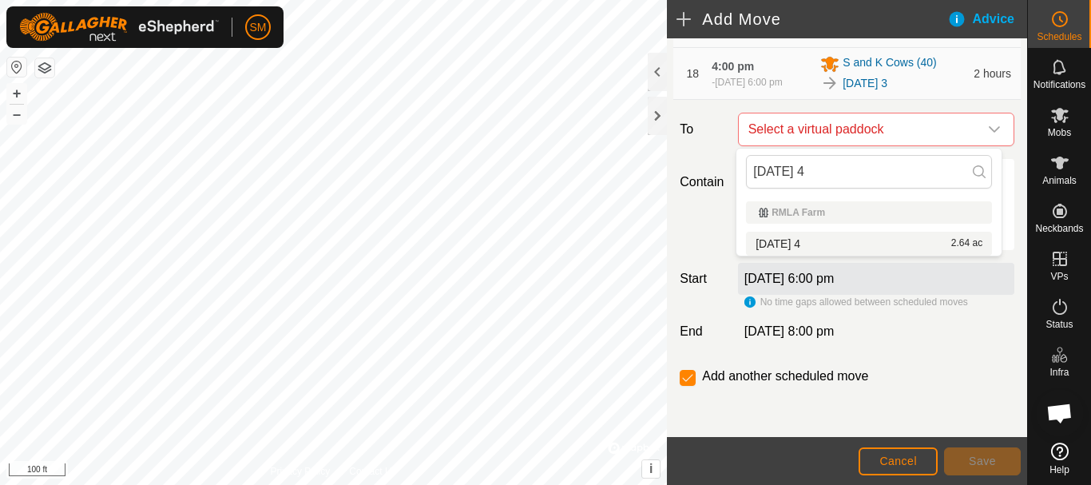
type input "[DATE] 4"
click at [800, 243] on span "[DATE] 4" at bounding box center [777, 243] width 45 height 11
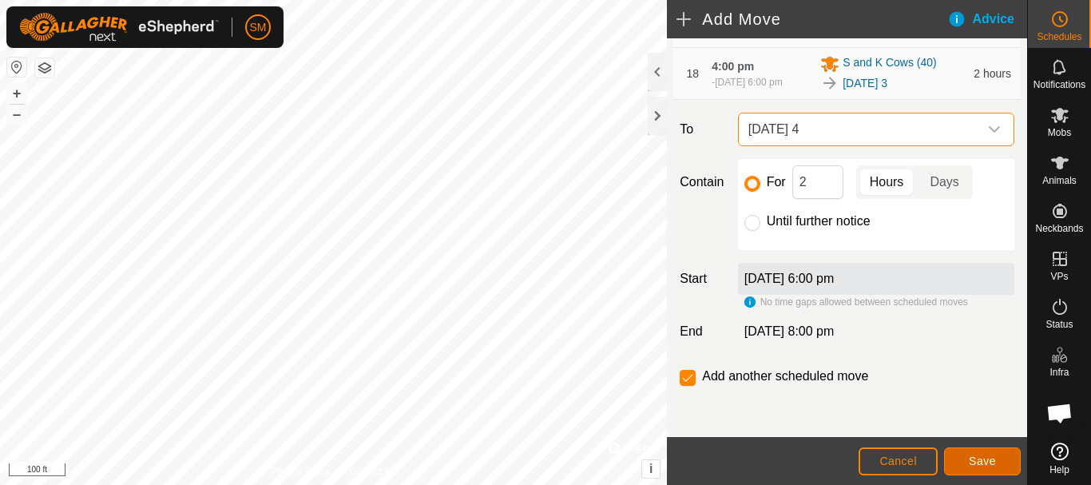
click at [984, 462] on span "Save" at bounding box center [982, 460] width 27 height 13
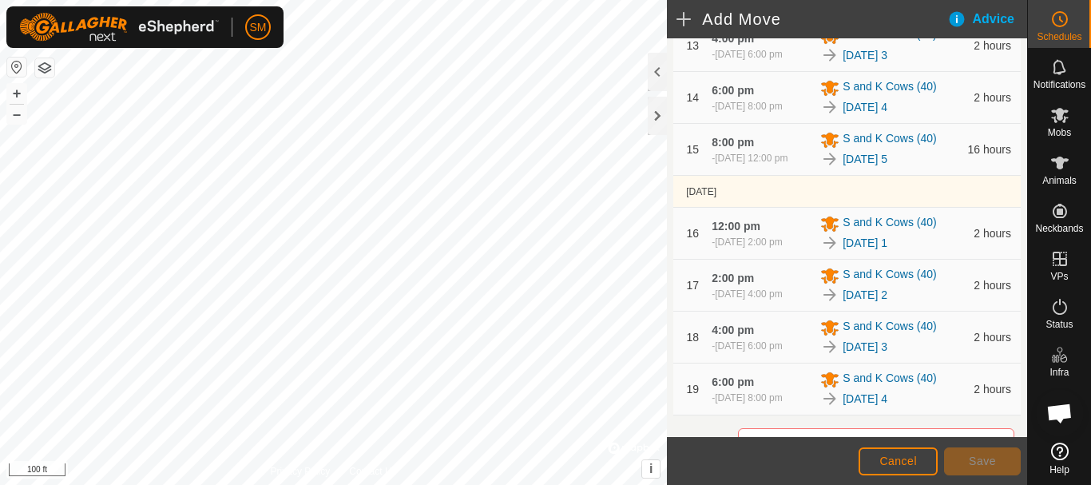
scroll to position [1263, 0]
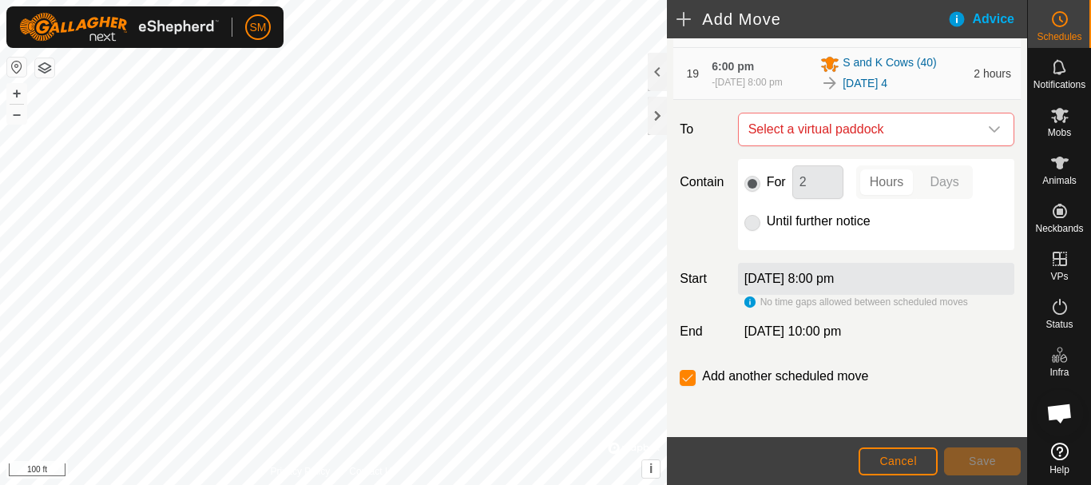
click at [988, 129] on icon "dropdown trigger" at bounding box center [994, 129] width 13 height 13
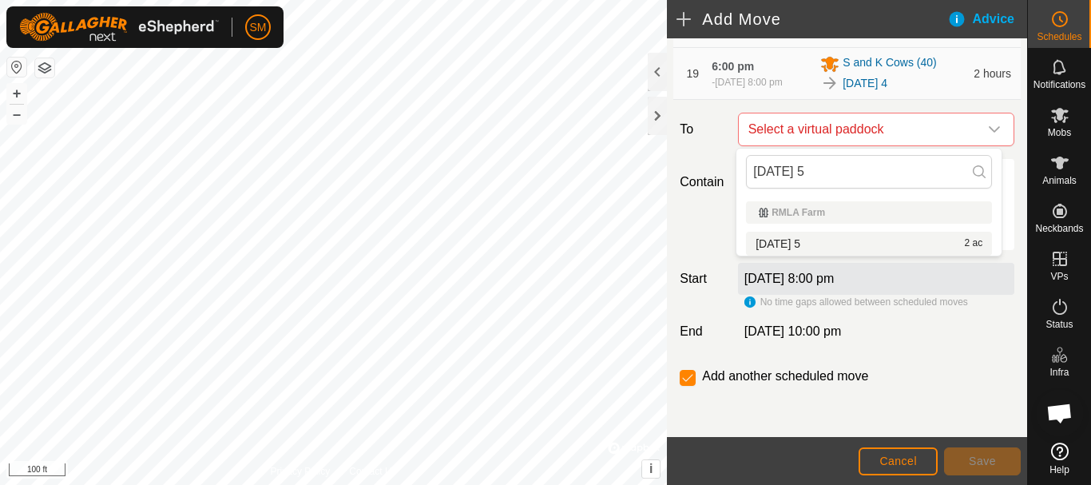
type input "[DATE] 5"
click at [800, 244] on span "[DATE] 5" at bounding box center [777, 243] width 45 height 11
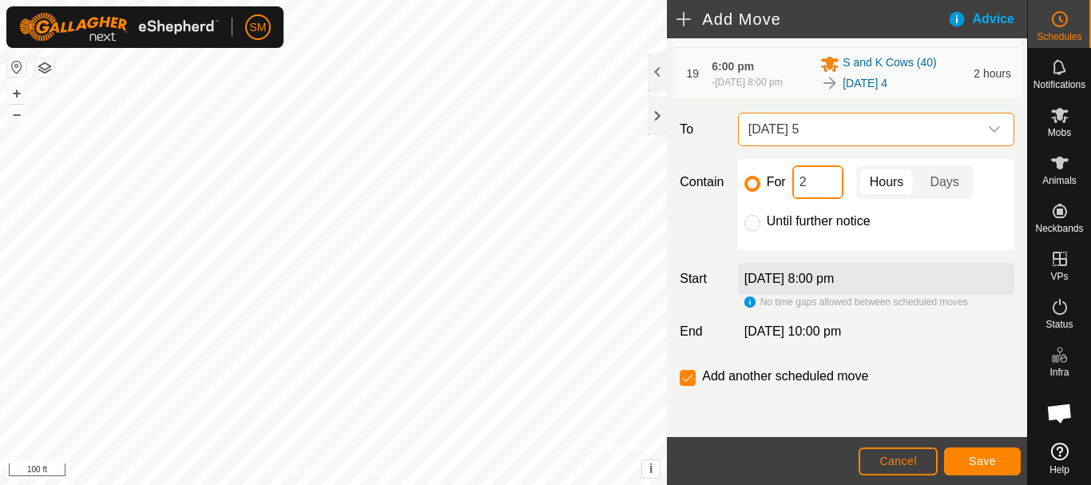
click at [803, 185] on input "2" at bounding box center [817, 182] width 51 height 34
type input "16"
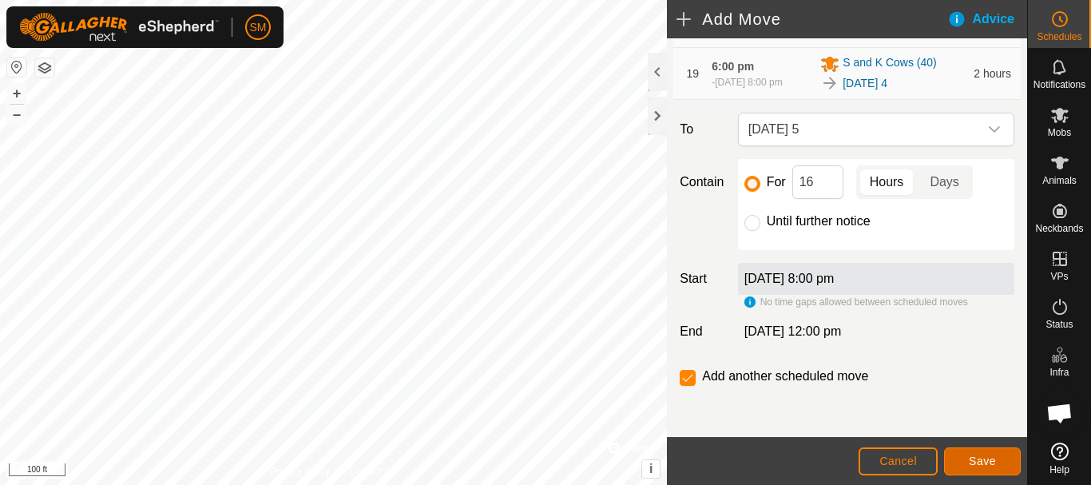
click at [990, 458] on span "Save" at bounding box center [982, 460] width 27 height 13
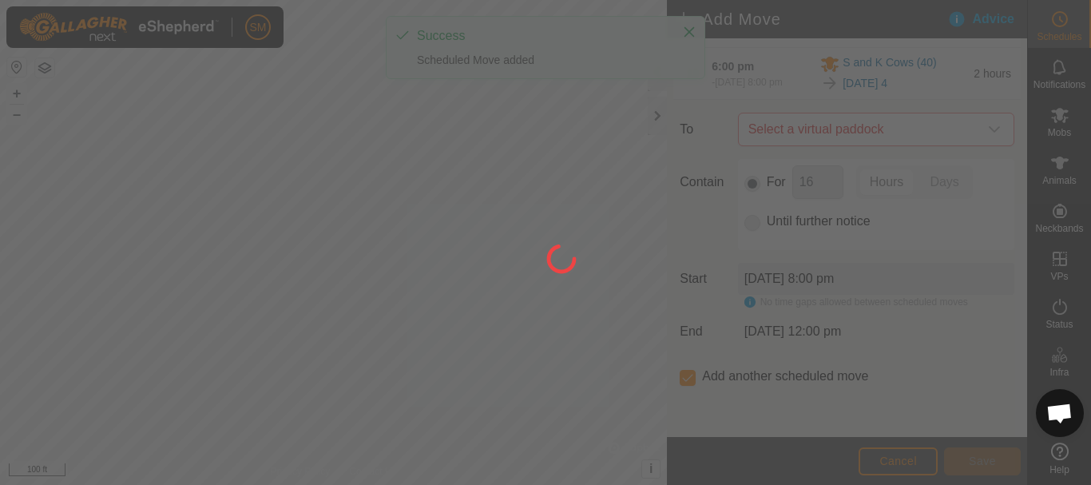
scroll to position [13, 0]
